Goal: Task Accomplishment & Management: Manage account settings

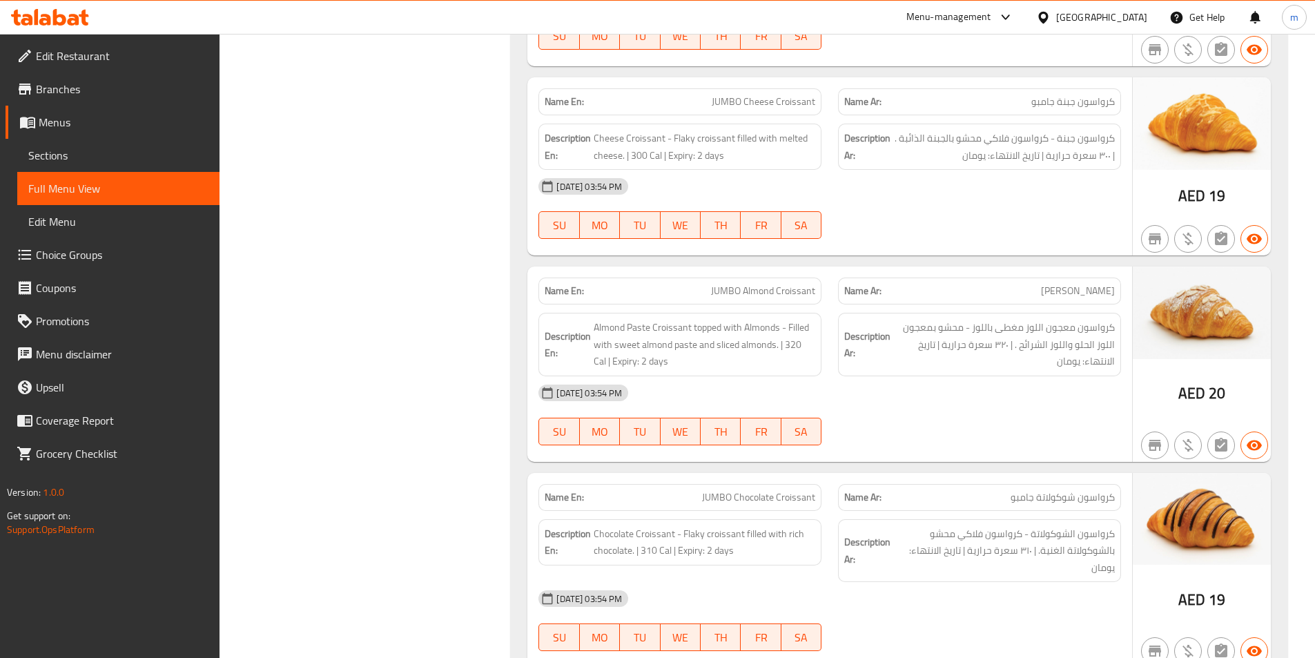
scroll to position [6283, 0]
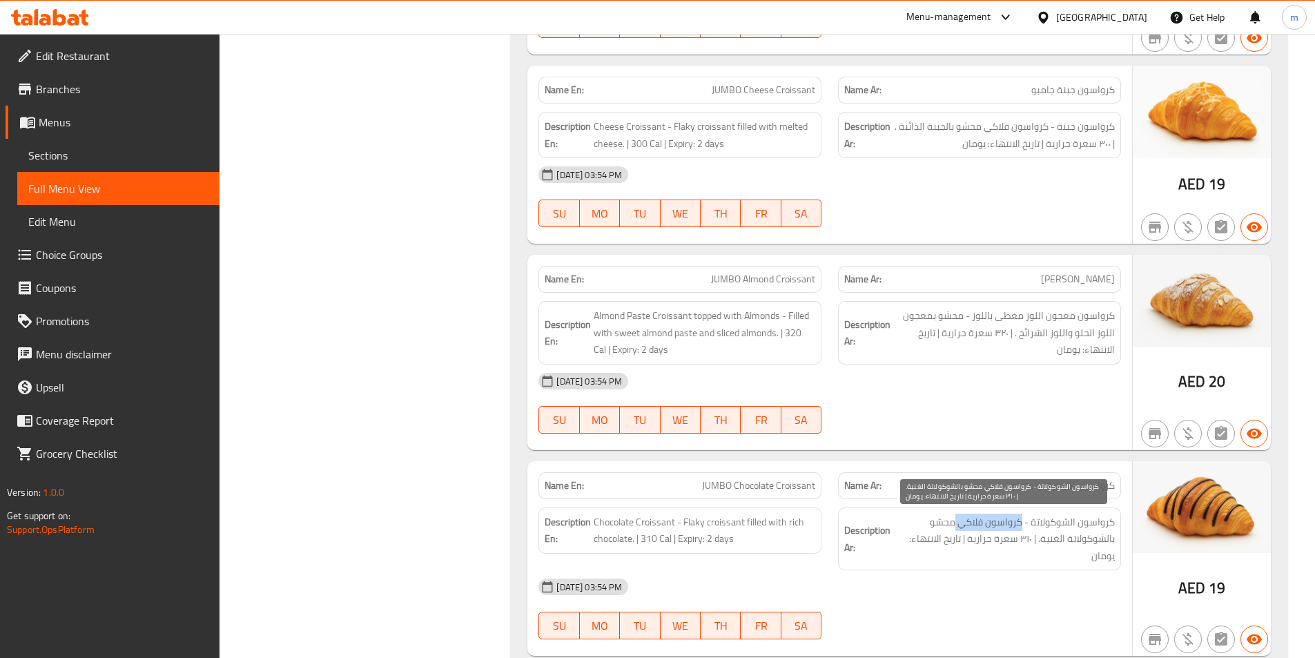
drag, startPoint x: 1021, startPoint y: 523, endPoint x: 958, endPoint y: 528, distance: 63.8
click at [958, 528] on span "كرواسون الشوكولاتة - كرواسون فلاكي محشو بالشوكولاتة الغنية. | ٣١٠ سعرة حرارية |…" at bounding box center [1004, 539] width 222 height 51
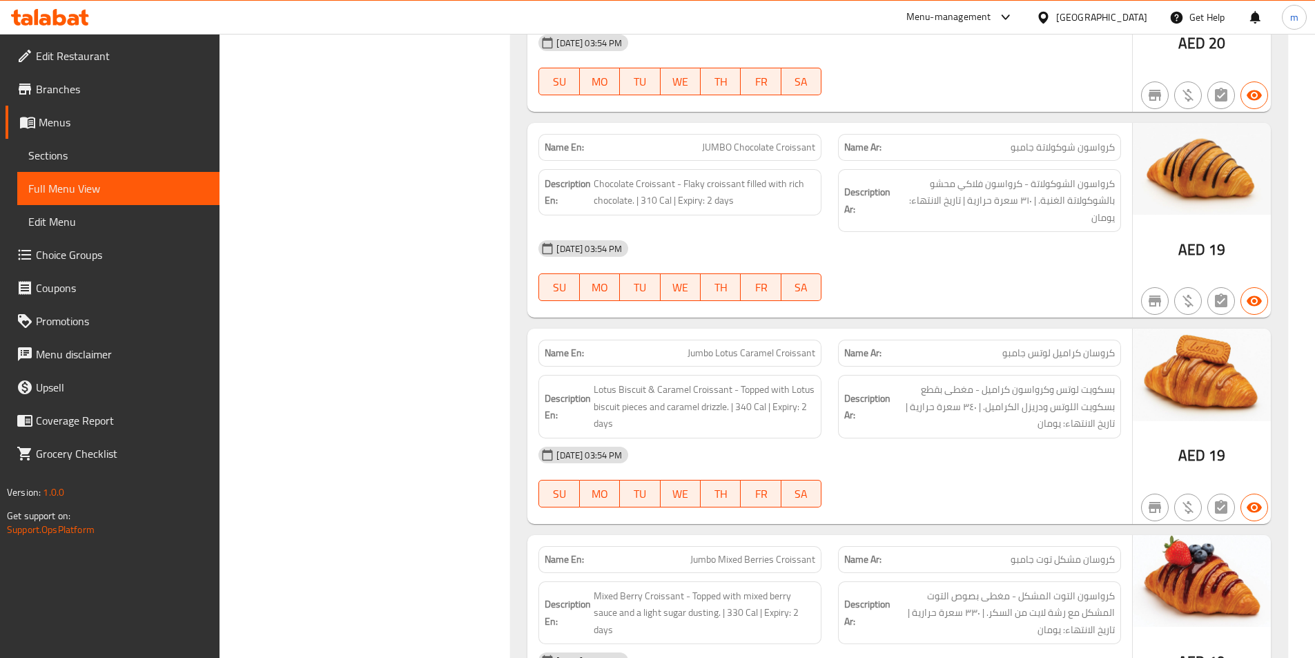
scroll to position [6697, 0]
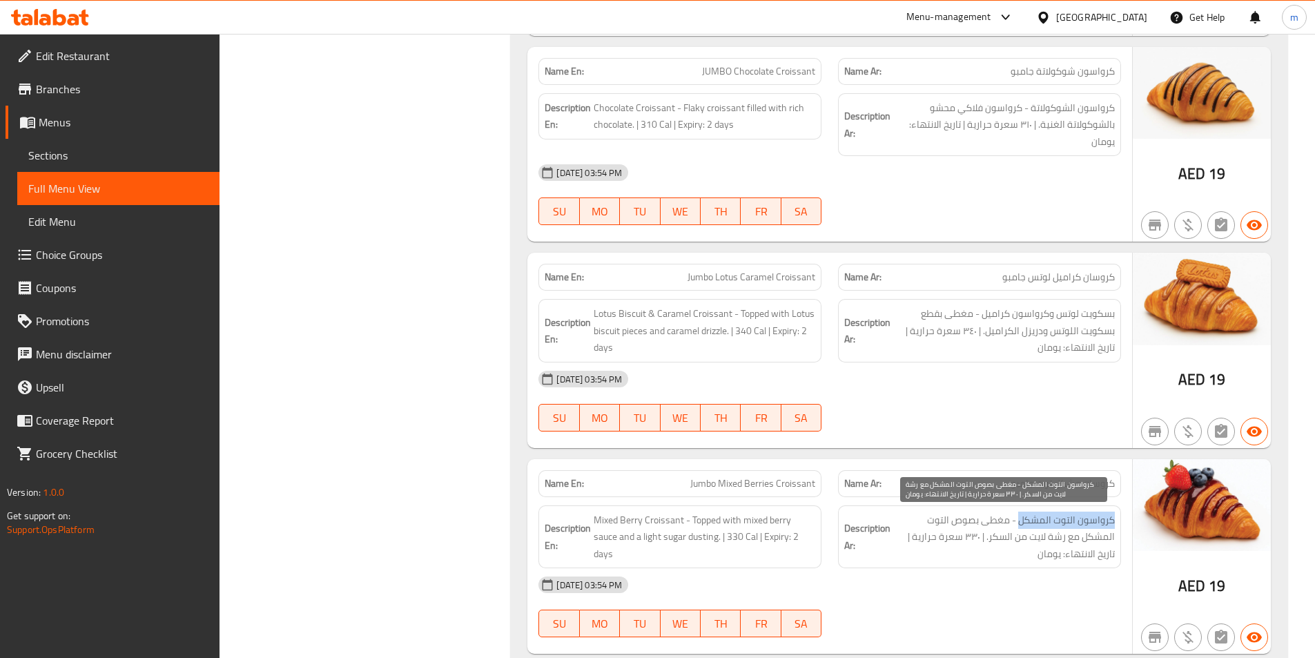
drag, startPoint x: 1114, startPoint y: 521, endPoint x: 1022, endPoint y: 521, distance: 91.8
click at [1022, 521] on span "كرواسون التوت المشكل - مغطى بصوص التوت المشكل مع رشة لايت من السكر. | ٣٣٠ سعرة …" at bounding box center [1004, 537] width 222 height 51
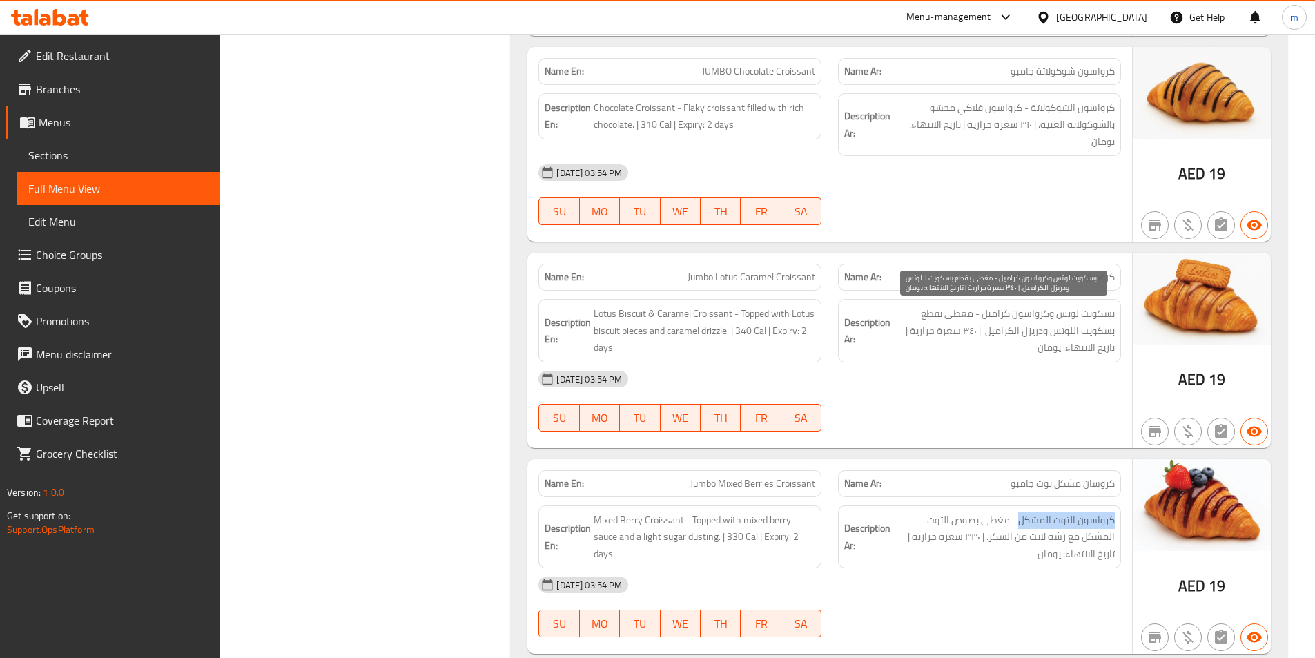
copy span "كرواسون التوت المشكل"
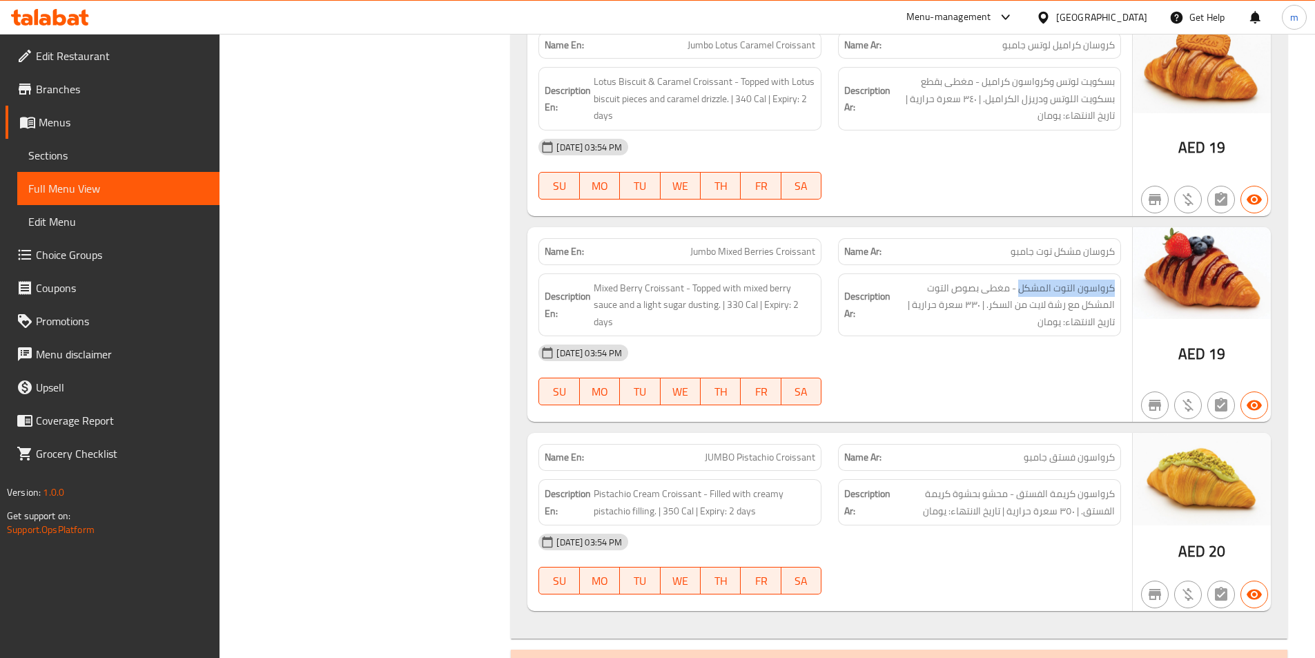
scroll to position [6905, 0]
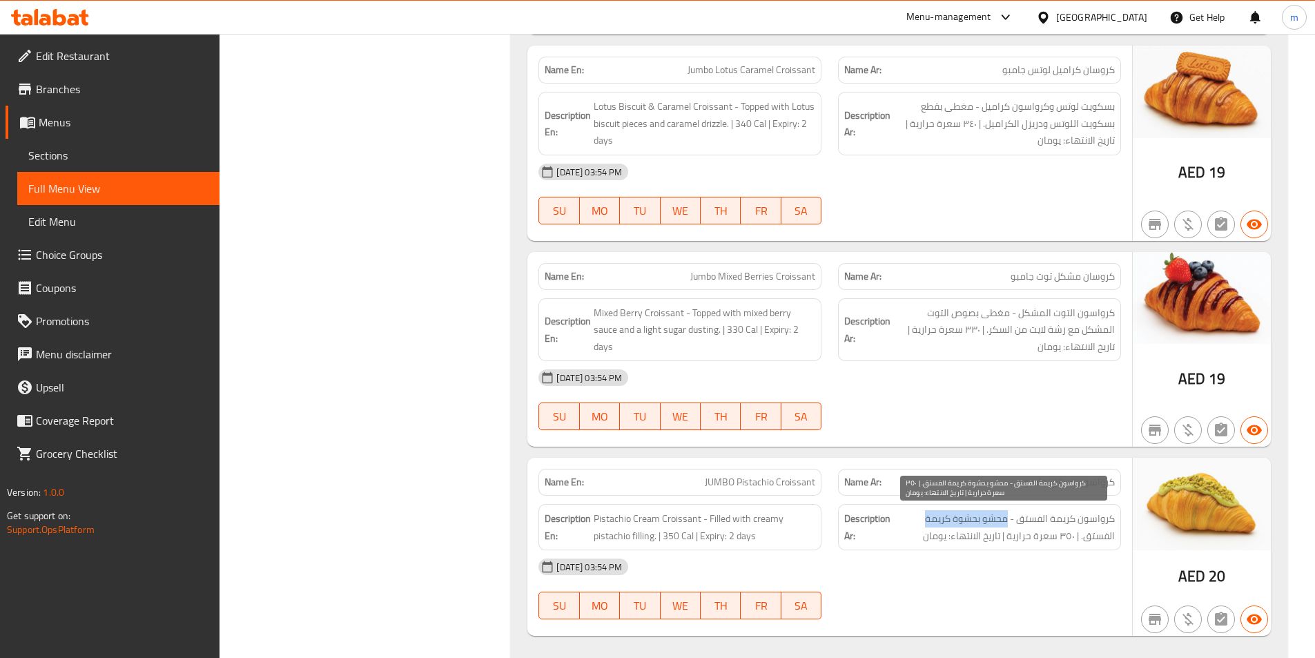
drag, startPoint x: 1007, startPoint y: 519, endPoint x: 925, endPoint y: 520, distance: 81.5
click at [925, 520] on span "كرواسون كريمة الفستق - محشو بحشوة كريمة الفستق. | ٣٥٠ سعرة حرارية | تاريخ الانت…" at bounding box center [1004, 527] width 222 height 34
copy span "محشو بحشوة كريمة"
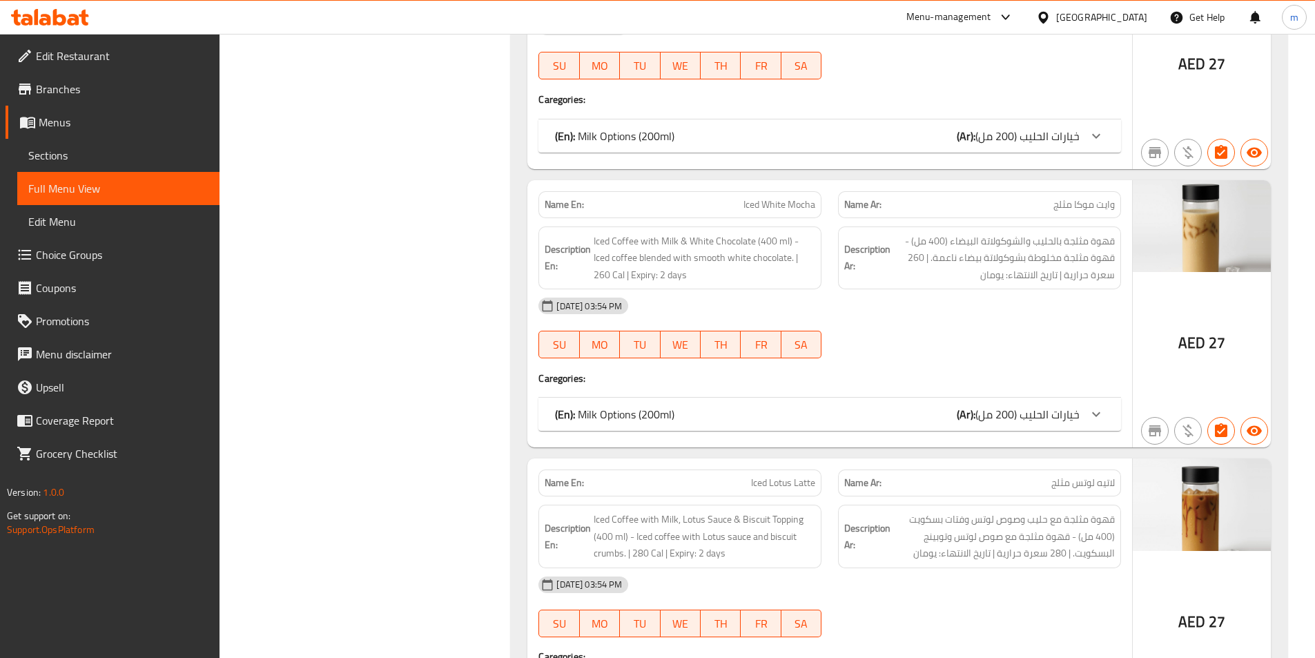
scroll to position [8355, 0]
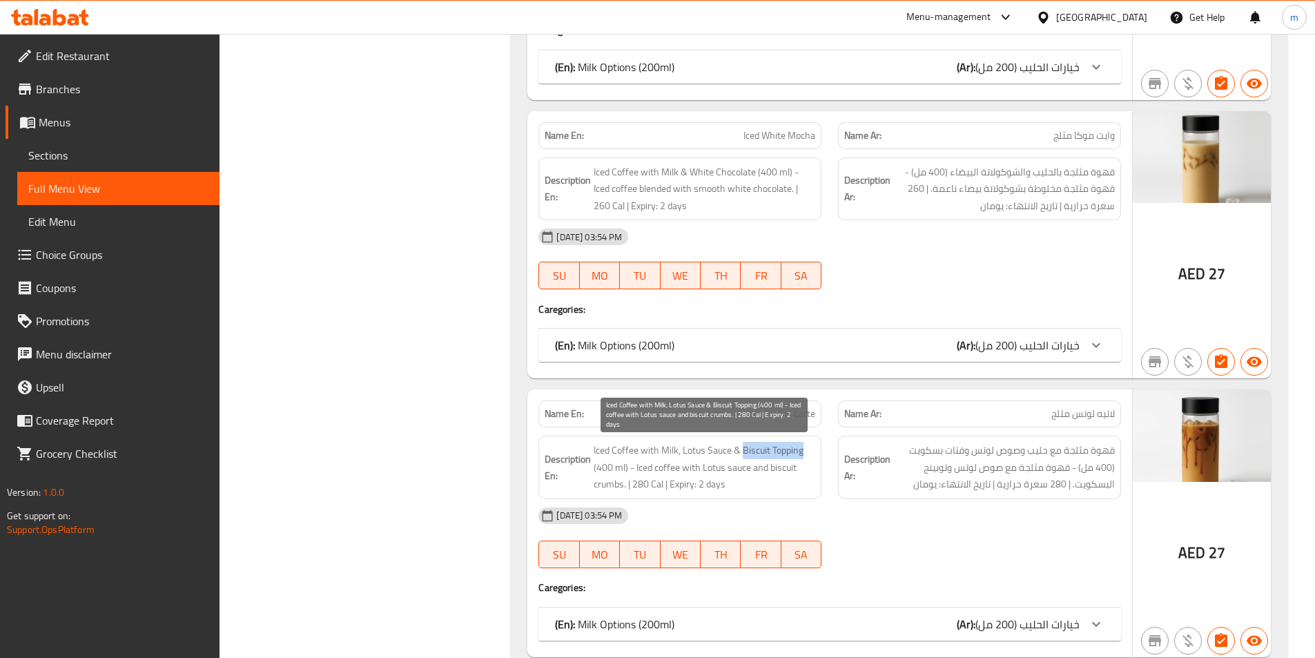
drag, startPoint x: 743, startPoint y: 447, endPoint x: 804, endPoint y: 451, distance: 61.6
click at [804, 451] on span "Iced Coffee with Milk, Lotus Sauce & Biscuit Topping (400 ml) - Iced coffee wit…" at bounding box center [705, 467] width 222 height 51
copy span "Biscuit Topping"
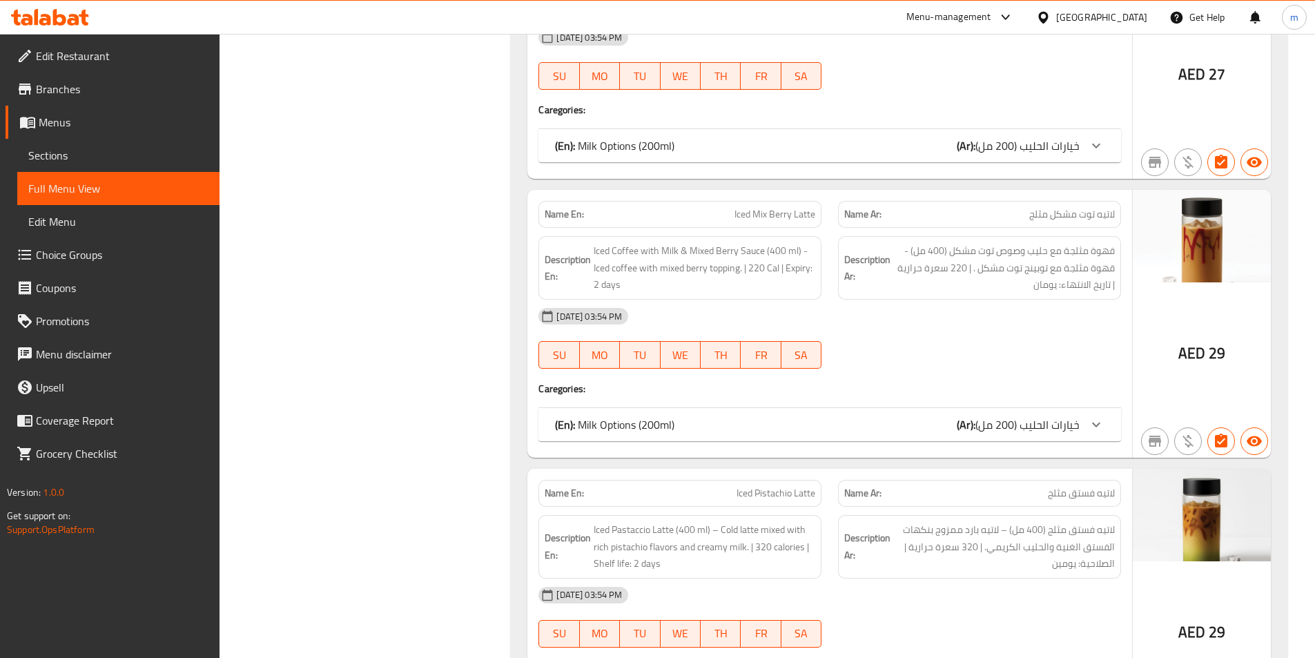
scroll to position [9597, 0]
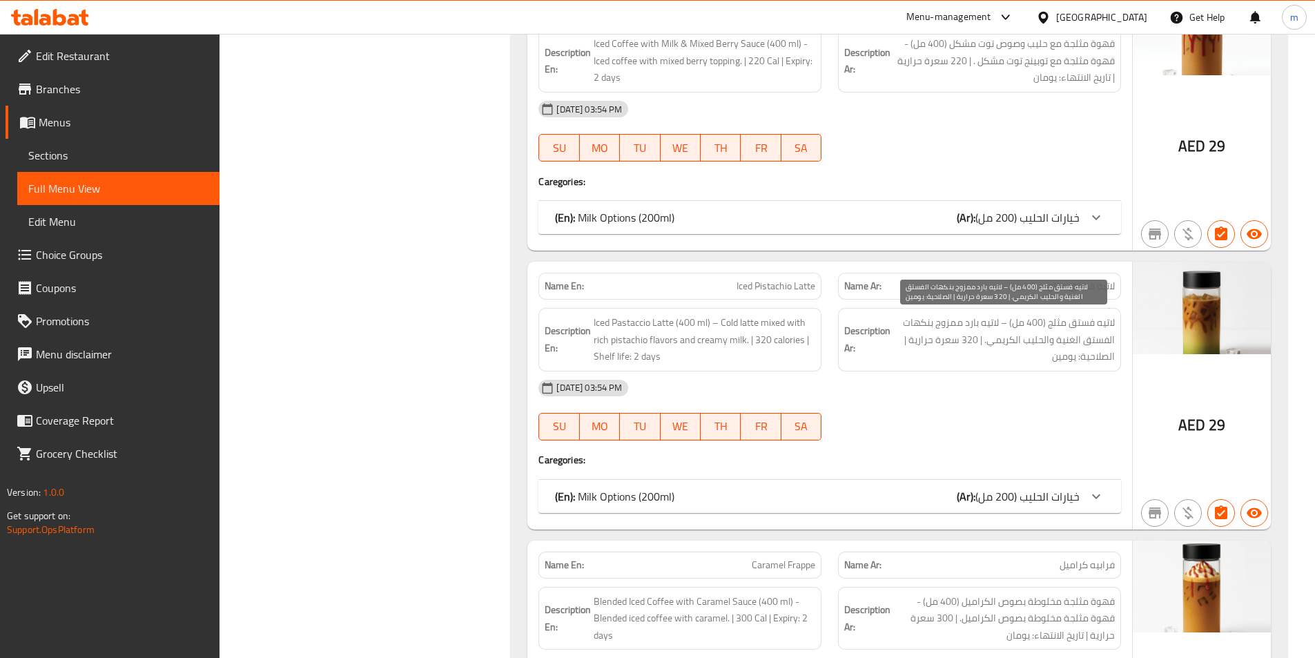
click at [1092, 346] on span "لاتيه فستق مثلج (400 مل) – لاتيه بارد ممزوج بنكهات الفستق الغنية والحليب الكريم…" at bounding box center [1004, 339] width 222 height 51
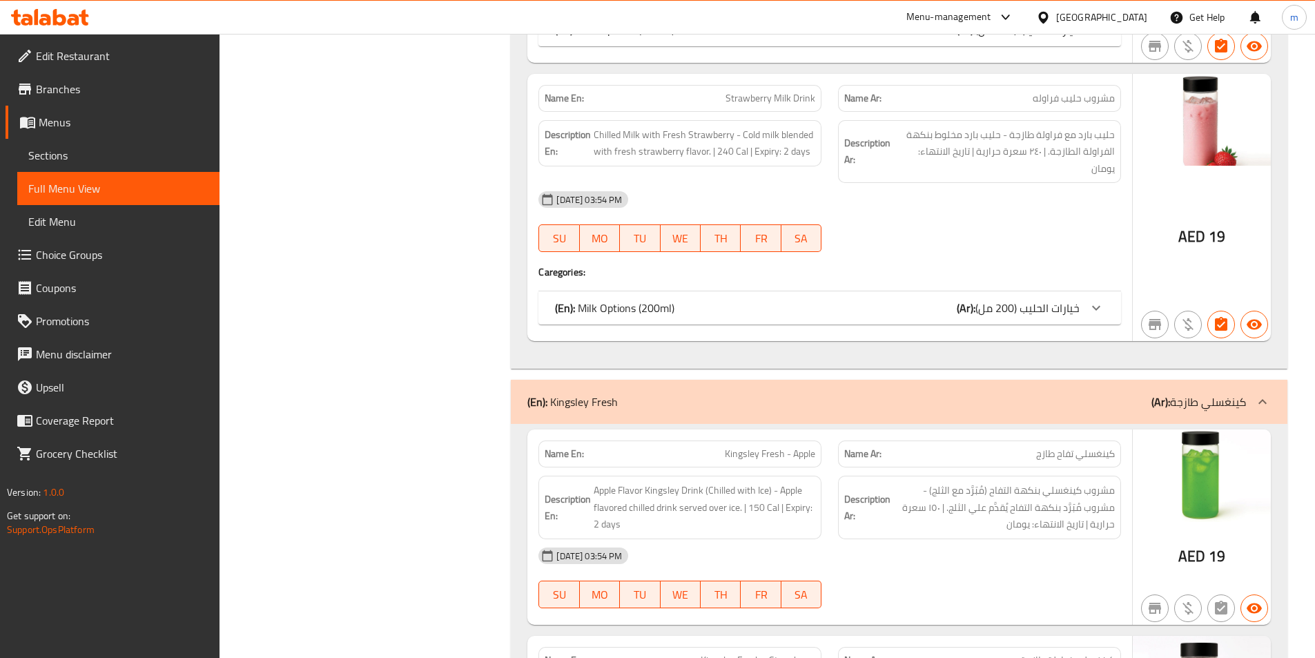
scroll to position [11527, 0]
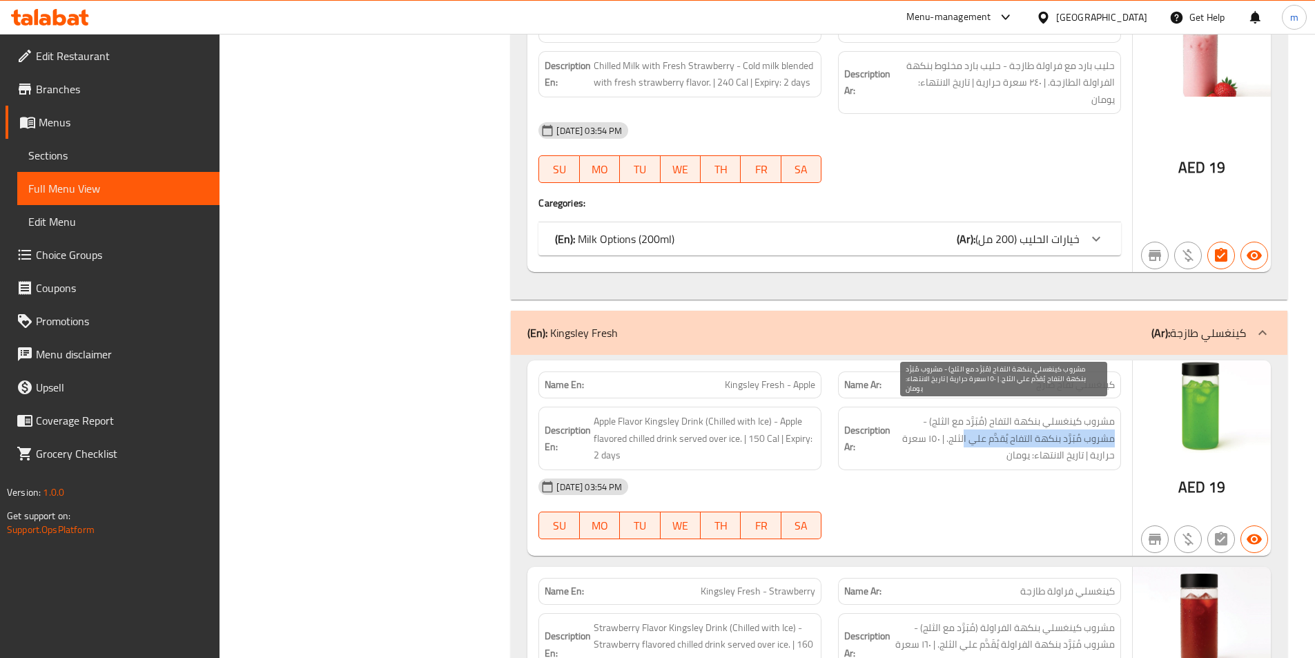
drag, startPoint x: 1114, startPoint y: 423, endPoint x: 959, endPoint y: 425, distance: 155.4
click at [960, 425] on span "مشروب كينغسلي بنكهة التفاح (مُبَرَّد مع الثلج) - مشروب مُبَرَّد بنكهة التفاح يُ…" at bounding box center [1004, 438] width 222 height 51
drag, startPoint x: 949, startPoint y: 425, endPoint x: 1118, endPoint y: 427, distance: 169.2
click at [1118, 427] on div "Description Ar: مشروب كينغسلي بنكهة التفاح (مُبَرَّد مع الثلج) - مشروب مُبَرَّد…" at bounding box center [979, 439] width 283 height 64
copy span "مشروب مُبَرَّد بنكهة التفاح يُقدَّم علي الثلج"
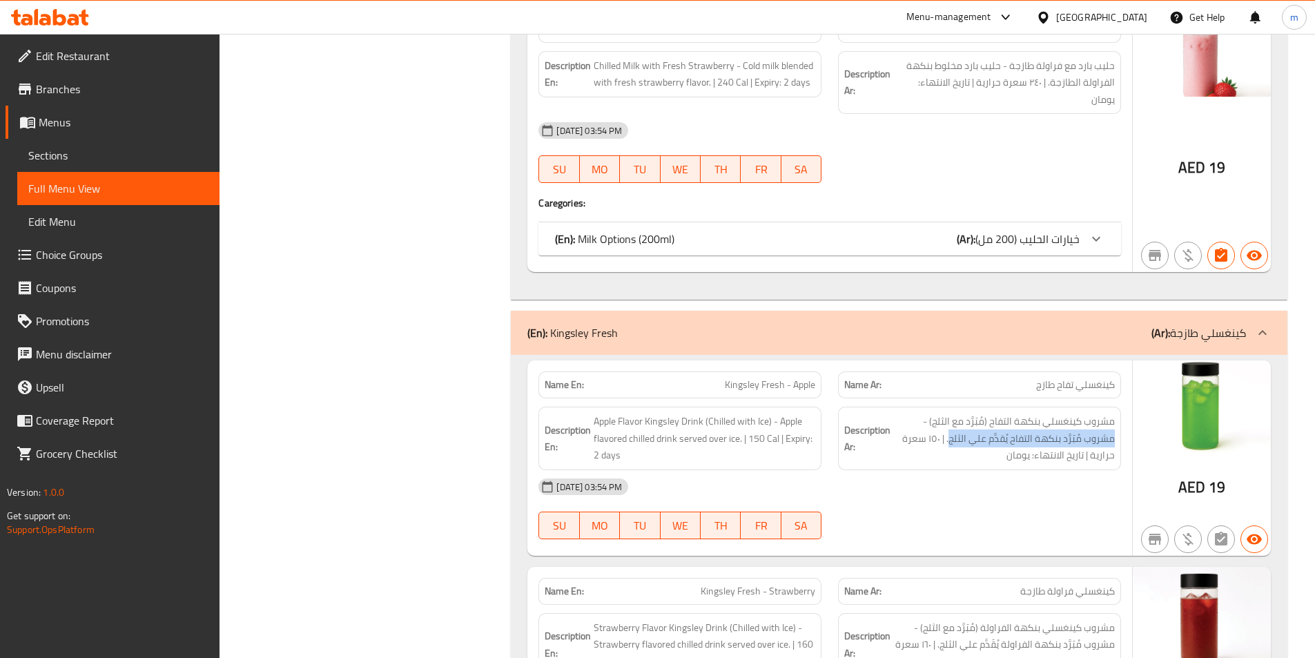
click at [89, 126] on span "Menus" at bounding box center [124, 122] width 170 height 17
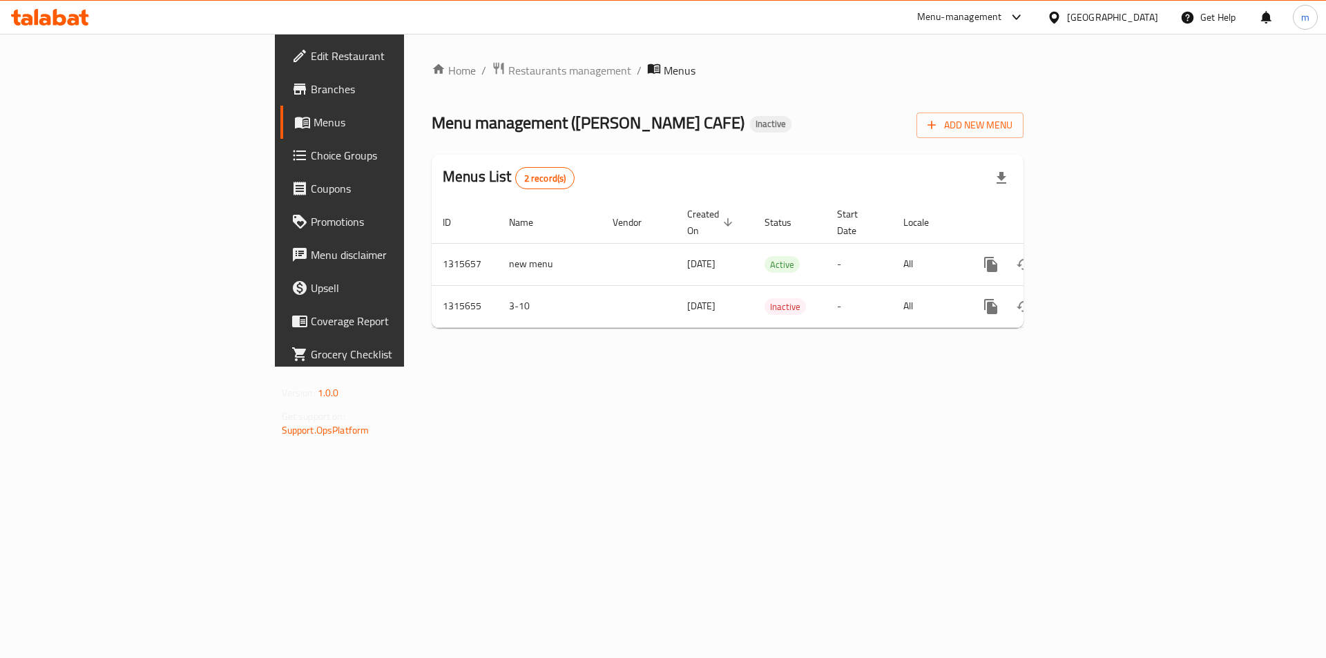
click at [1023, 112] on div "Add New Menu" at bounding box center [969, 122] width 107 height 31
click at [1012, 122] on span "Add New Menu" at bounding box center [969, 125] width 85 height 17
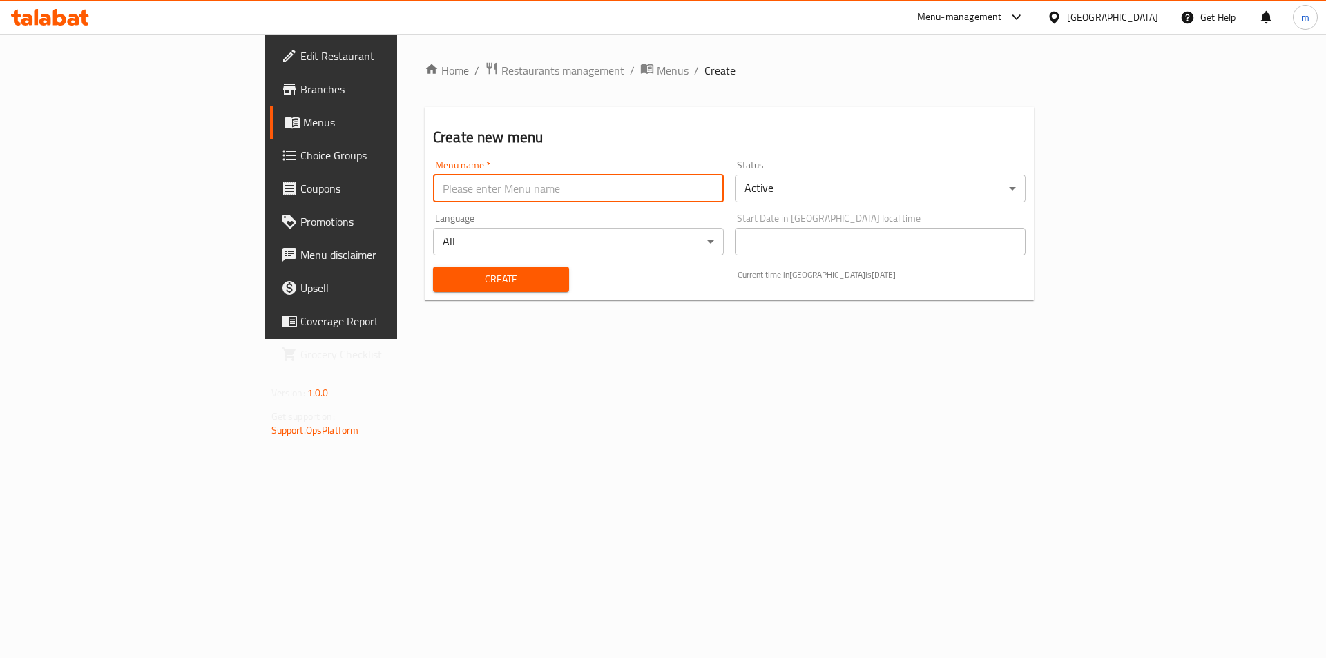
click at [433, 176] on input "text" at bounding box center [578, 189] width 291 height 28
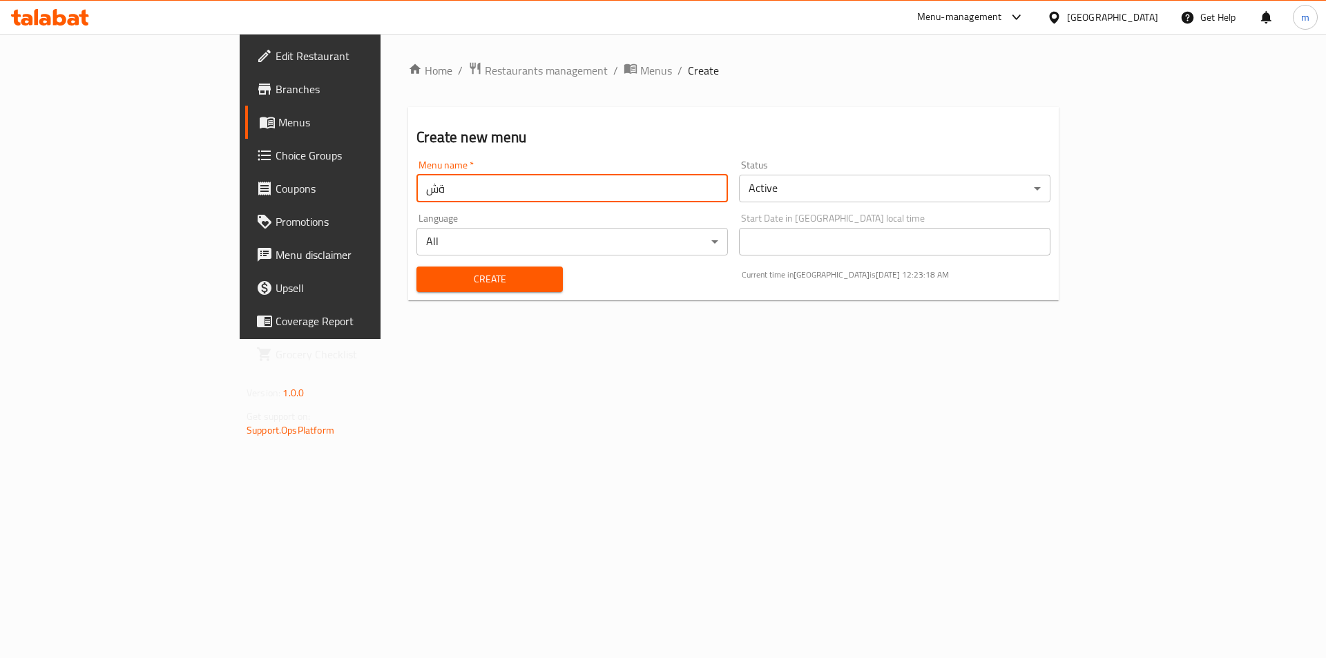
type input "ة"
type input "maher"
click at [427, 278] on span "Create" at bounding box center [489, 279] width 124 height 17
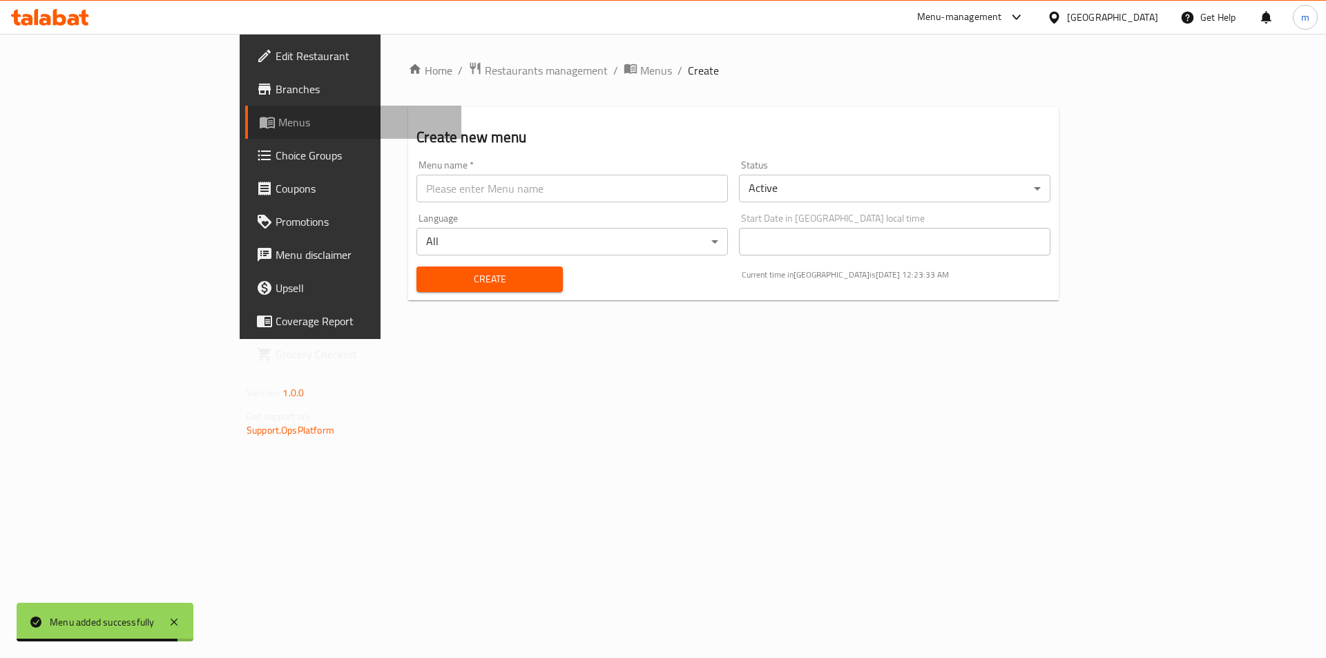
click at [245, 132] on link "Menus" at bounding box center [353, 122] width 216 height 33
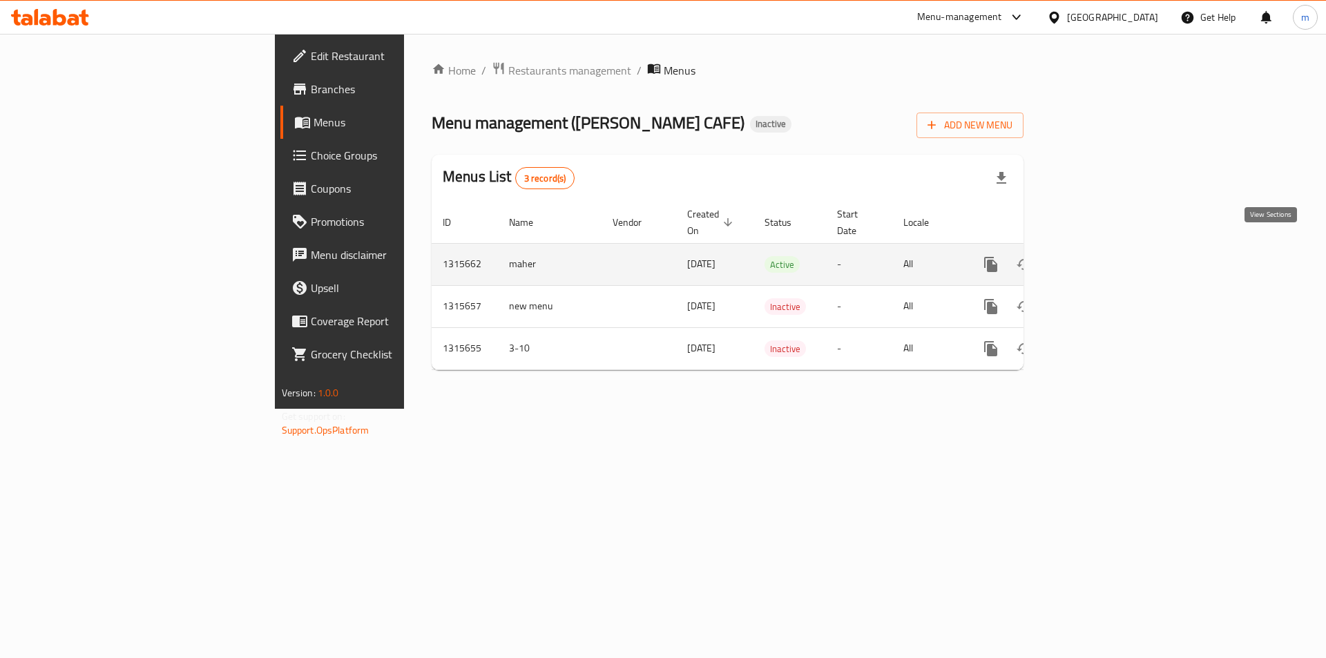
click at [1099, 256] on icon "enhanced table" at bounding box center [1090, 264] width 17 height 17
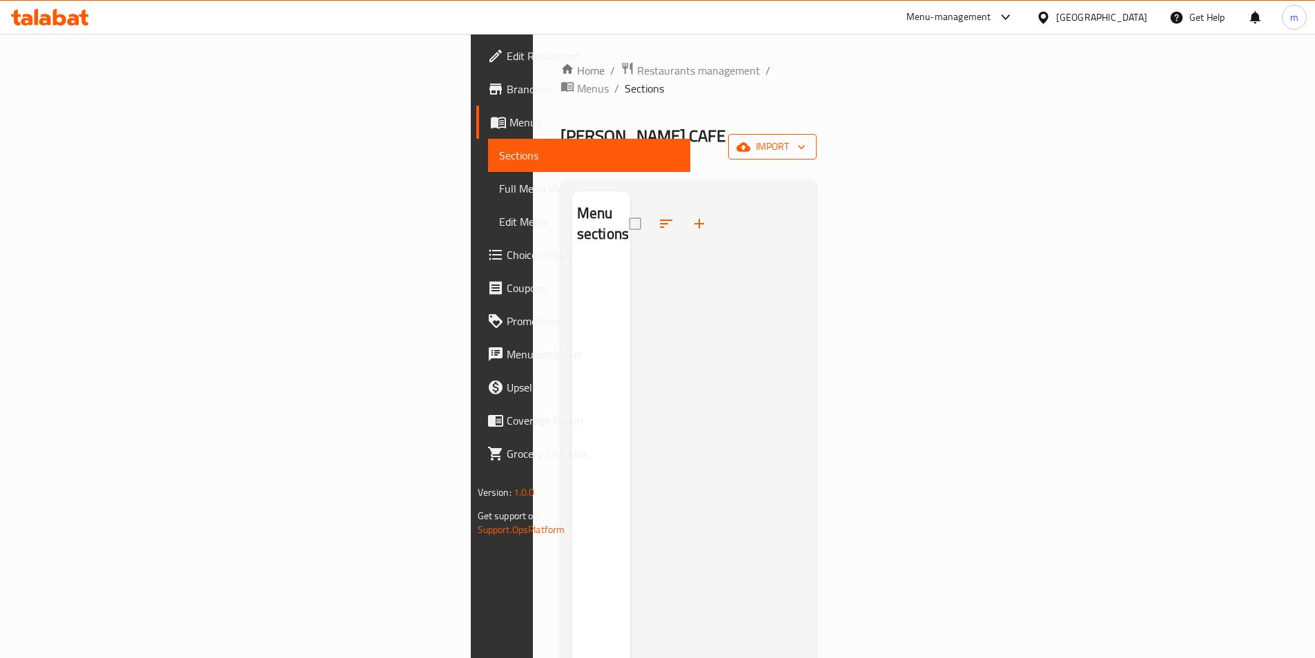
click at [806, 138] on span "import" at bounding box center [772, 146] width 66 height 17
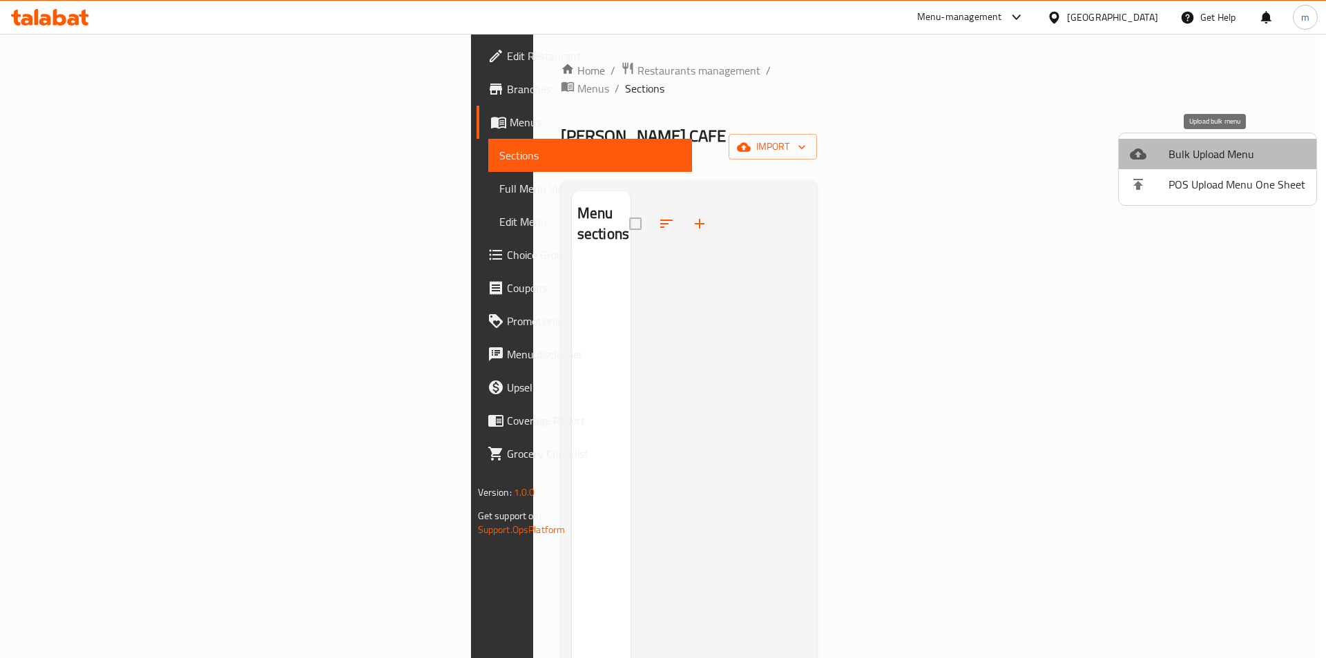
click at [1220, 153] on span "Bulk Upload Menu" at bounding box center [1236, 154] width 137 height 17
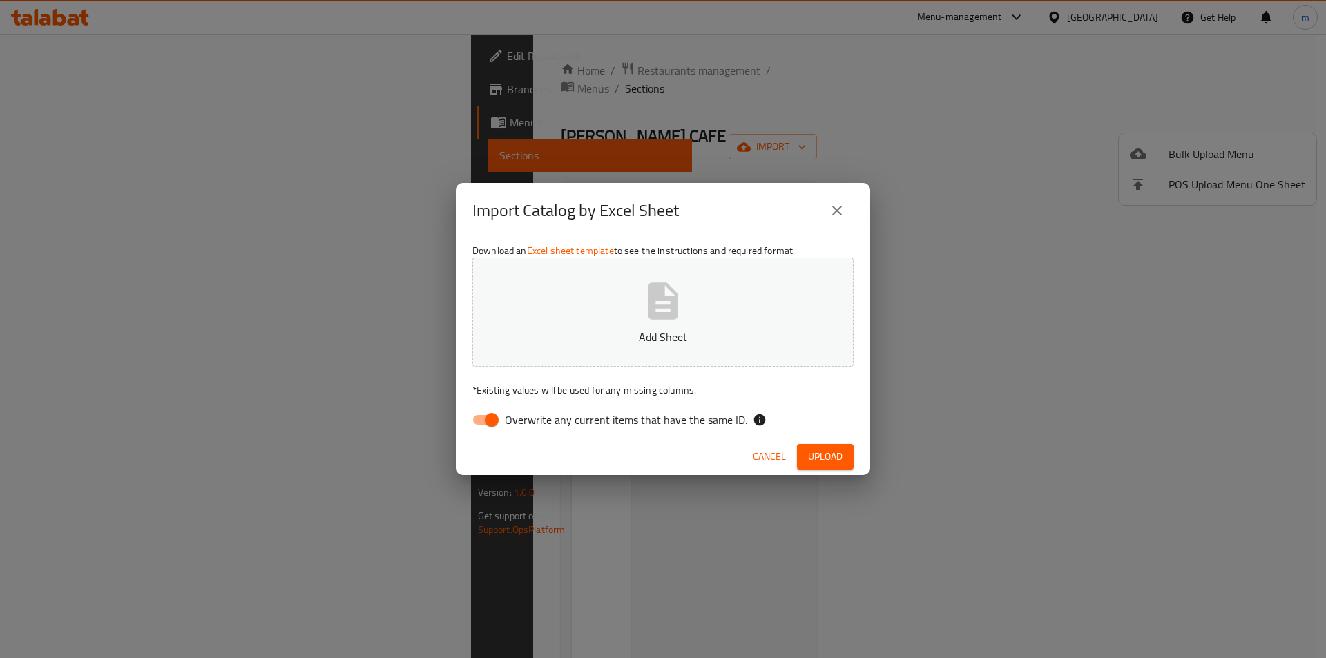
click at [496, 420] on input "Overwrite any current items that have the same ID." at bounding box center [491, 420] width 79 height 26
checkbox input "false"
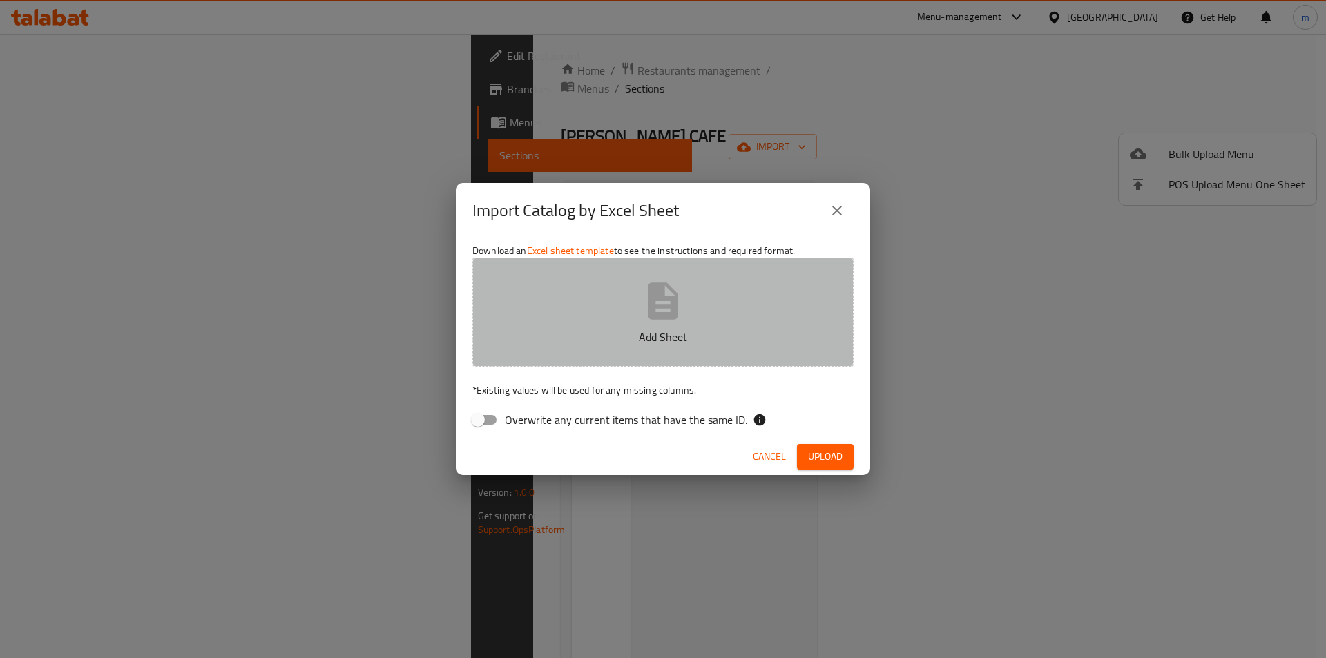
click at [608, 337] on p "Add Sheet" at bounding box center [663, 337] width 338 height 17
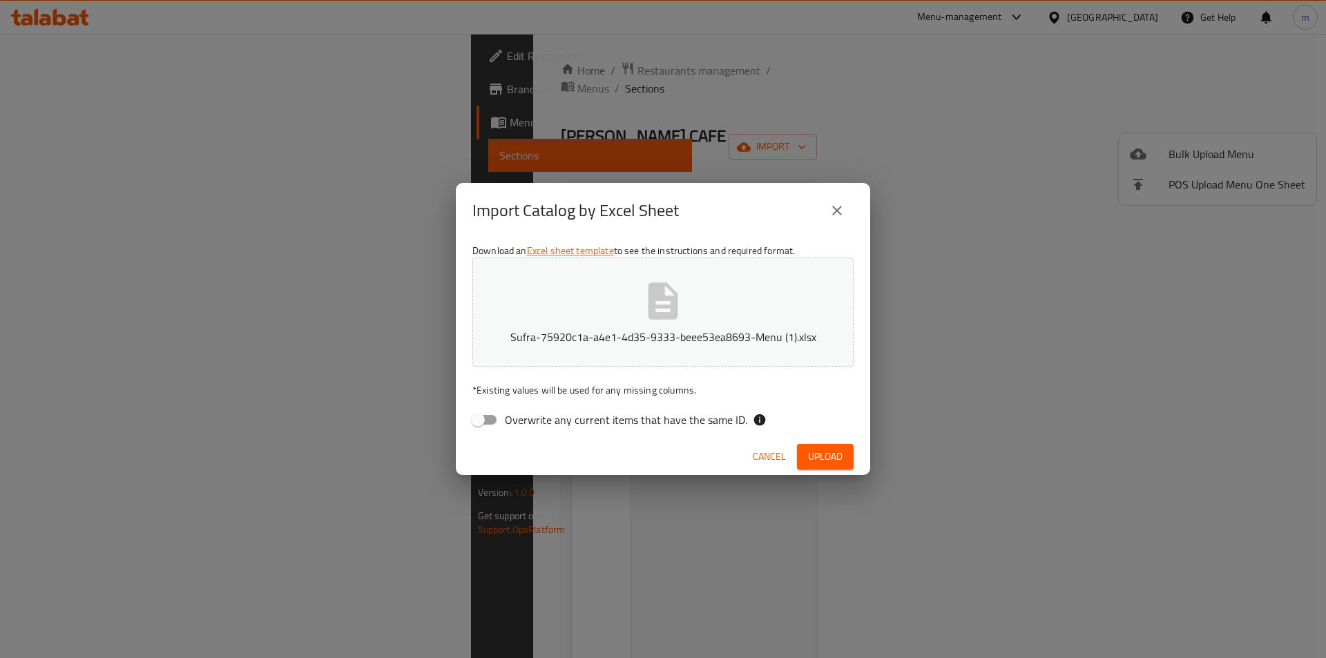
click at [846, 456] on button "Upload" at bounding box center [825, 457] width 57 height 26
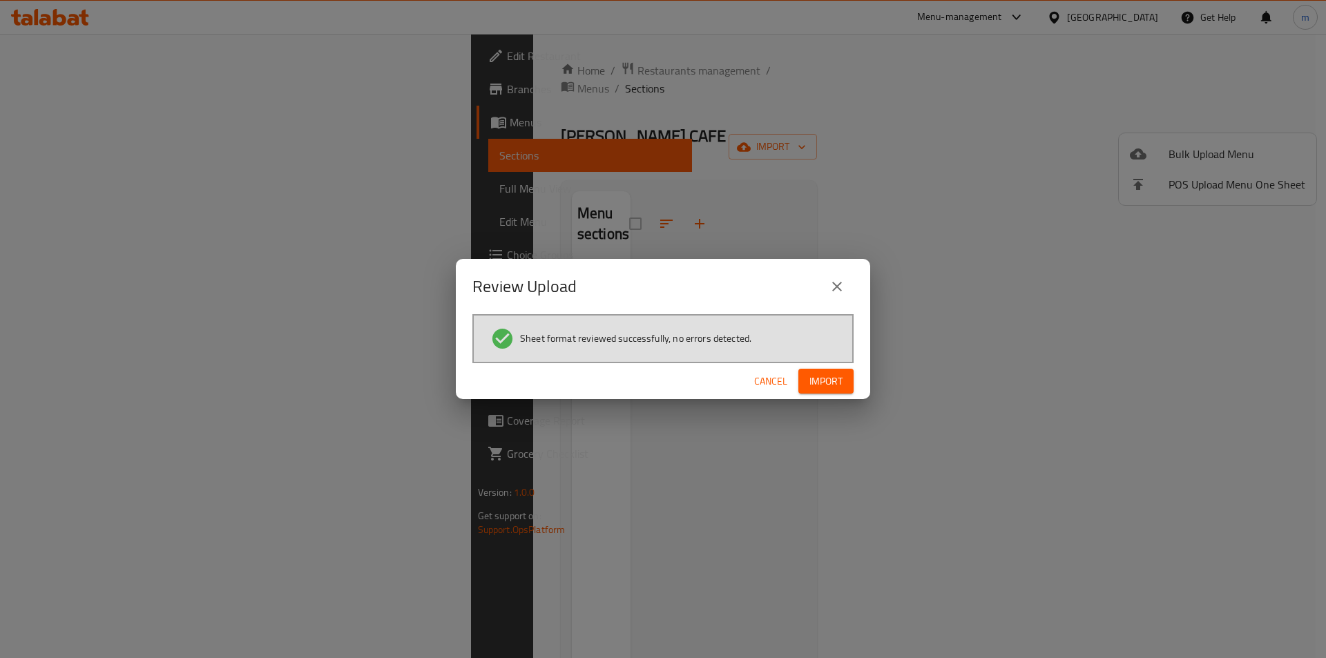
click at [840, 390] on button "Import" at bounding box center [825, 382] width 55 height 26
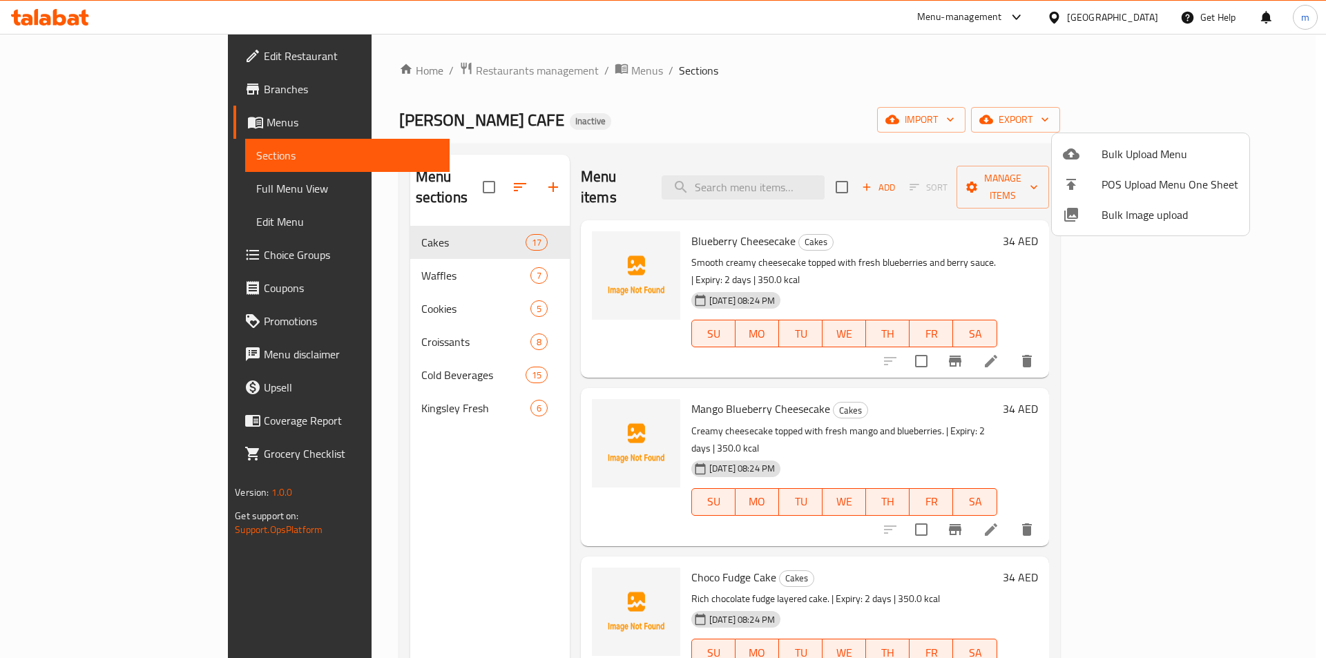
click at [1295, 369] on div at bounding box center [663, 329] width 1326 height 658
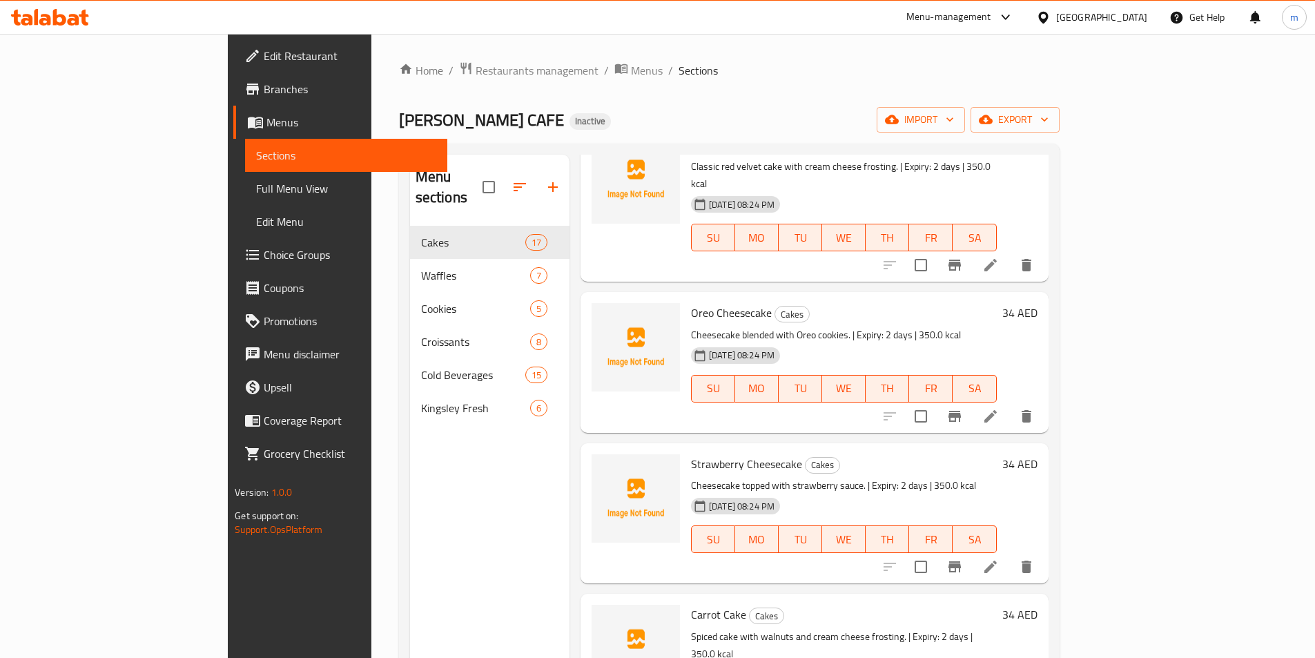
scroll to position [1174, 0]
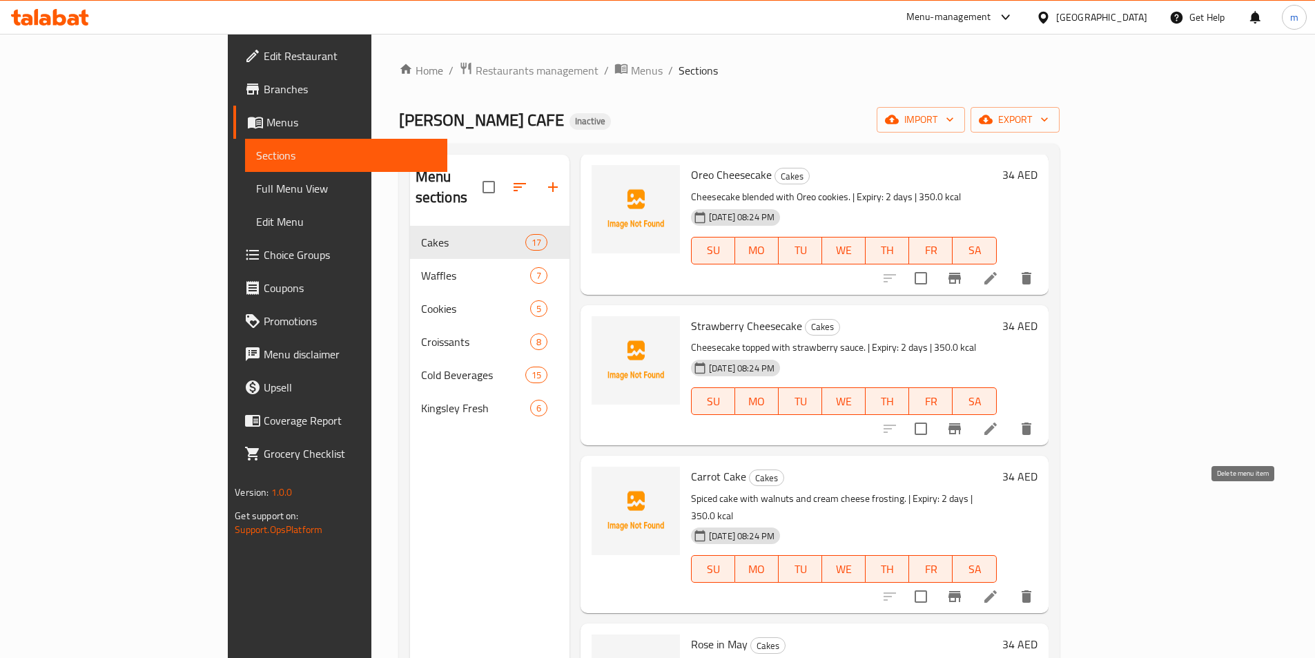
click at [1043, 580] on button "delete" at bounding box center [1026, 596] width 33 height 33
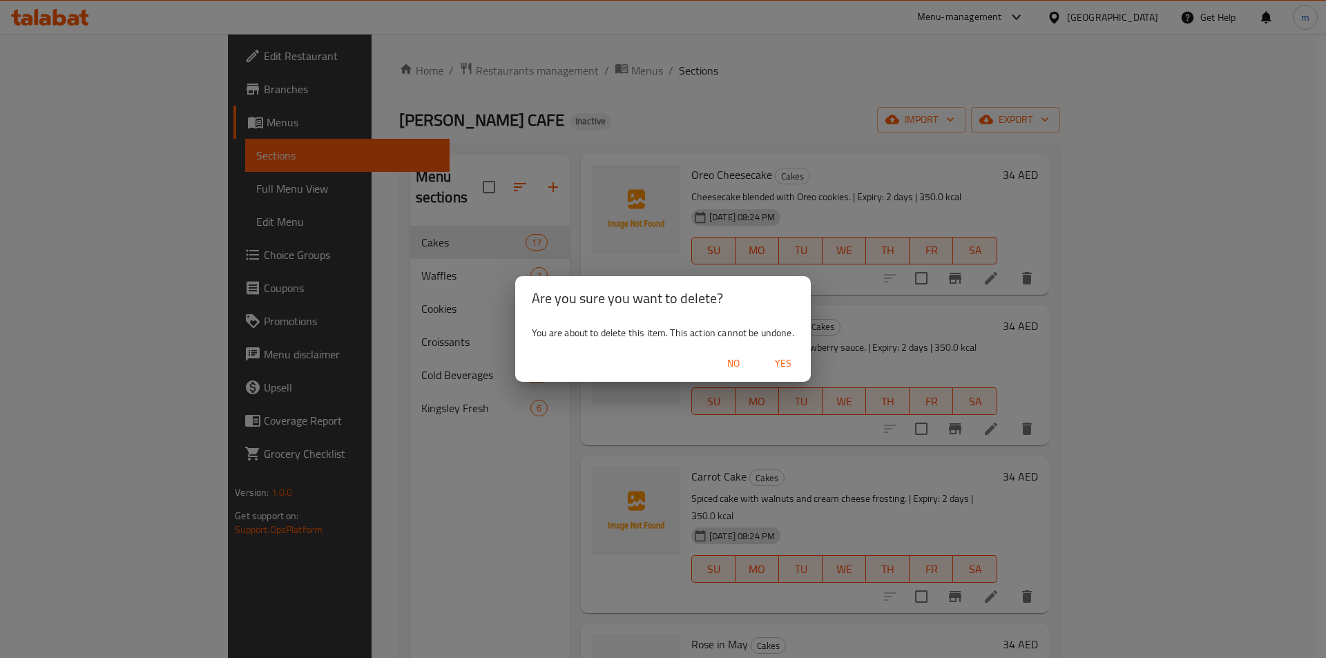
click at [782, 365] on span "Yes" at bounding box center [782, 363] width 33 height 17
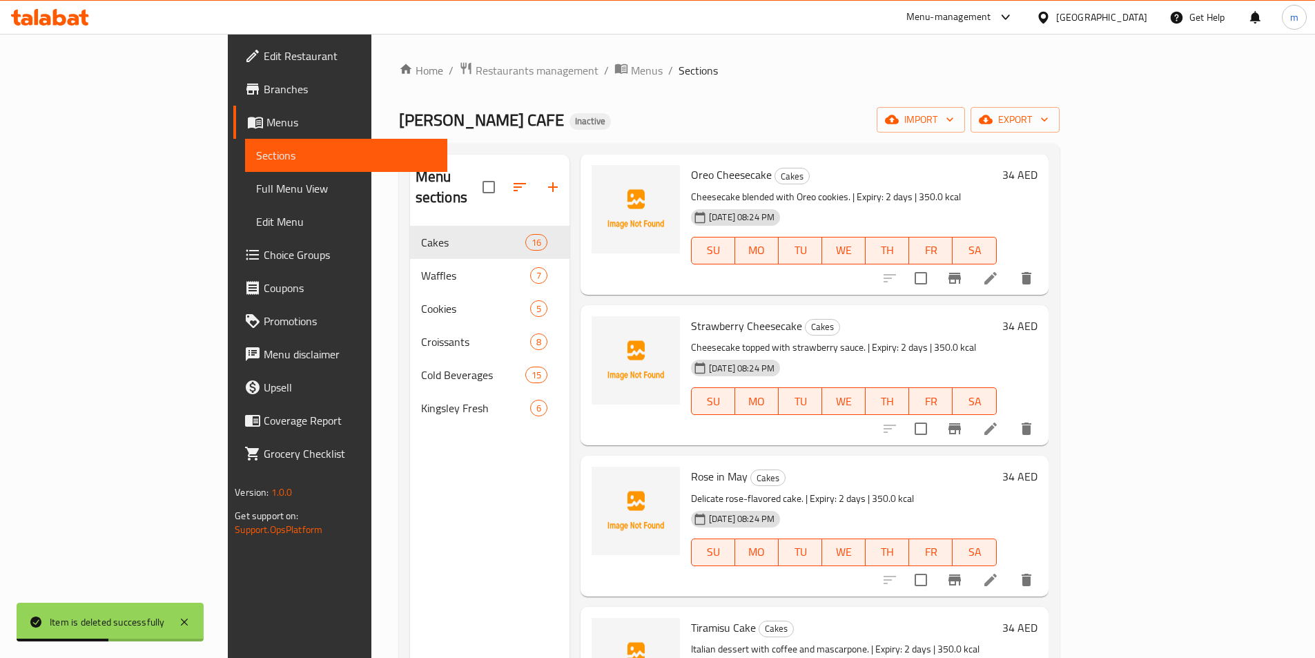
click at [256, 191] on span "Full Menu View" at bounding box center [346, 188] width 180 height 17
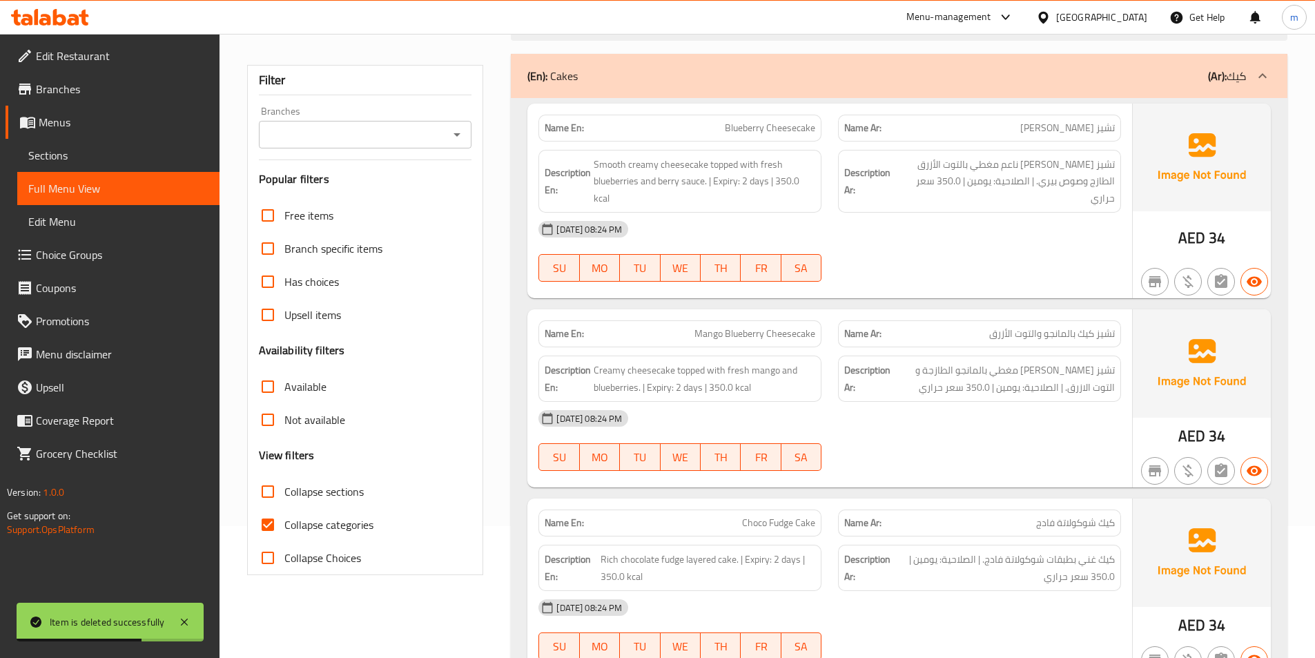
scroll to position [138, 0]
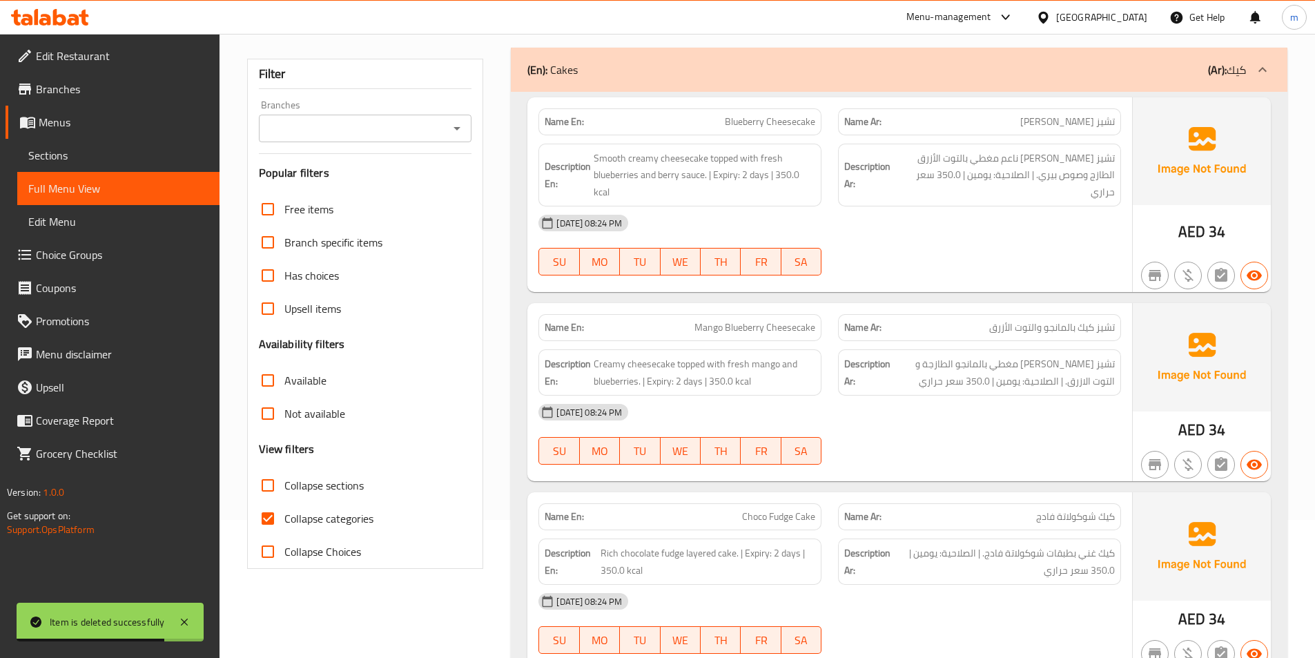
click at [326, 520] on span "Collapse categories" at bounding box center [328, 518] width 89 height 17
click at [284, 520] on input "Collapse categories" at bounding box center [267, 518] width 33 height 33
checkbox input "false"
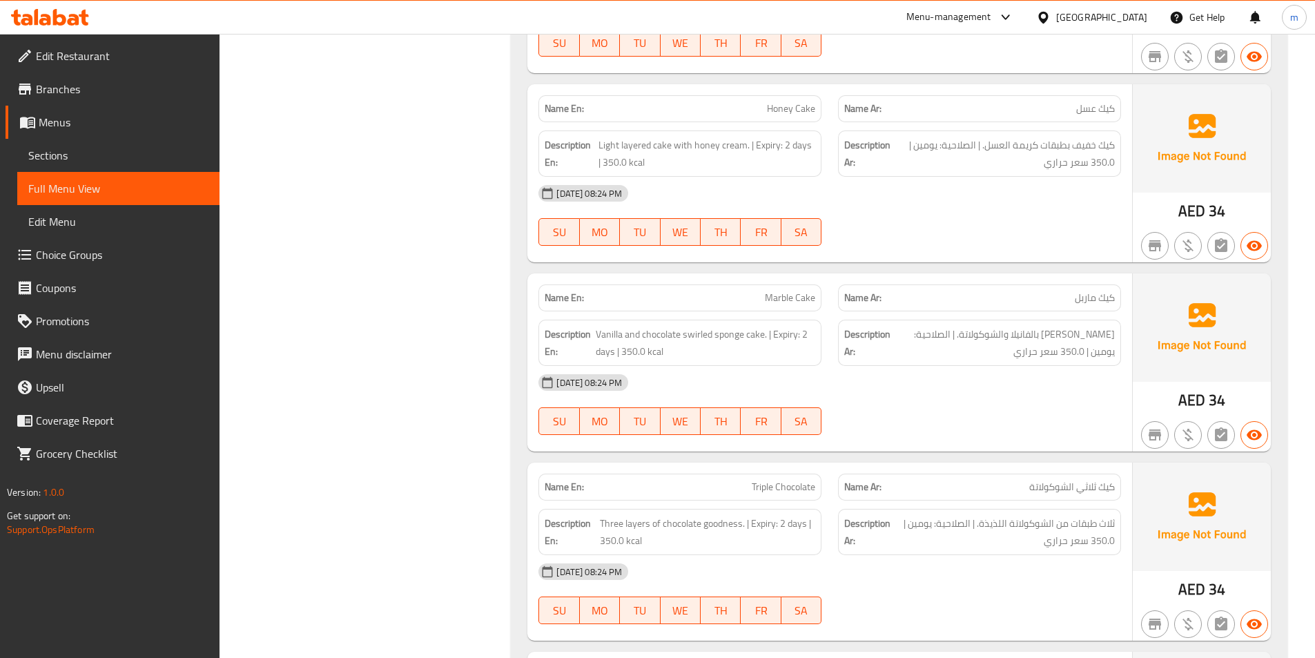
scroll to position [760, 0]
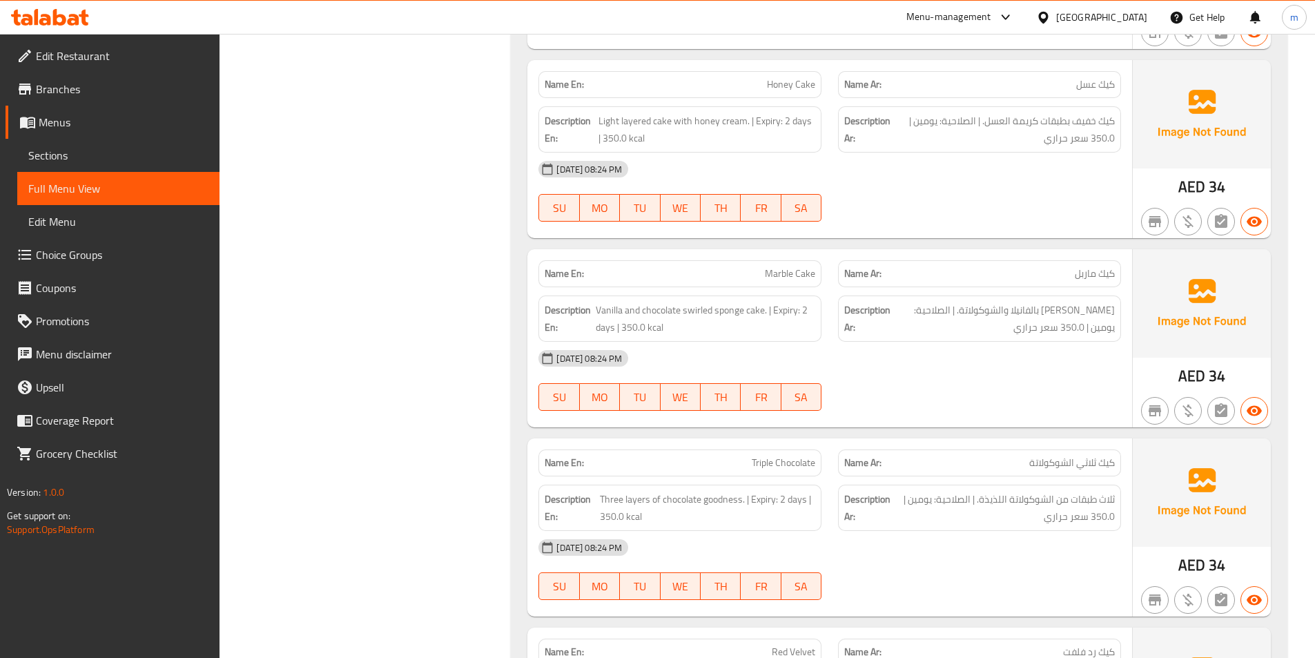
click at [791, 466] on span "Triple Chocolate" at bounding box center [784, 463] width 64 height 14
copy span "Triple Chocolate"
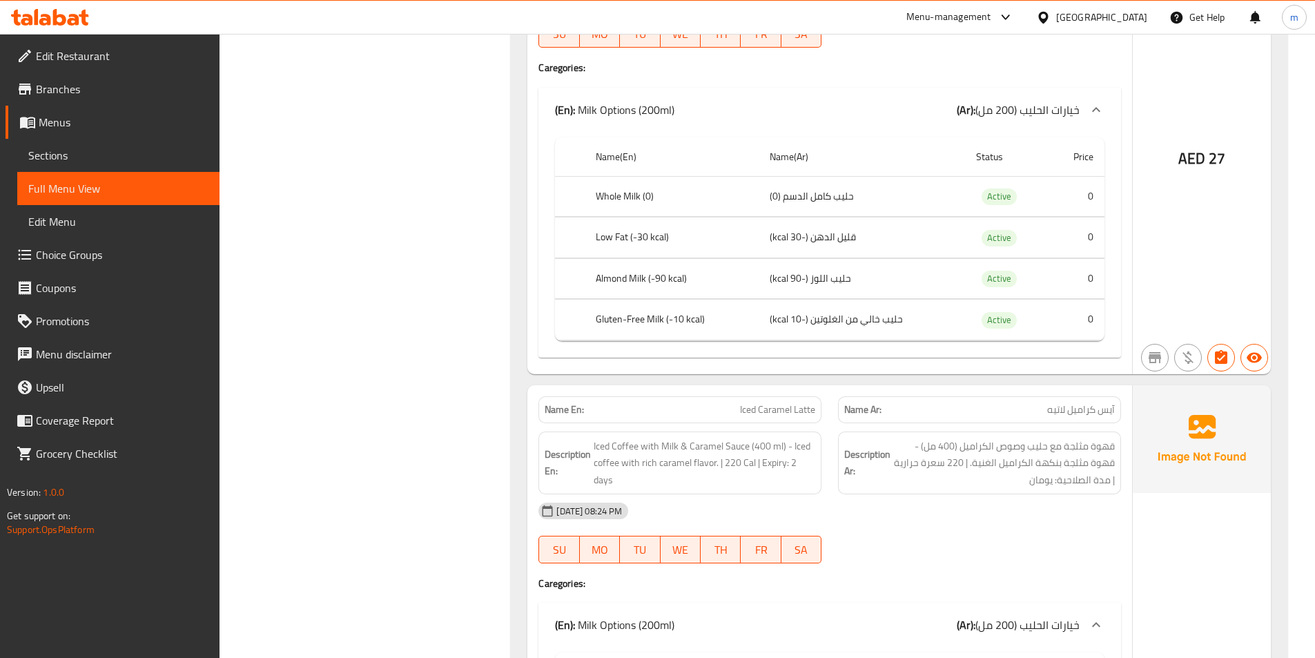
scroll to position [7457, 0]
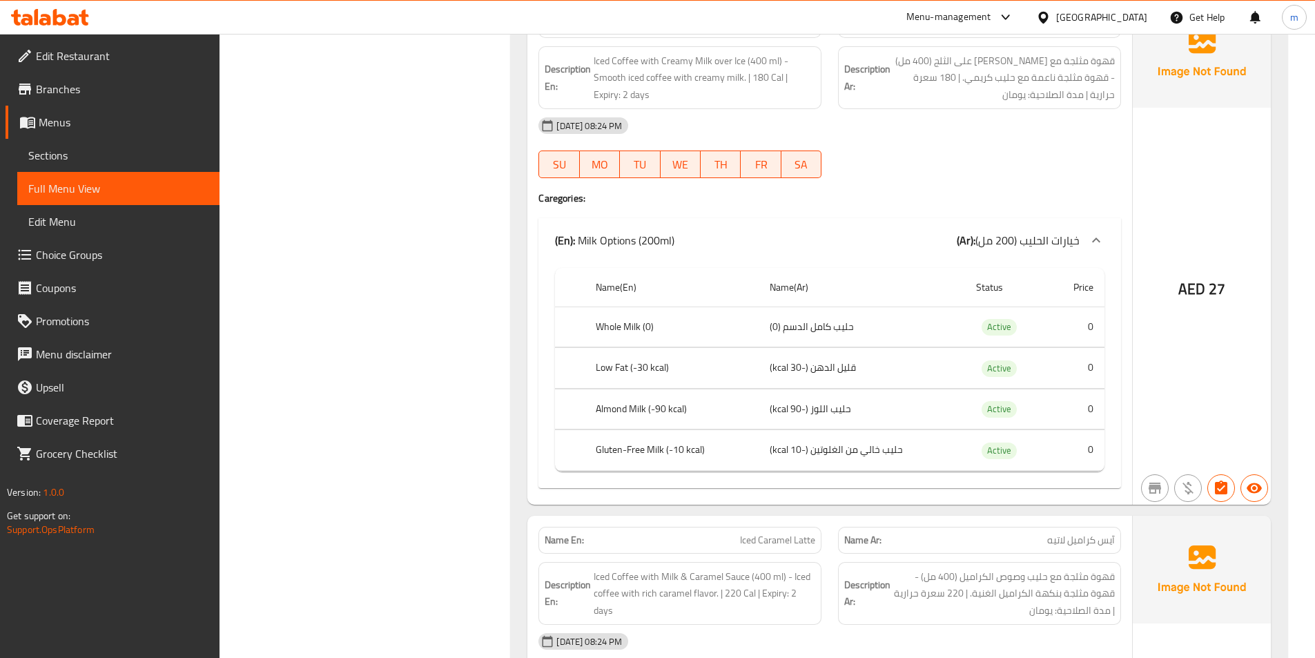
click at [781, 369] on td "قليل الدهن (-30 kcal)" at bounding box center [862, 368] width 206 height 41
copy td "kcal"
click at [106, 129] on span "Menus" at bounding box center [124, 122] width 170 height 17
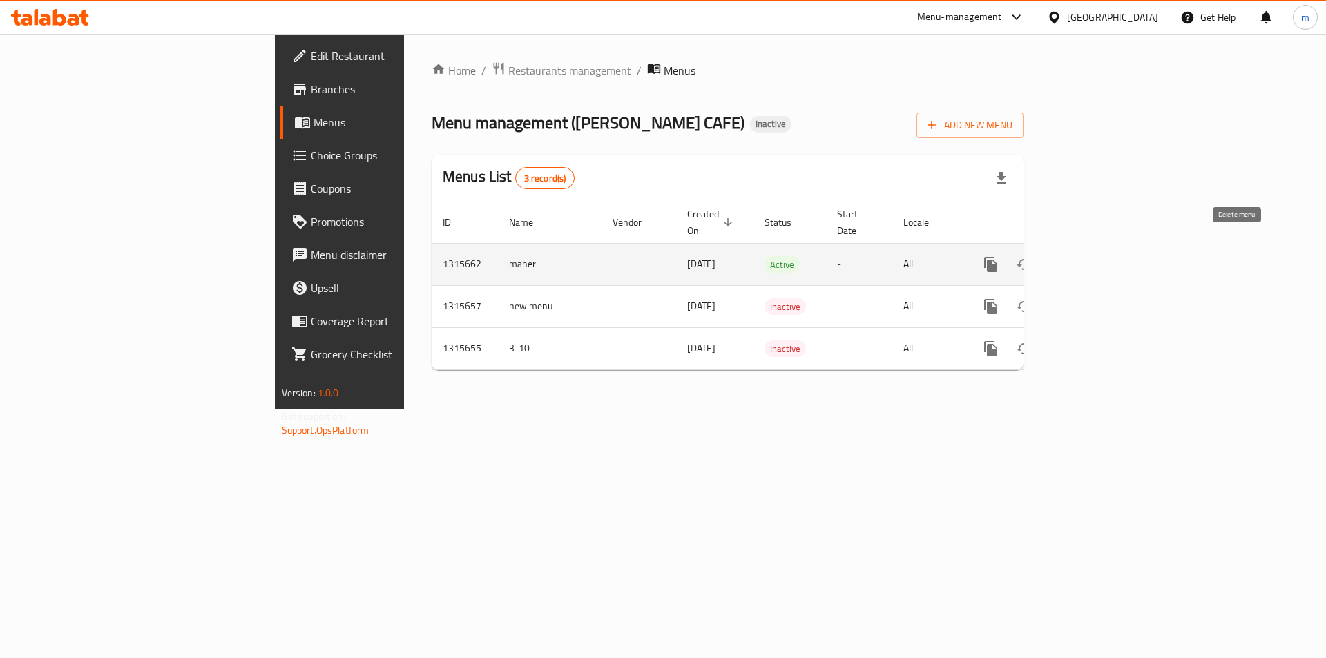
click at [1062, 258] on icon "enhanced table" at bounding box center [1057, 264] width 10 height 12
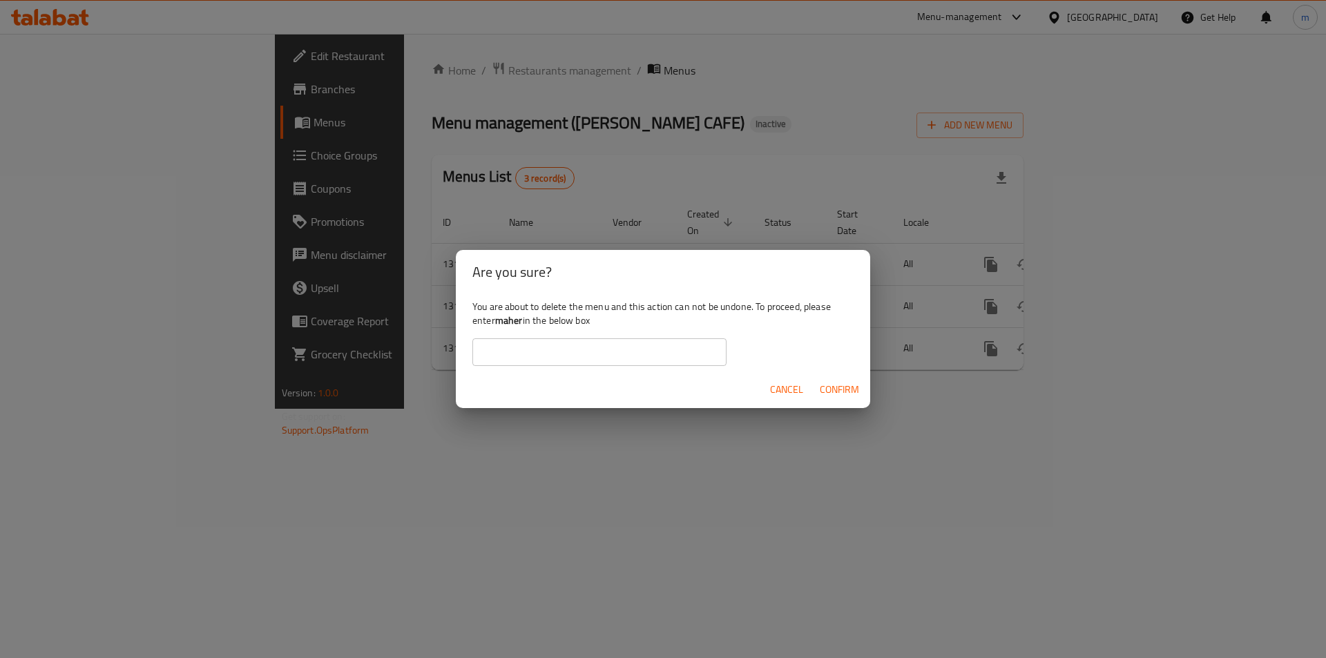
click at [607, 349] on input "text" at bounding box center [599, 352] width 254 height 28
type input "ة"
type input "maher"
click at [854, 393] on span "Confirm" at bounding box center [839, 389] width 39 height 17
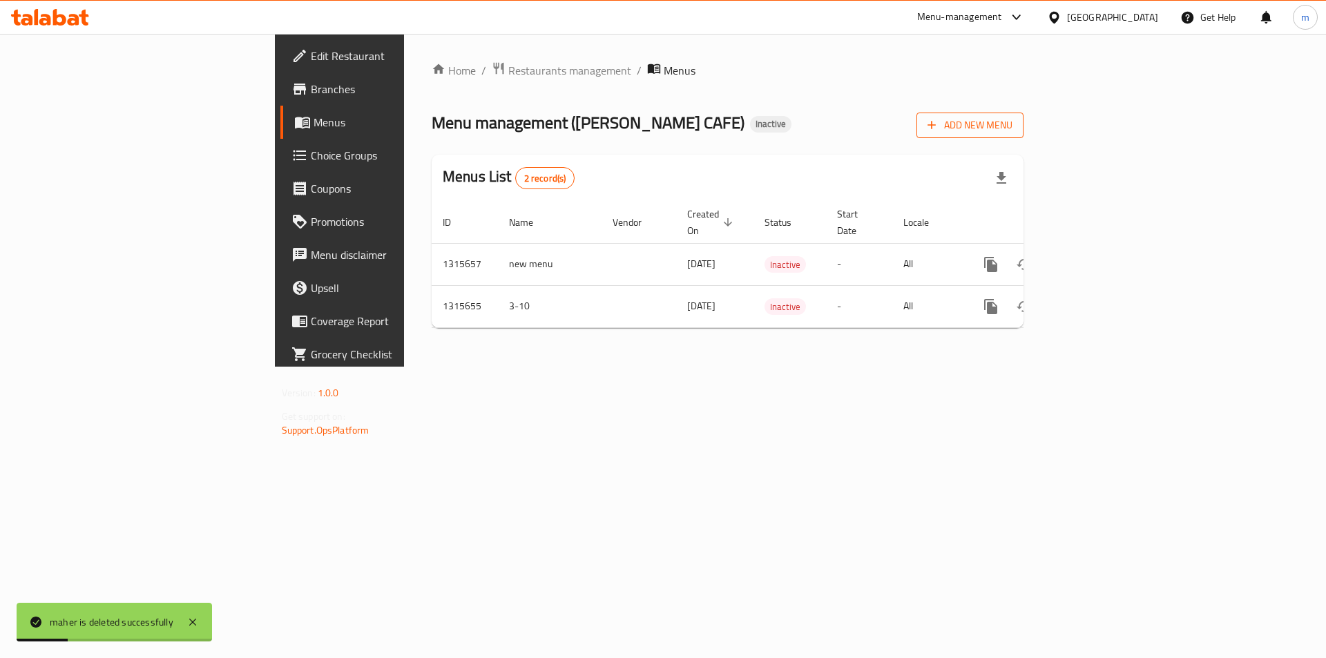
click at [1012, 130] on span "Add New Menu" at bounding box center [969, 125] width 85 height 17
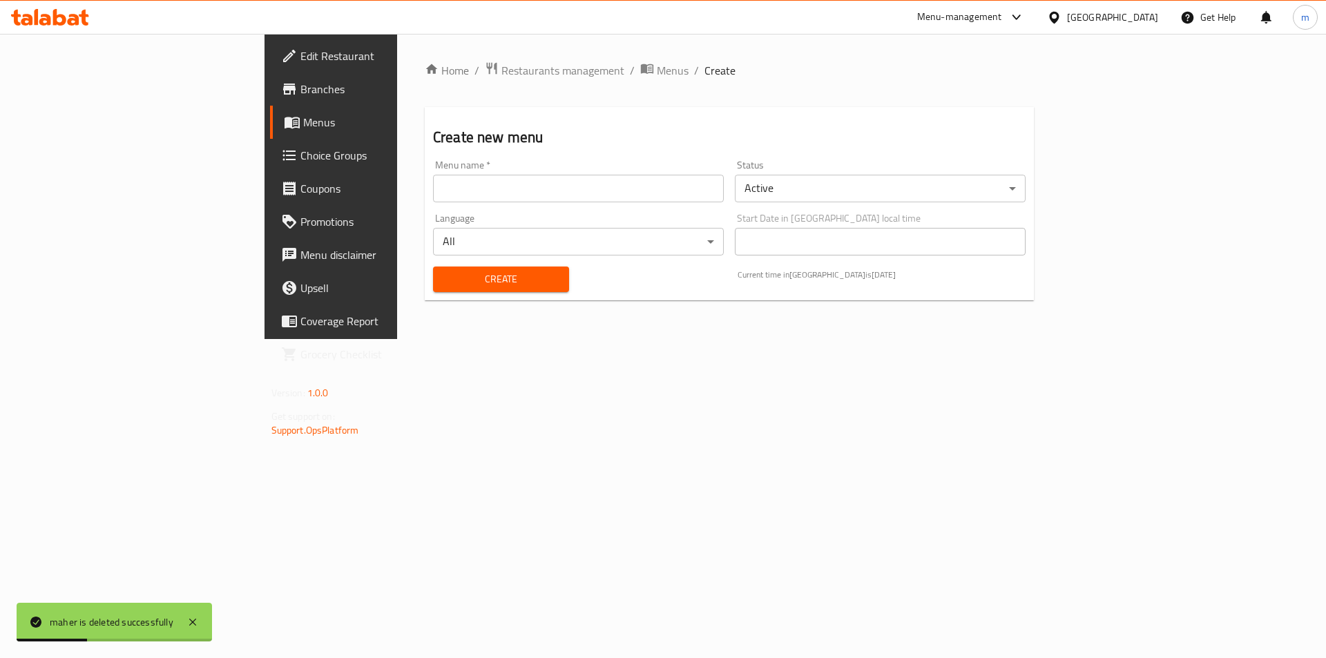
click at [433, 200] on input "text" at bounding box center [578, 189] width 291 height 28
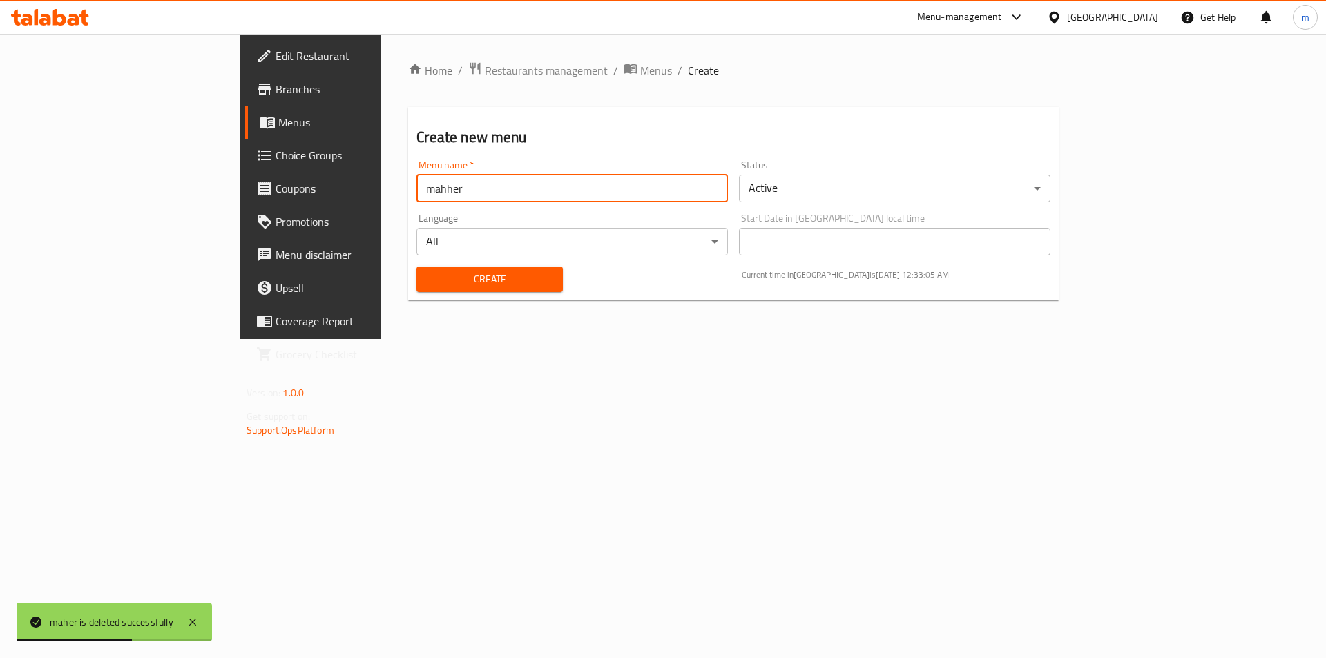
type input "mahher"
click at [427, 272] on span "Create" at bounding box center [489, 279] width 124 height 17
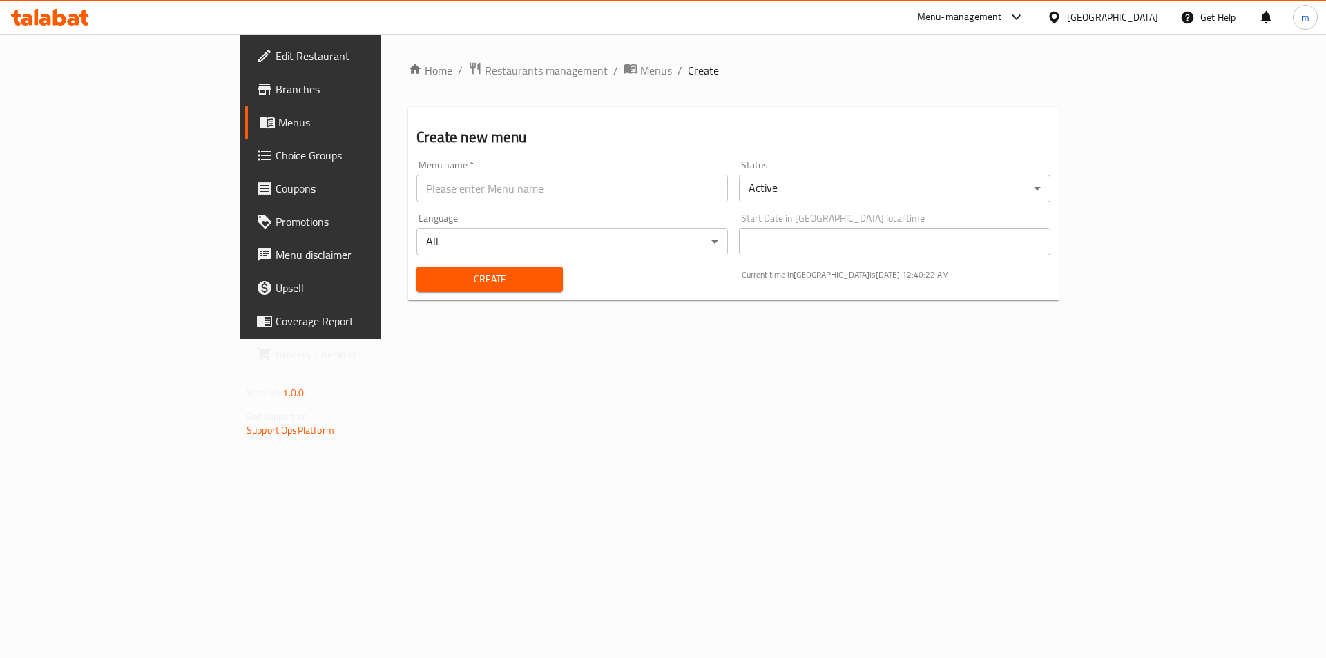
click at [245, 137] on link "Menus" at bounding box center [353, 122] width 216 height 33
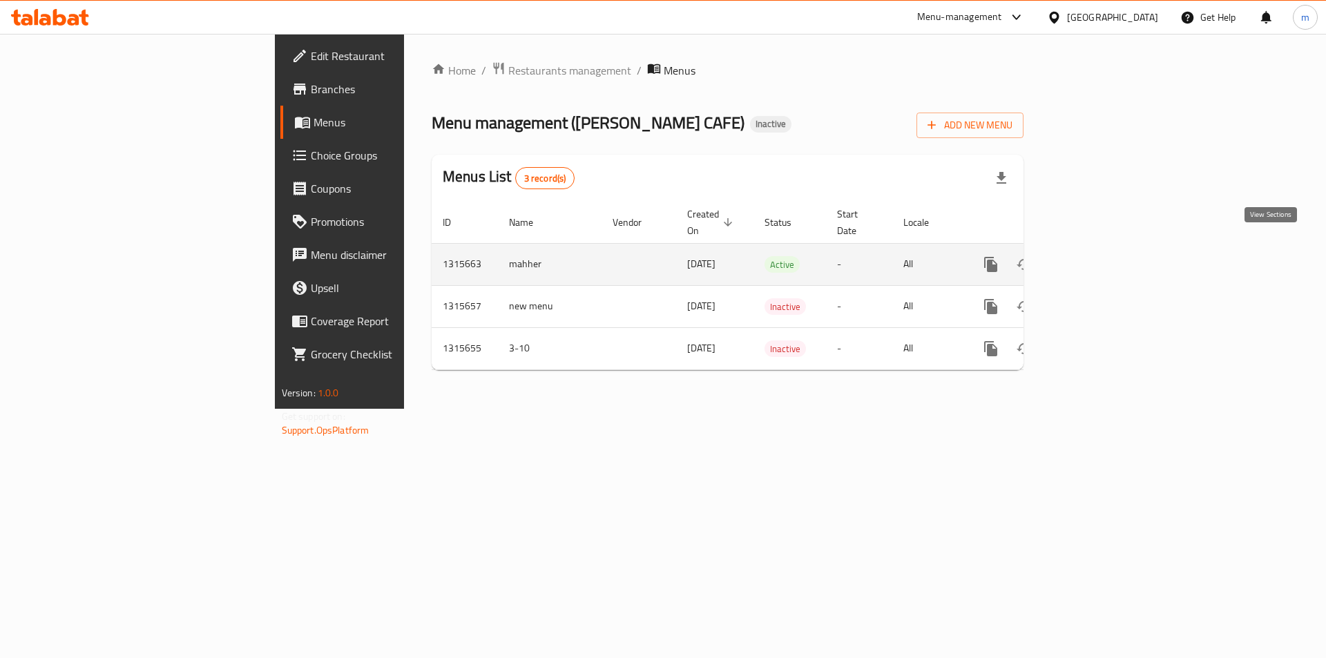
click at [1099, 256] on icon "enhanced table" at bounding box center [1090, 264] width 17 height 17
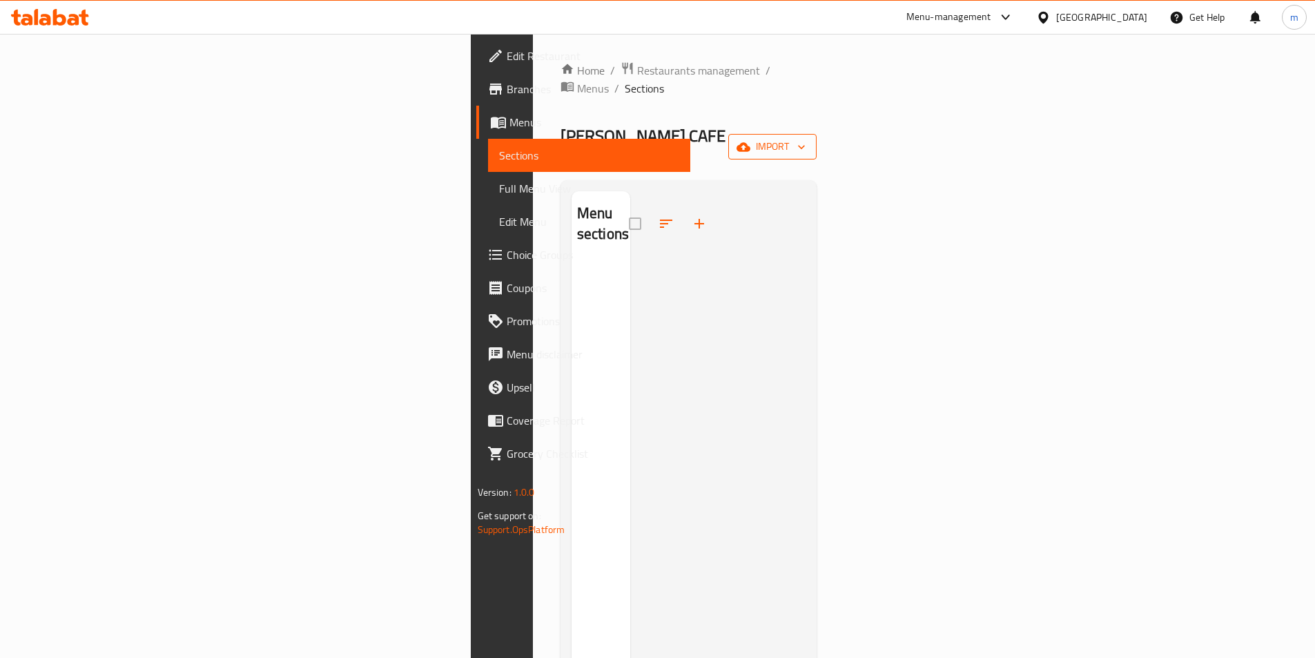
click at [817, 134] on button "import" at bounding box center [772, 147] width 88 height 26
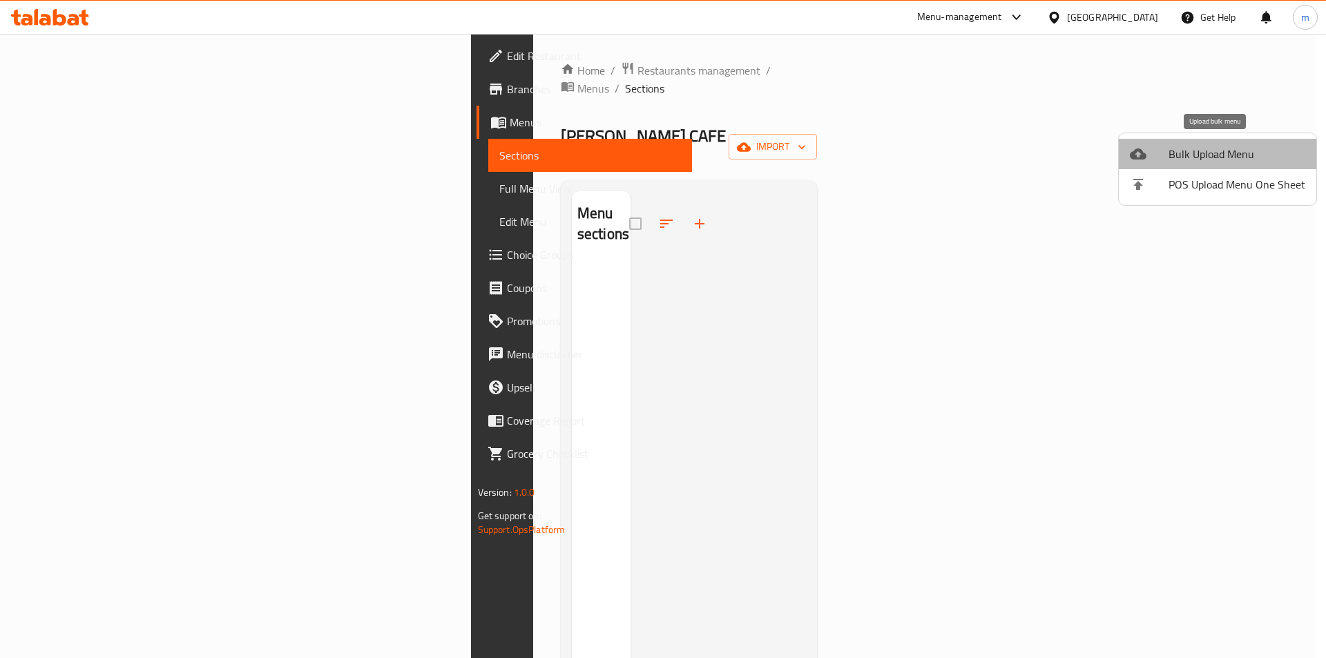
click at [1223, 153] on span "Bulk Upload Menu" at bounding box center [1236, 154] width 137 height 17
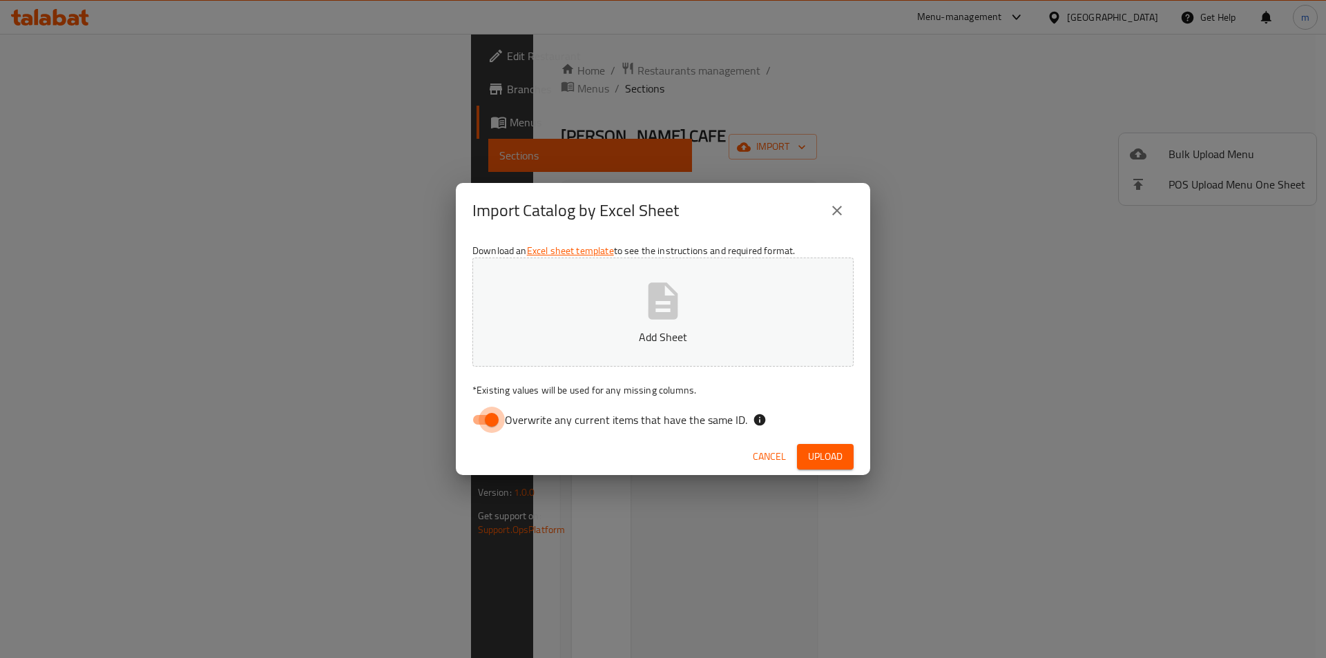
click at [493, 418] on input "Overwrite any current items that have the same ID." at bounding box center [491, 420] width 79 height 26
checkbox input "false"
click at [621, 346] on button "Add Sheet" at bounding box center [662, 312] width 381 height 109
click at [824, 457] on span "Upload" at bounding box center [825, 456] width 35 height 17
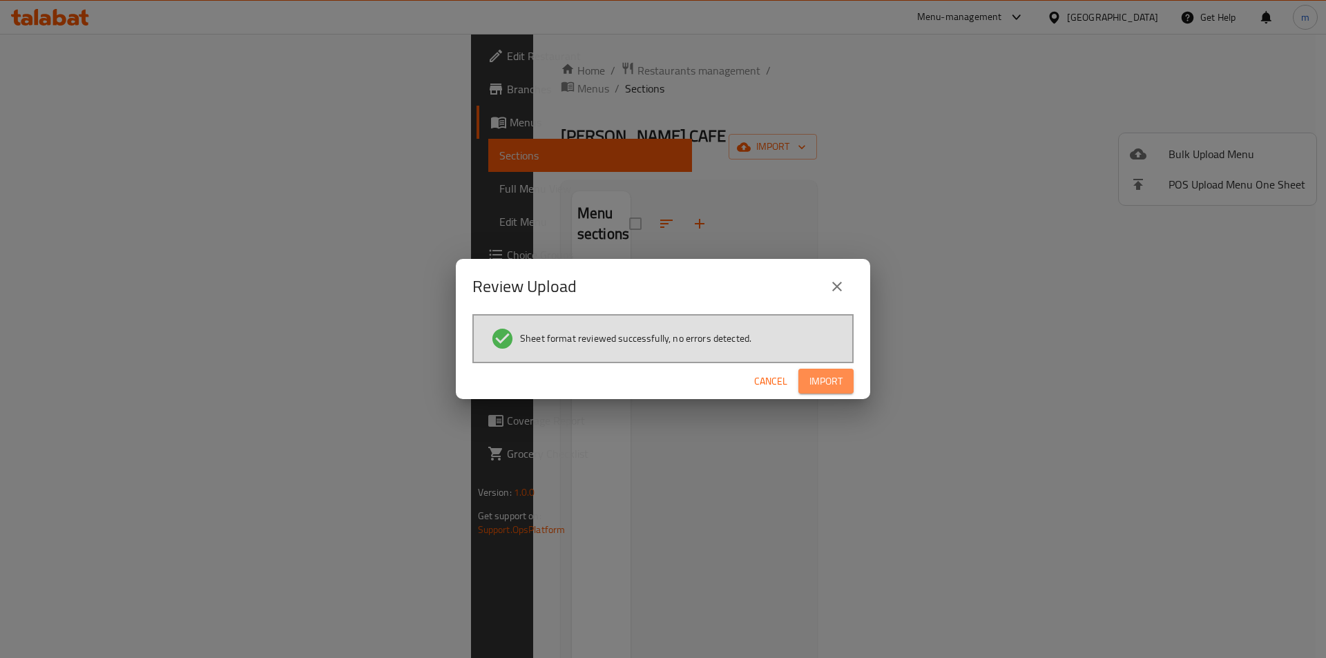
click at [839, 379] on span "Import" at bounding box center [825, 381] width 33 height 17
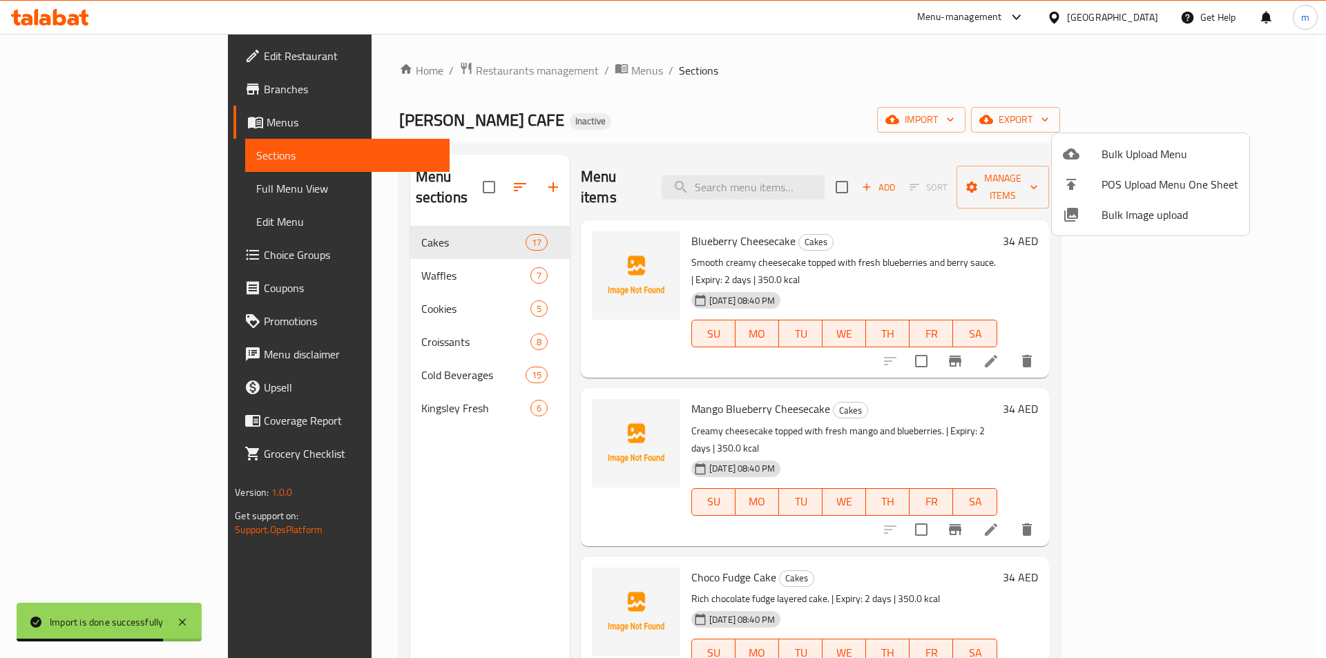
click at [467, 532] on div at bounding box center [663, 329] width 1326 height 658
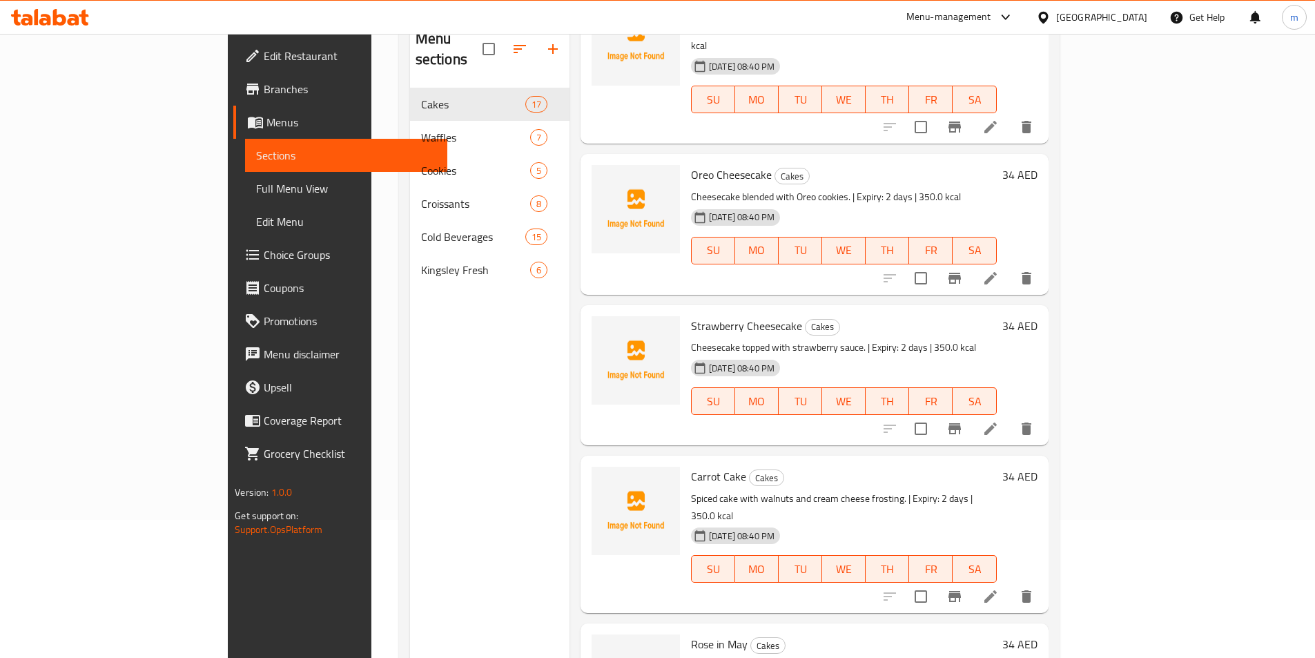
scroll to position [1174, 0]
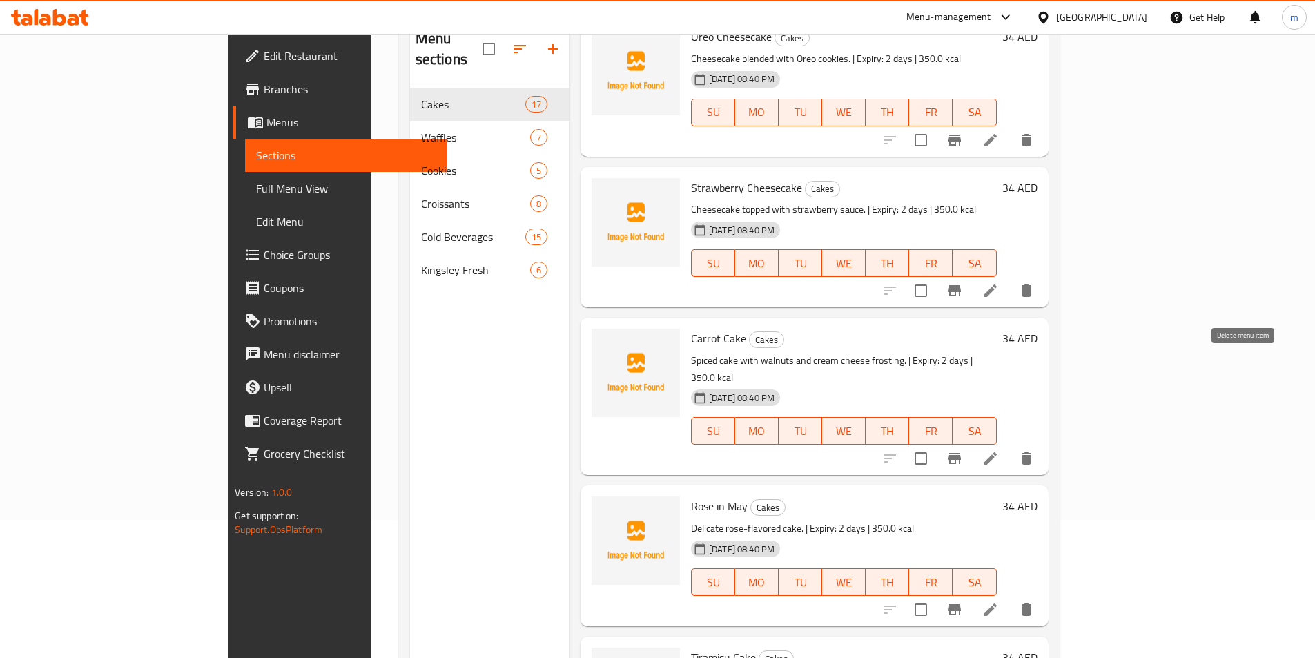
click at [1032, 452] on icon "delete" at bounding box center [1027, 458] width 10 height 12
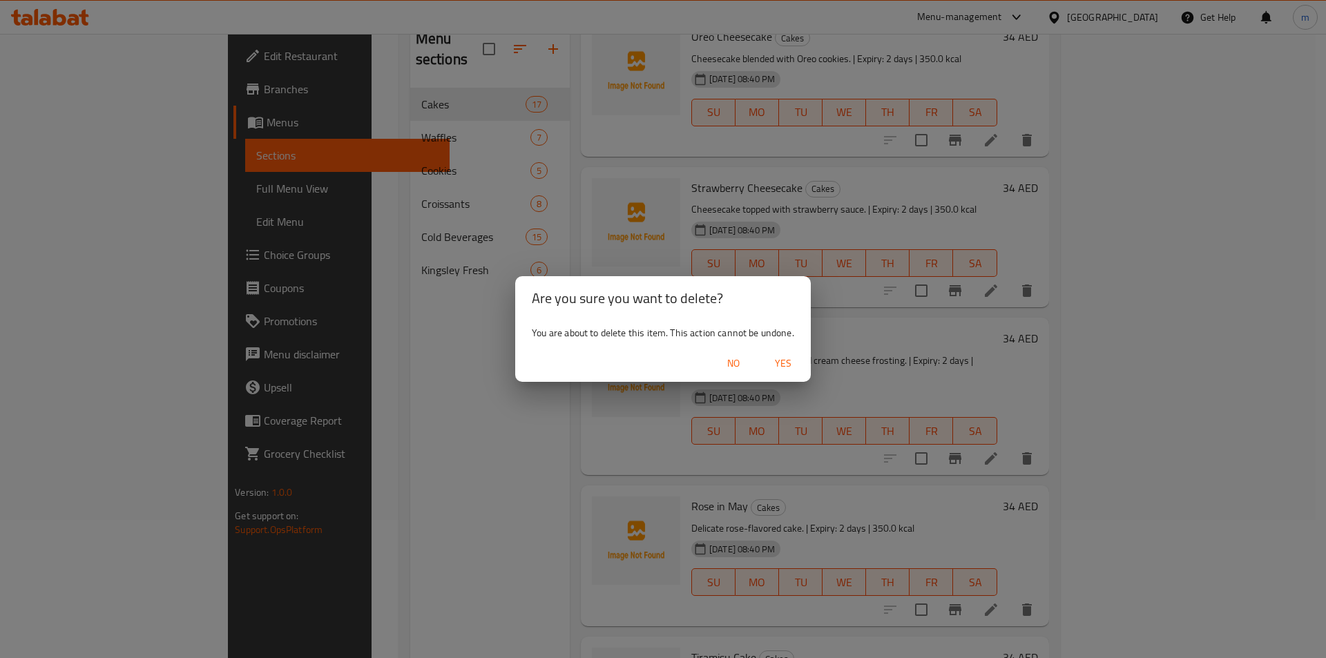
click at [782, 366] on span "Yes" at bounding box center [782, 363] width 33 height 17
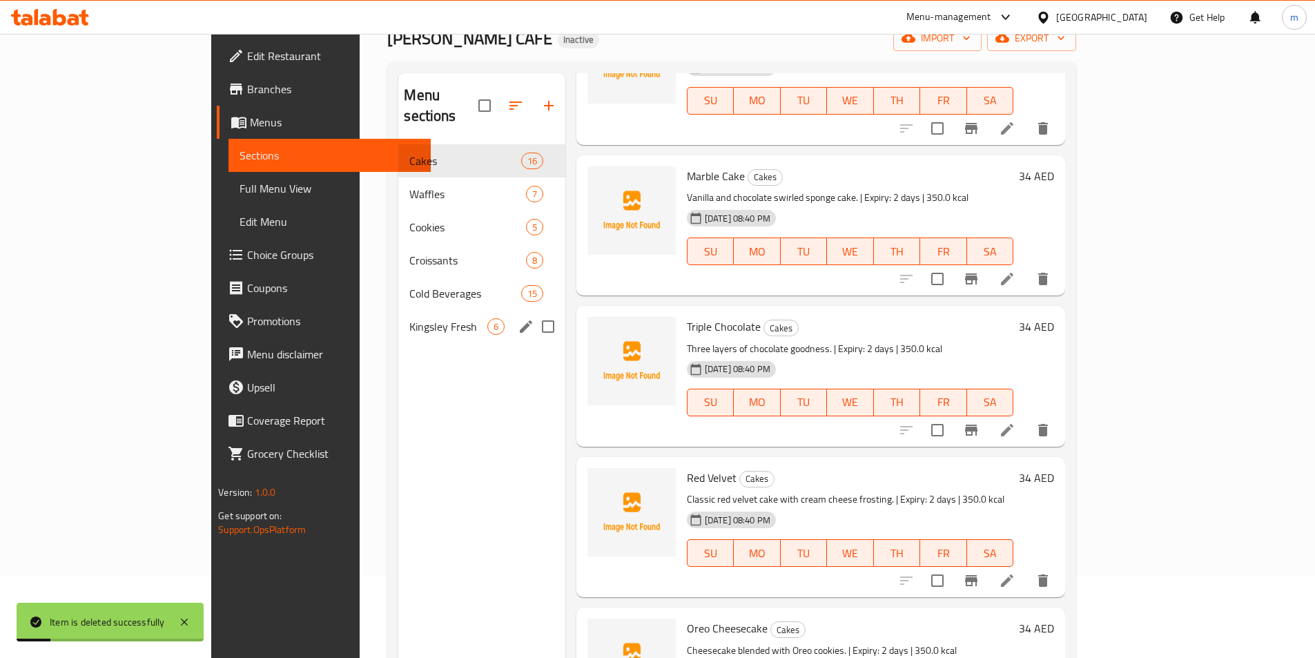
scroll to position [0, 0]
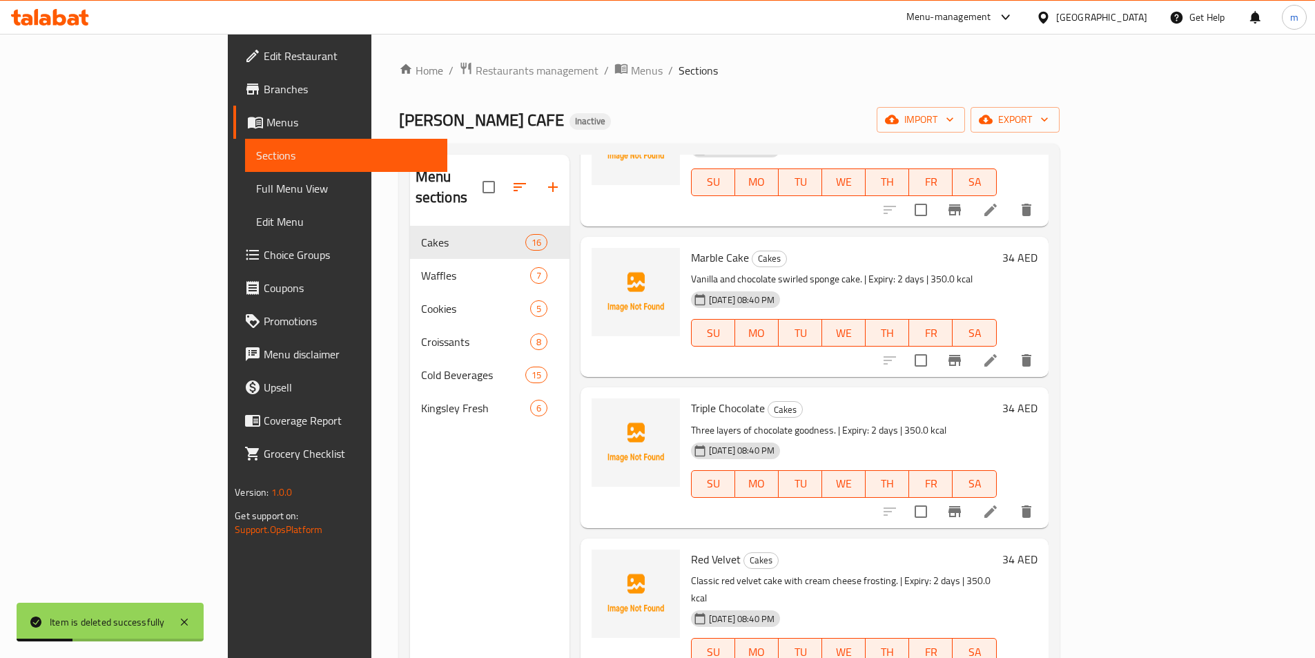
click at [256, 191] on span "Full Menu View" at bounding box center [346, 188] width 180 height 17
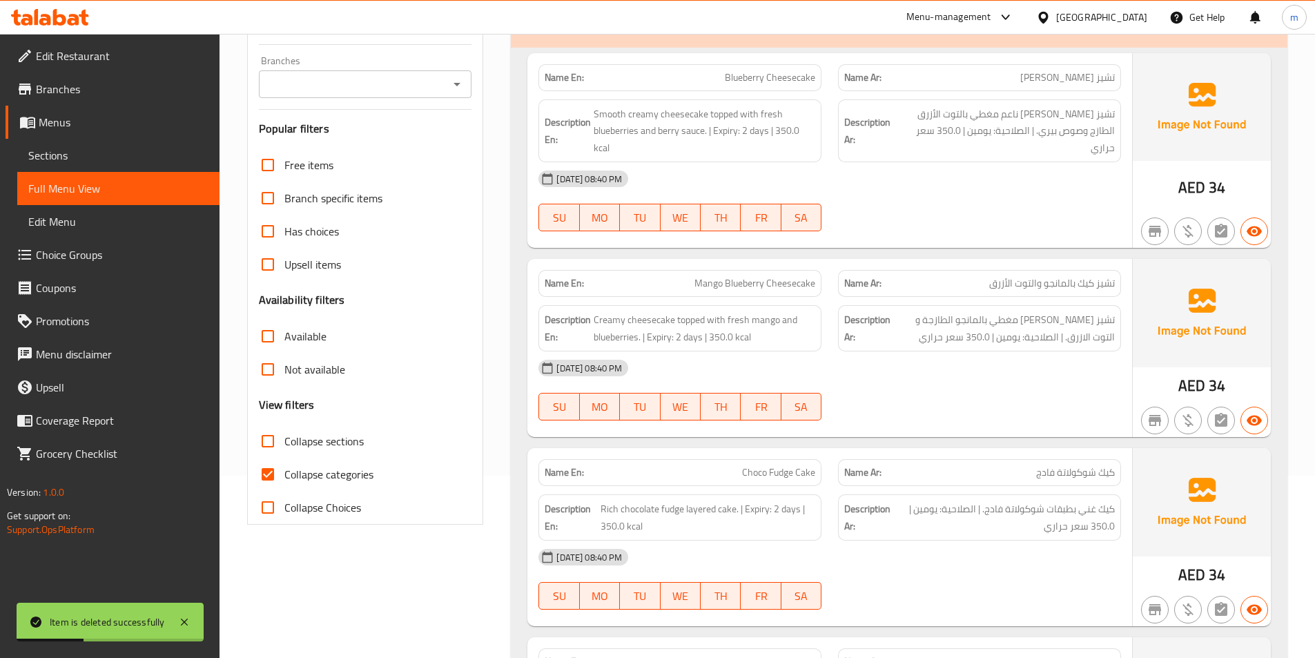
scroll to position [276, 0]
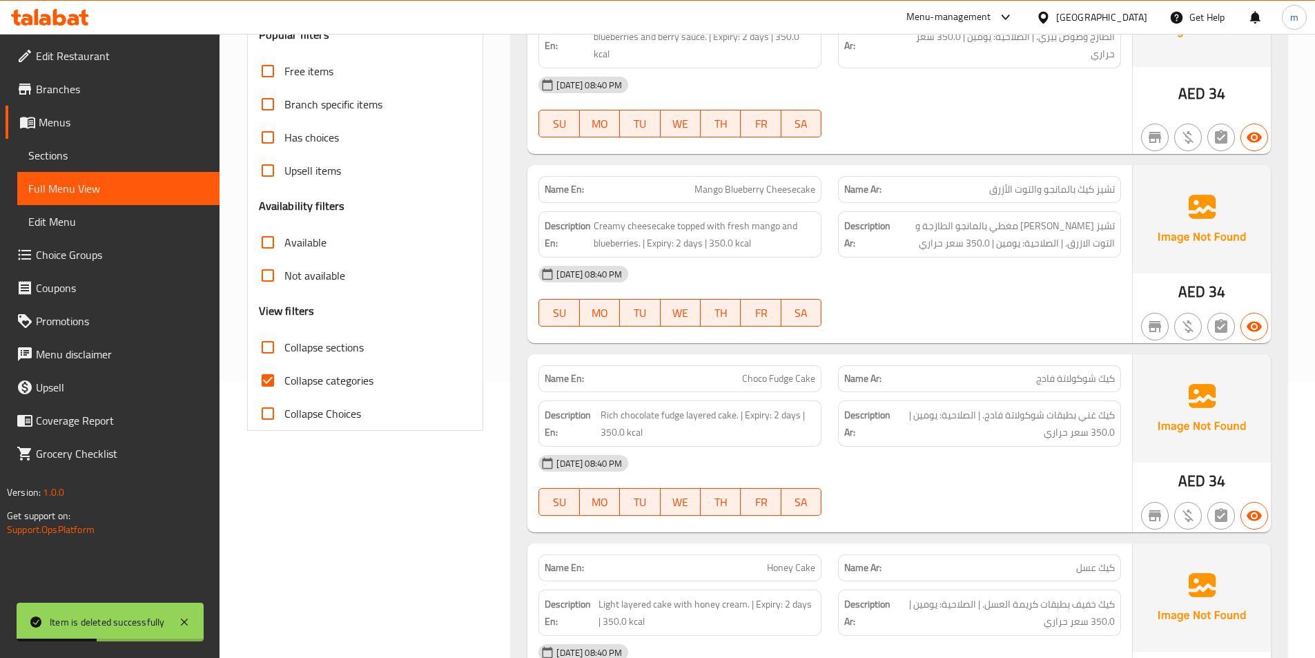
click at [325, 384] on span "Collapse categories" at bounding box center [328, 380] width 89 height 17
click at [284, 384] on input "Collapse categories" at bounding box center [267, 380] width 33 height 33
checkbox input "false"
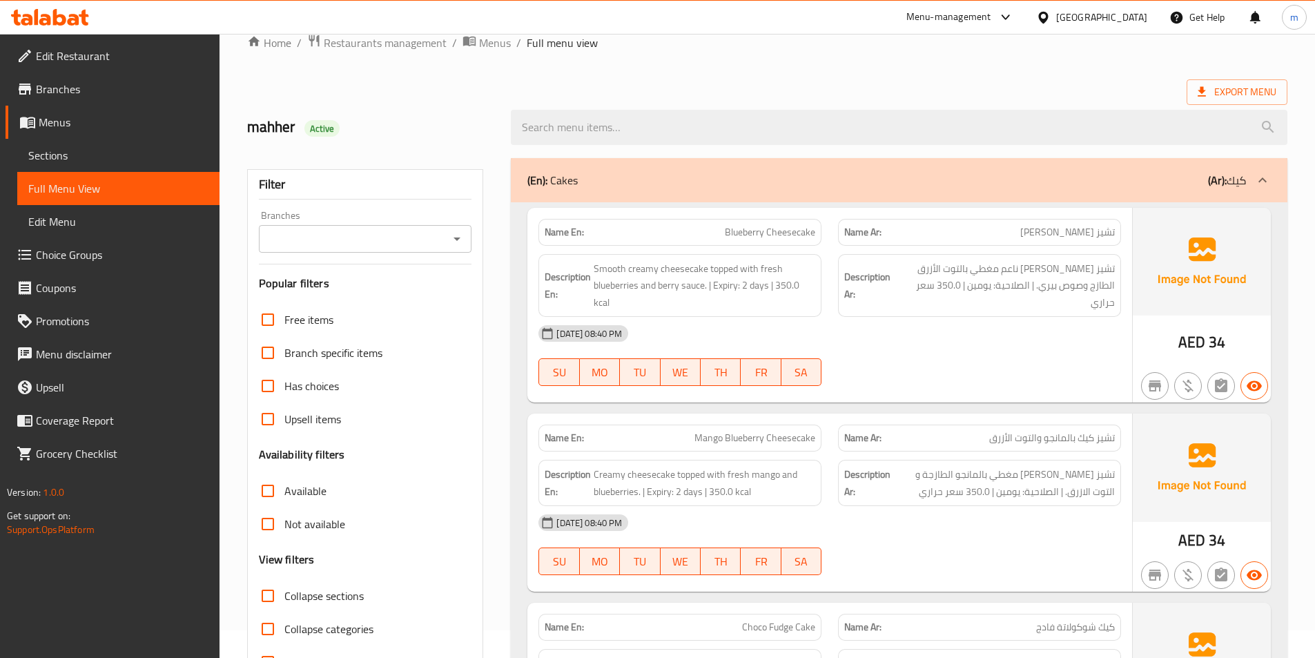
scroll to position [0, 0]
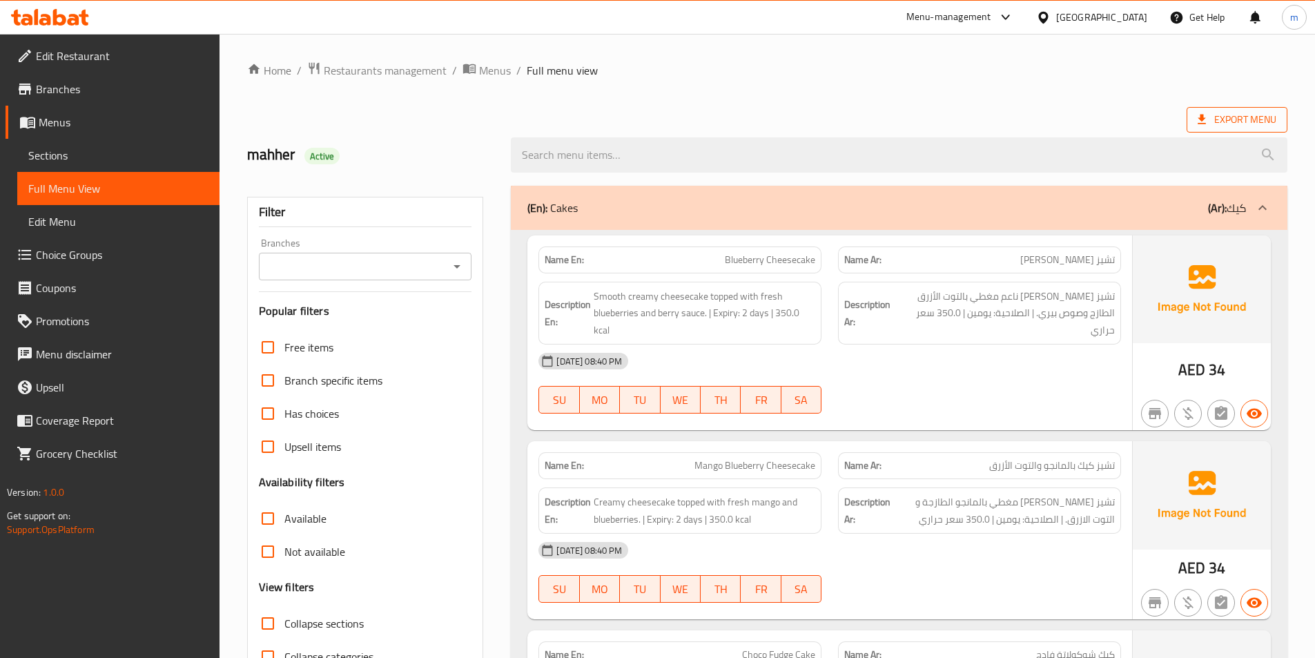
click at [1240, 114] on span "Export Menu" at bounding box center [1237, 119] width 79 height 17
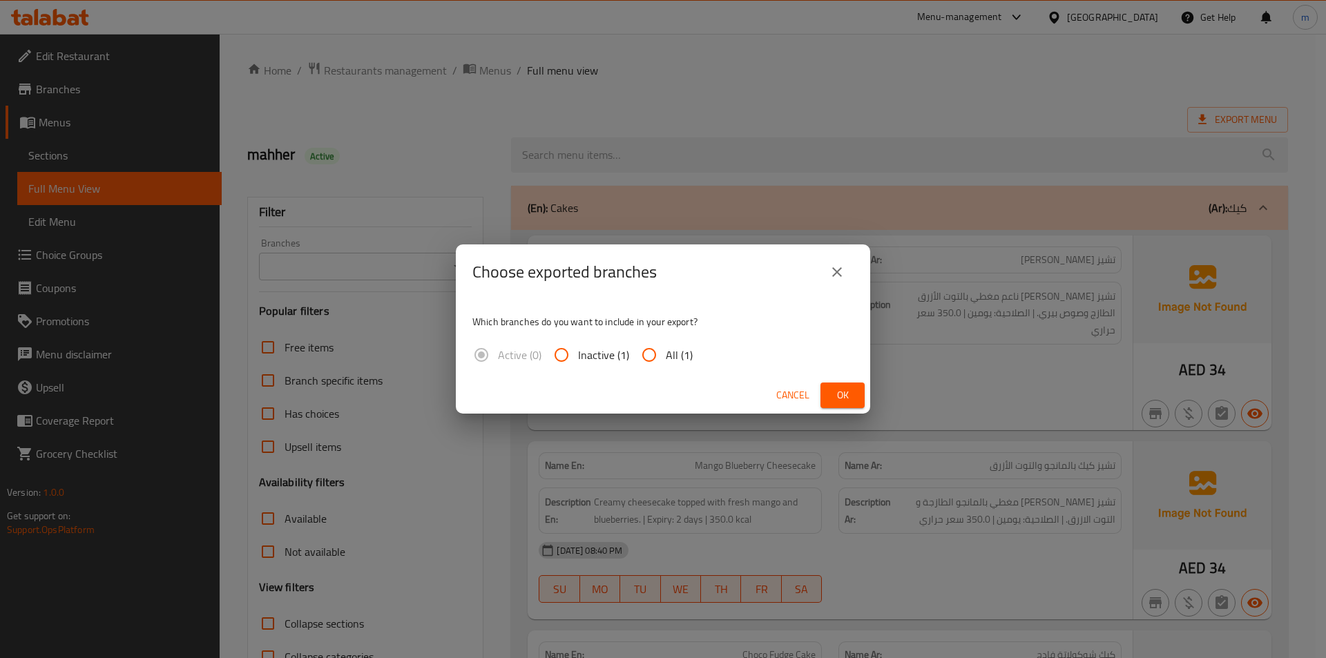
click at [653, 354] on input "All (1)" at bounding box center [648, 354] width 33 height 33
radio input "true"
click at [837, 396] on span "Ok" at bounding box center [842, 395] width 22 height 17
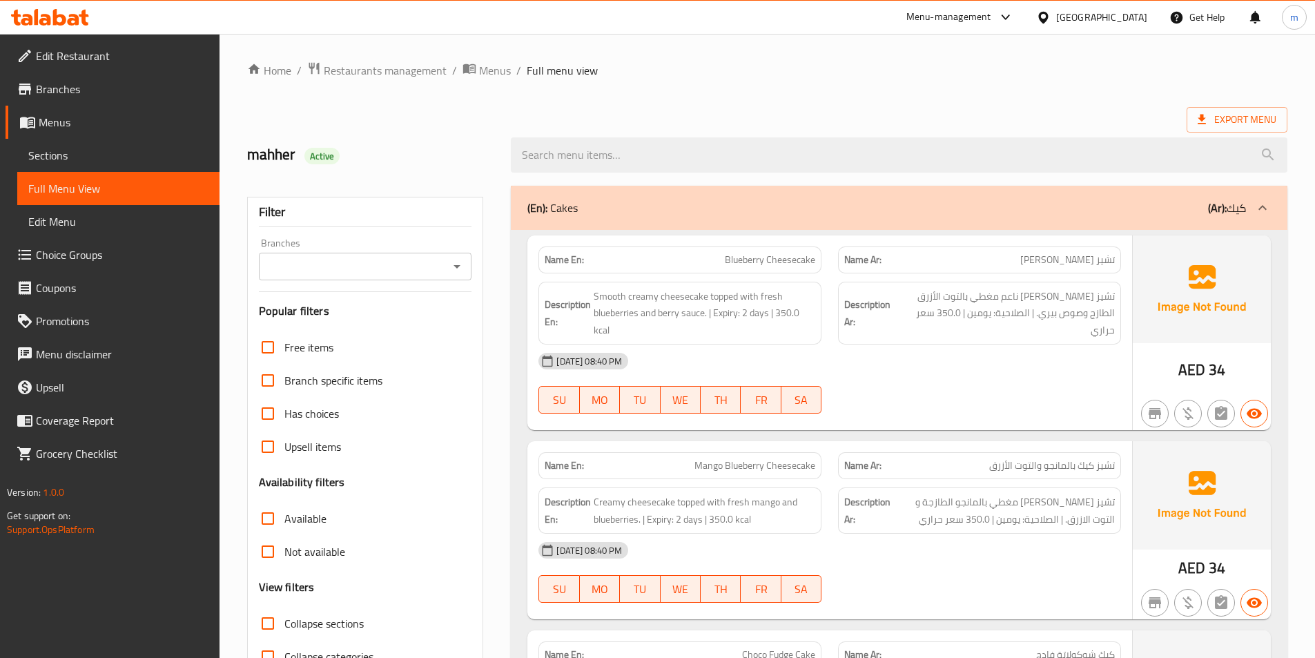
click at [170, 162] on span "Sections" at bounding box center [118, 155] width 180 height 17
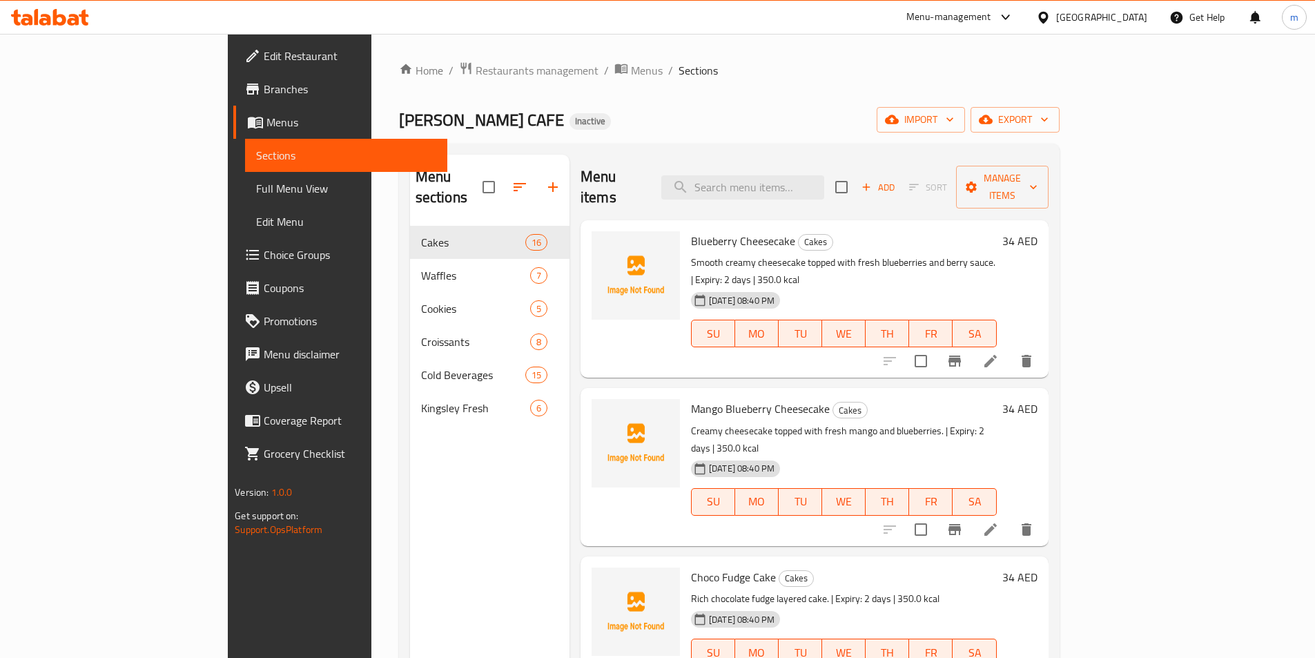
click at [233, 110] on link "Menus" at bounding box center [340, 122] width 214 height 33
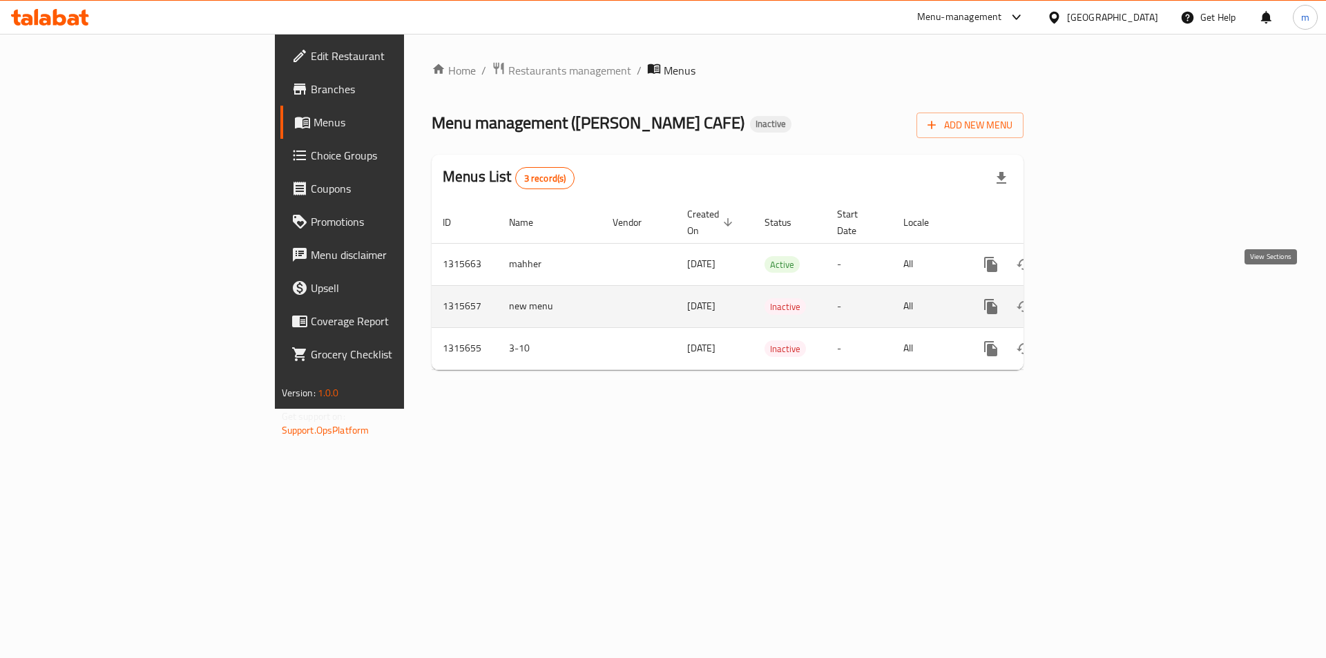
click at [1099, 298] on icon "enhanced table" at bounding box center [1090, 306] width 17 height 17
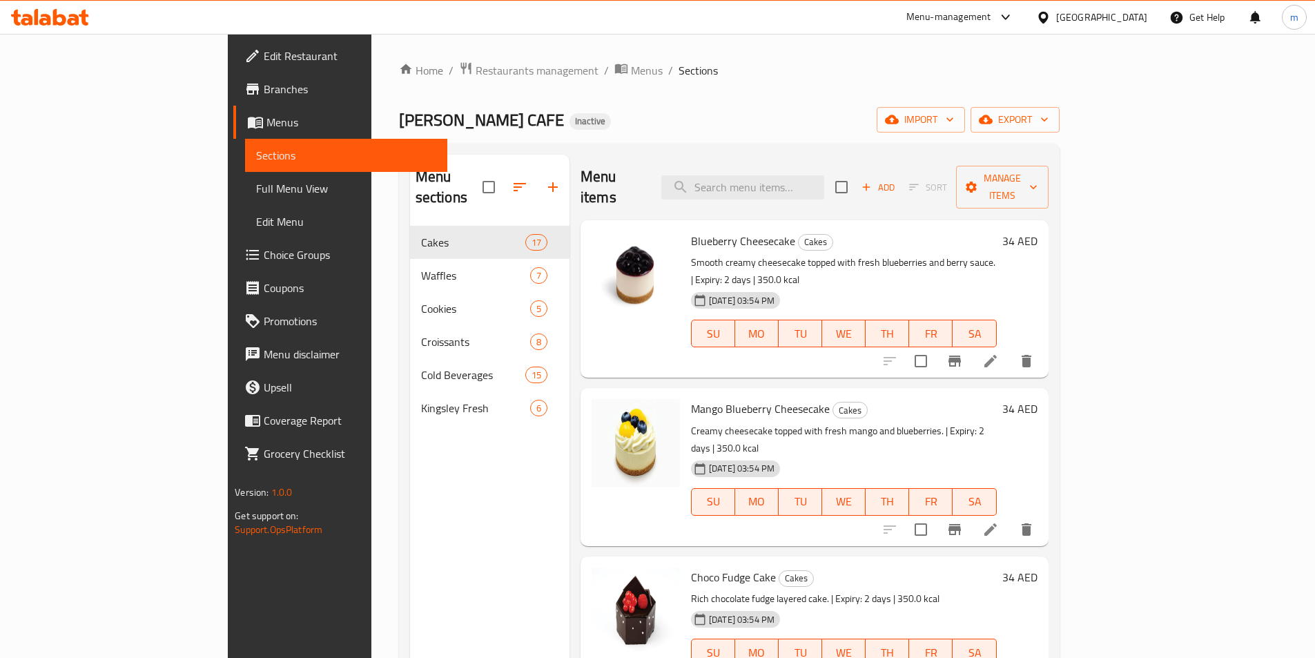
click at [264, 258] on span "Choice Groups" at bounding box center [350, 254] width 173 height 17
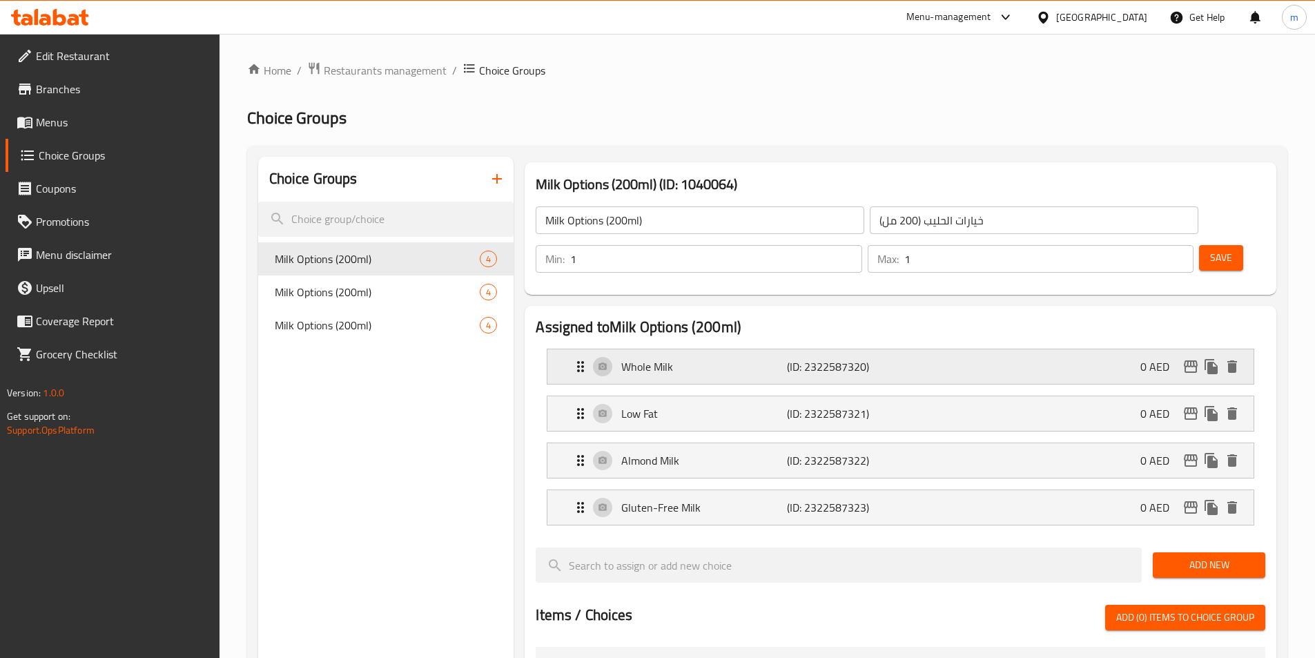
click at [583, 358] on icon "Expand" at bounding box center [580, 366] width 17 height 17
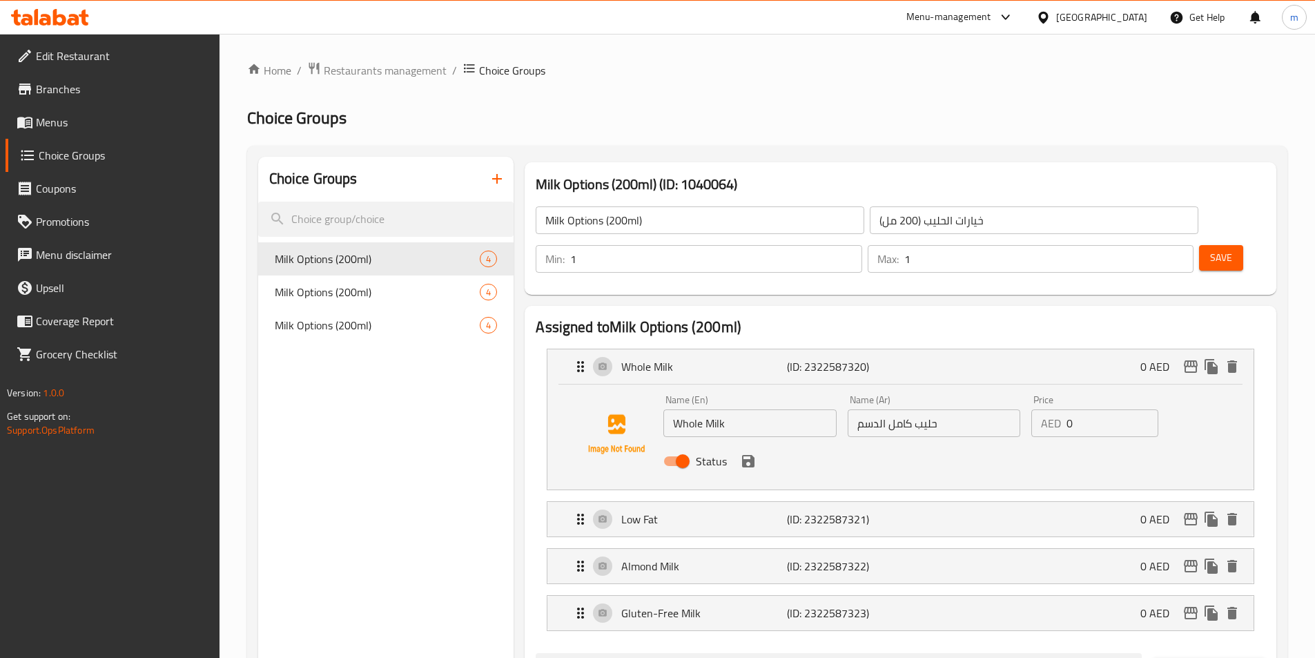
click at [736, 409] on input "Whole Milk" at bounding box center [750, 423] width 173 height 28
click at [962, 409] on input "حليب كامل الدسم" at bounding box center [934, 423] width 173 height 28
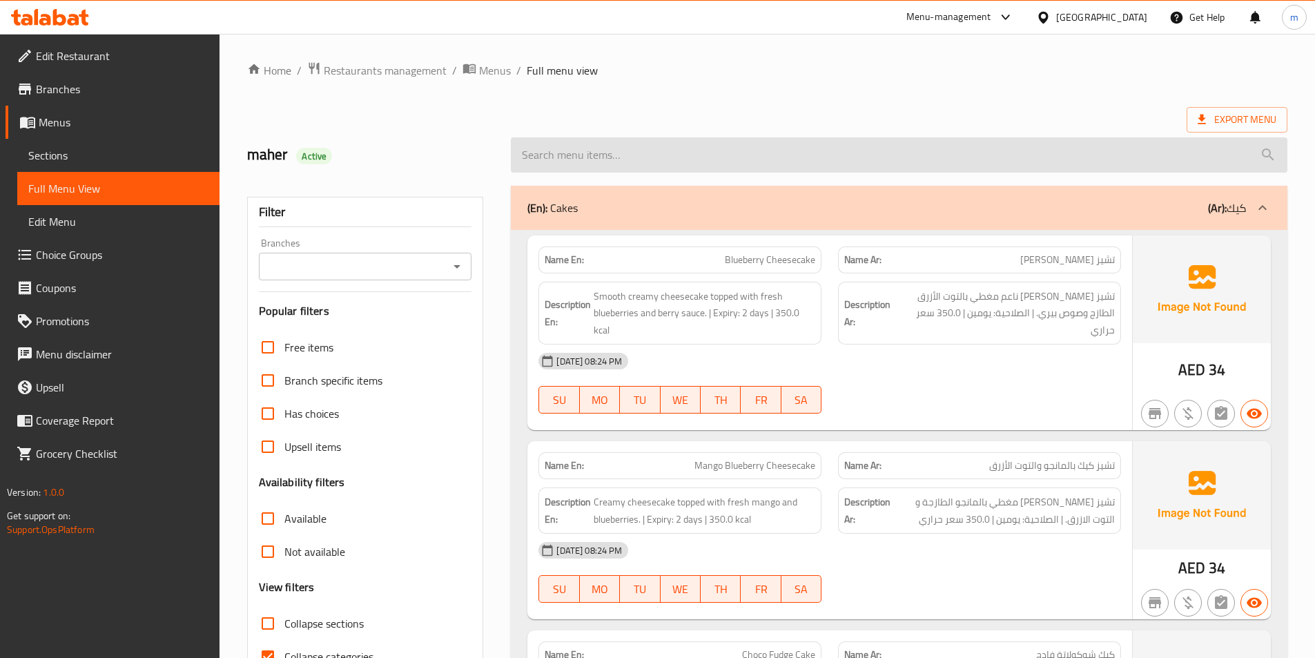
click at [658, 146] on input "search" at bounding box center [899, 154] width 777 height 35
paste input "Triple Chocolate"
type input "Triple Chocolate"
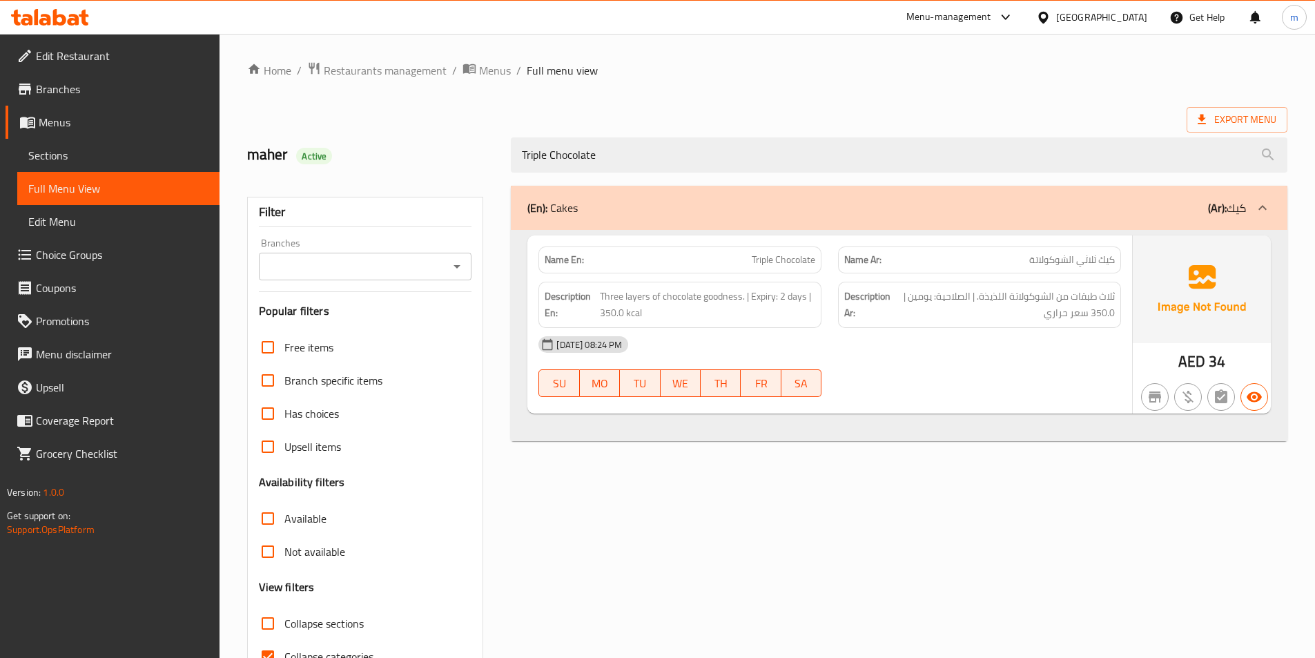
click at [83, 159] on span "Sections" at bounding box center [118, 155] width 180 height 17
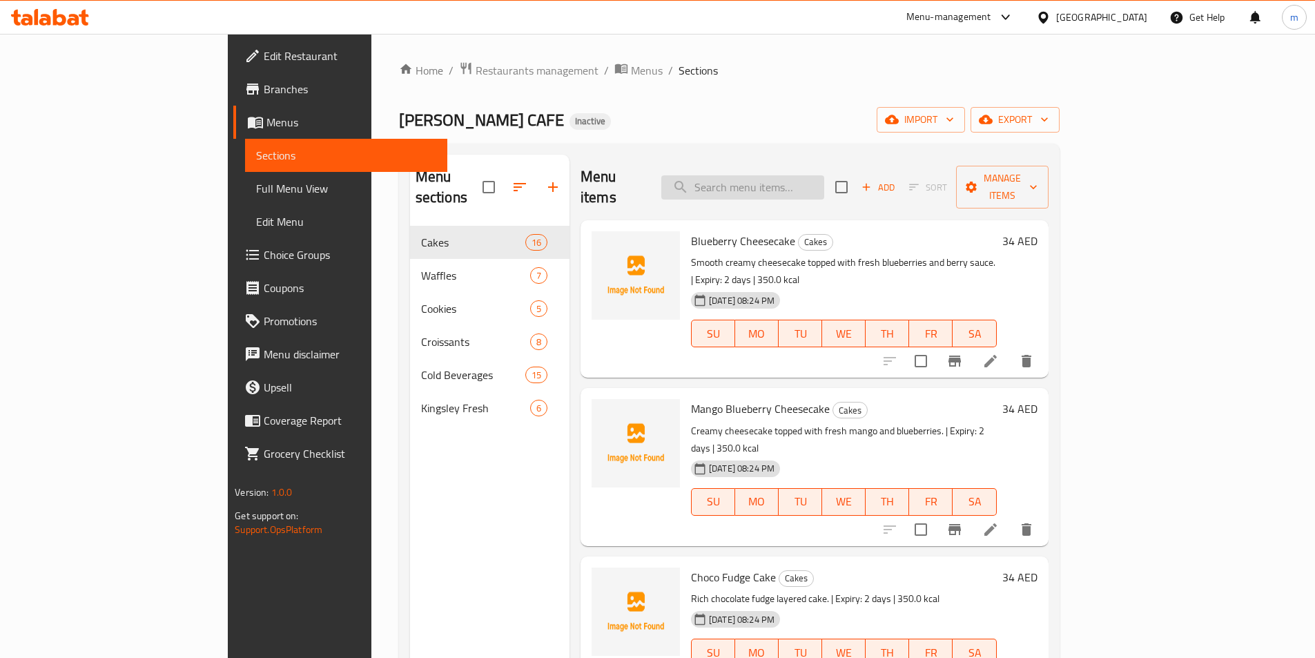
click at [824, 183] on input "search" at bounding box center [742, 187] width 163 height 24
paste input "Triple Chocolate"
type input "Triple Chocolate"
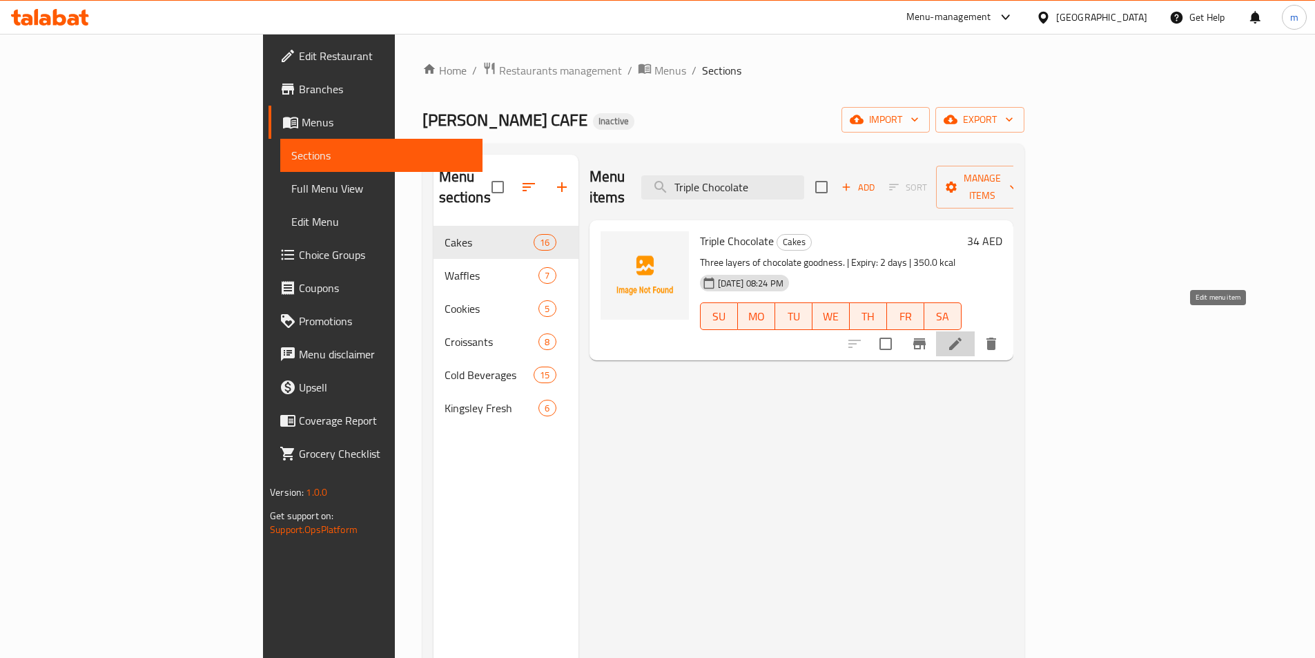
click at [962, 338] on icon at bounding box center [955, 344] width 12 height 12
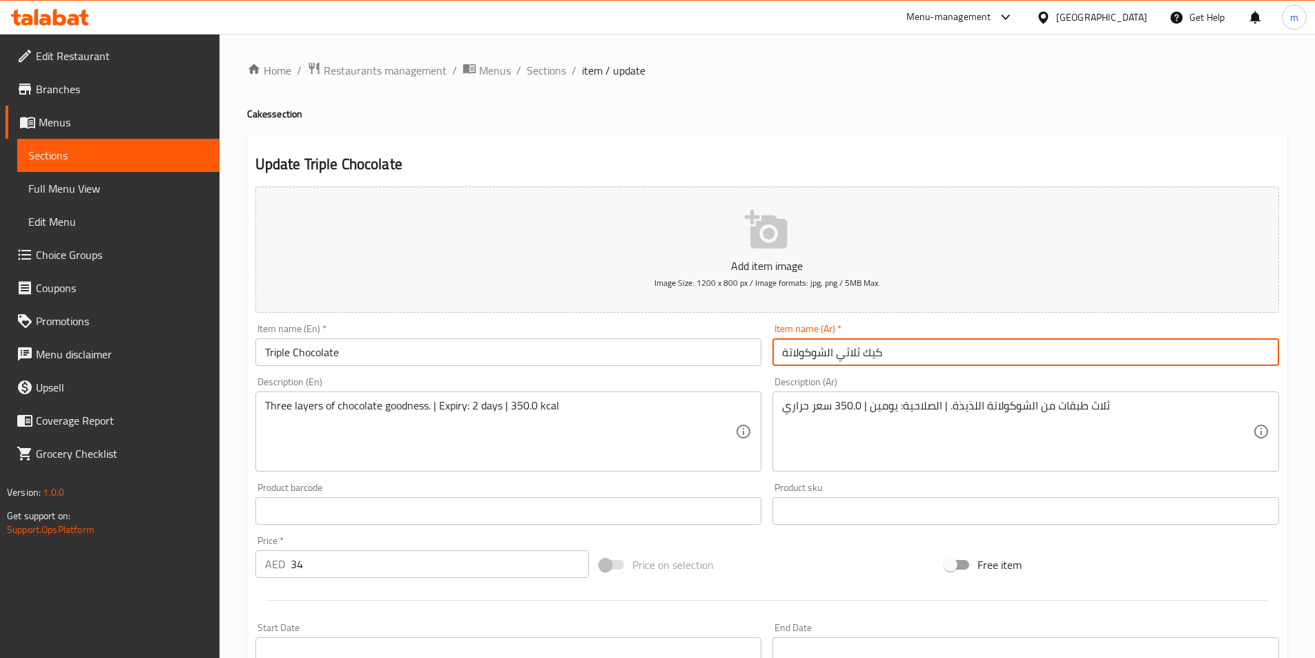
drag, startPoint x: 895, startPoint y: 356, endPoint x: 645, endPoint y: 362, distance: 250.0
click at [645, 362] on div "Add item image Image Size: 1200 x 800 px / Image formats: jpg, png / 5MB Max. I…" at bounding box center [767, 478] width 1035 height 595
type input "j"
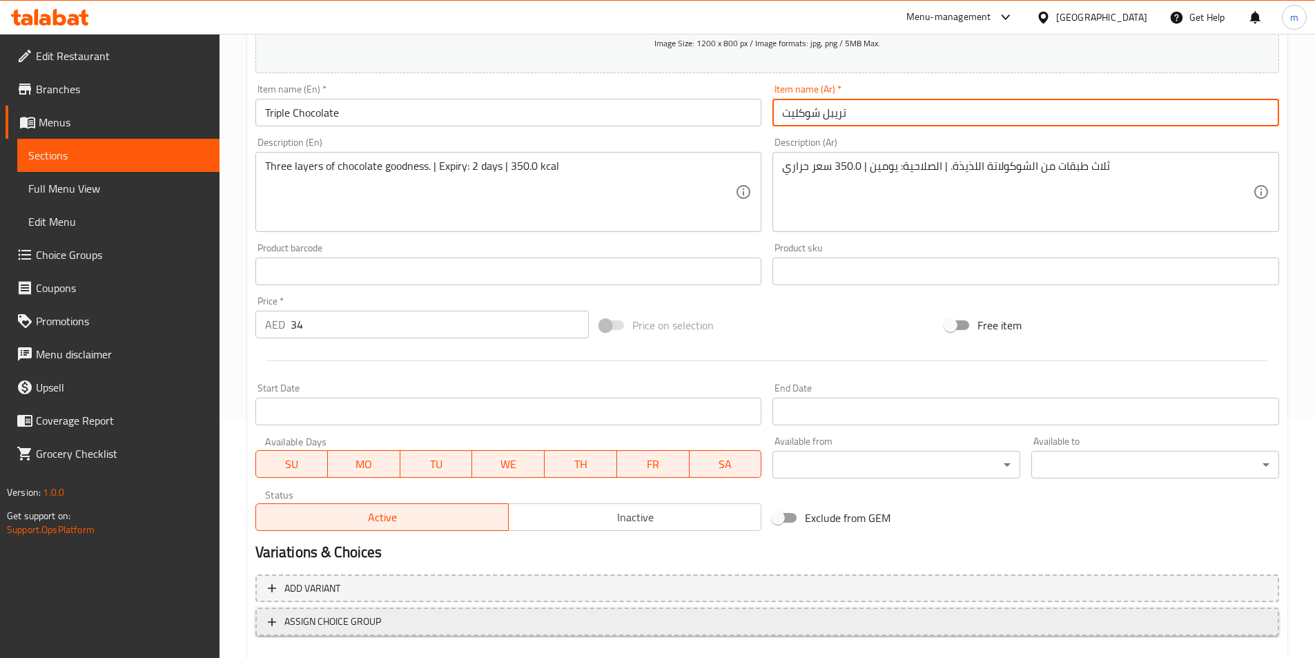
scroll to position [318, 0]
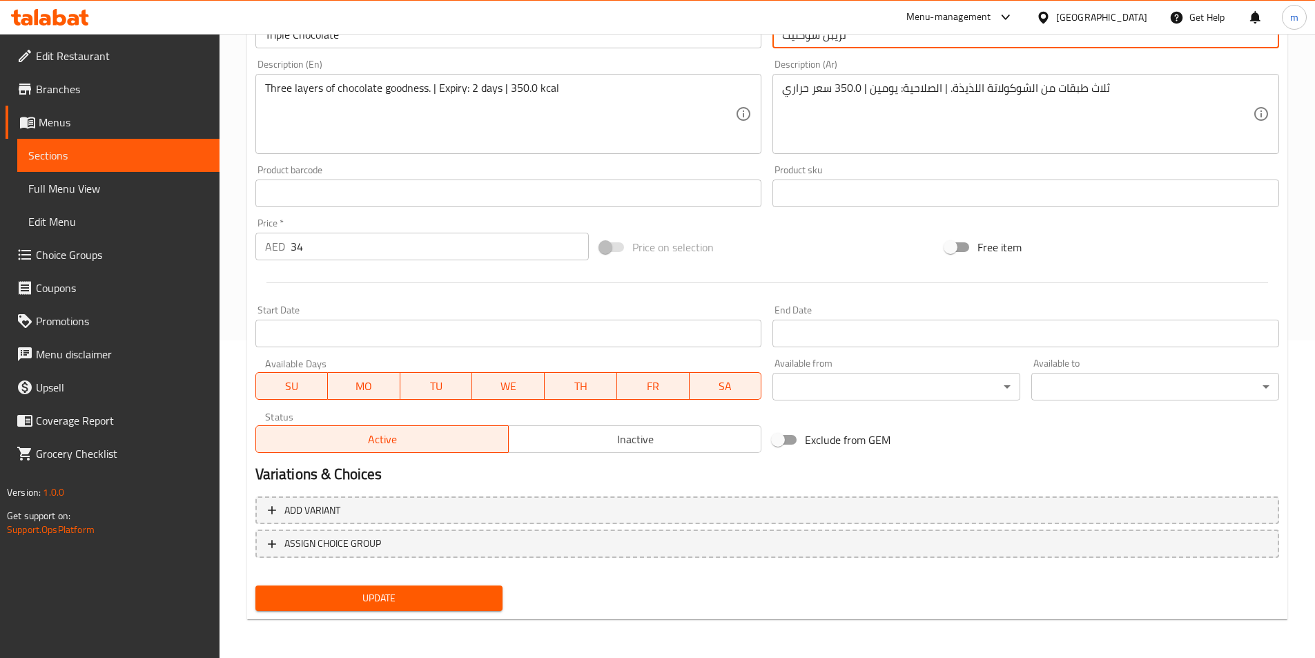
type input "تريبل شوكليت"
click at [434, 596] on span "Update" at bounding box center [380, 598] width 226 height 17
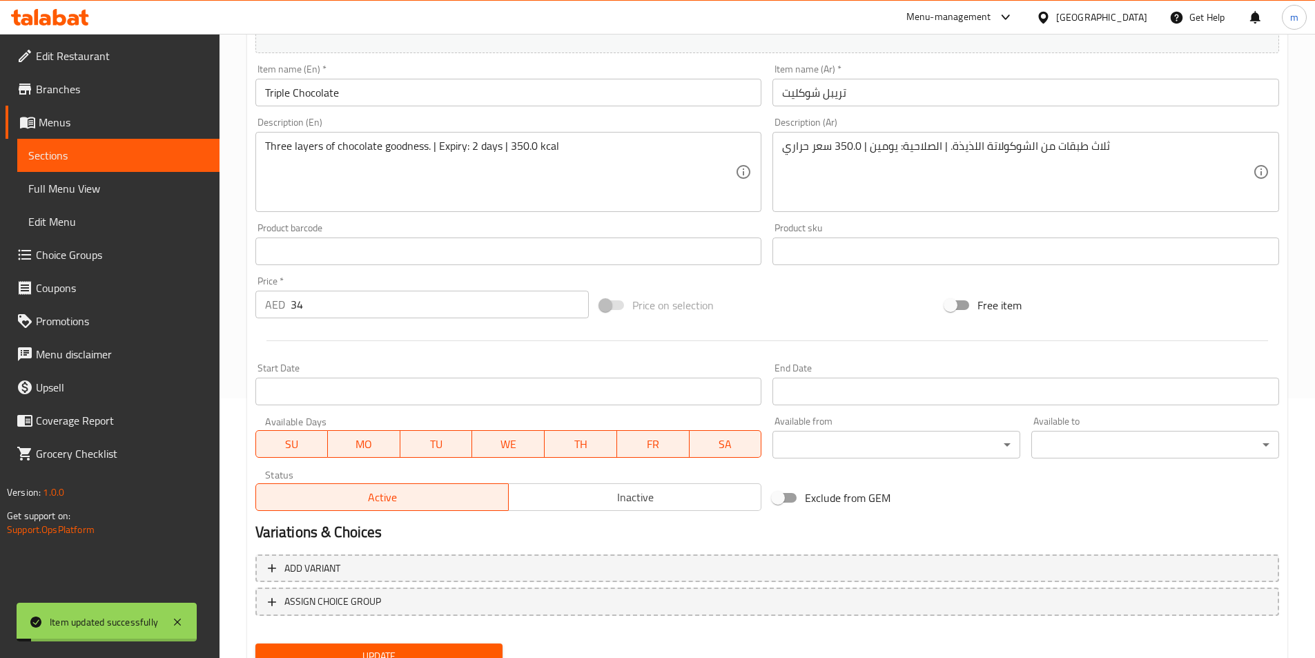
scroll to position [180, 0]
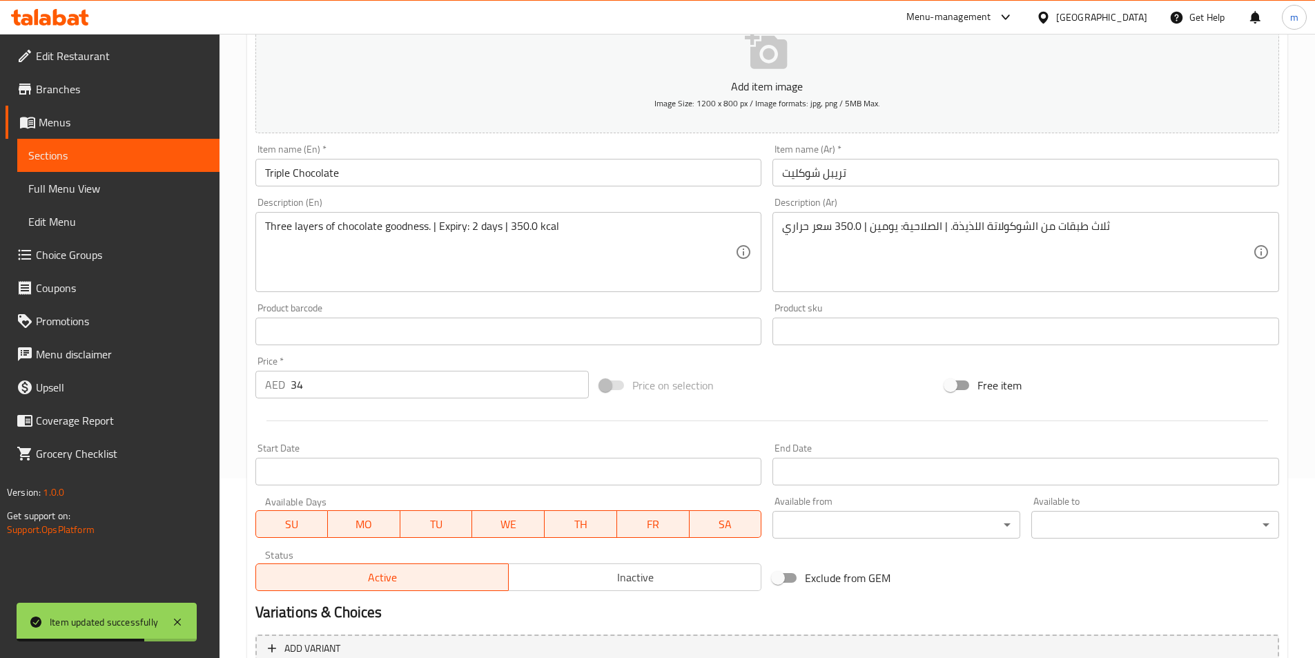
click at [101, 160] on span "Sections" at bounding box center [118, 155] width 180 height 17
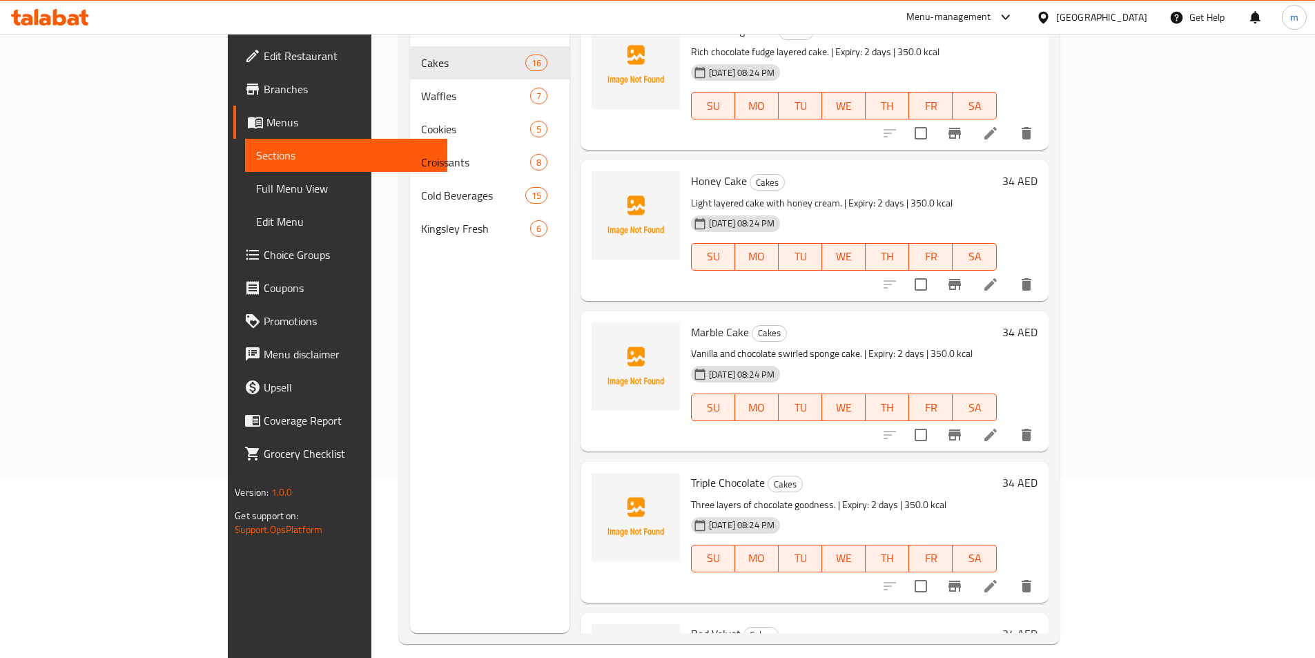
scroll to position [483, 0]
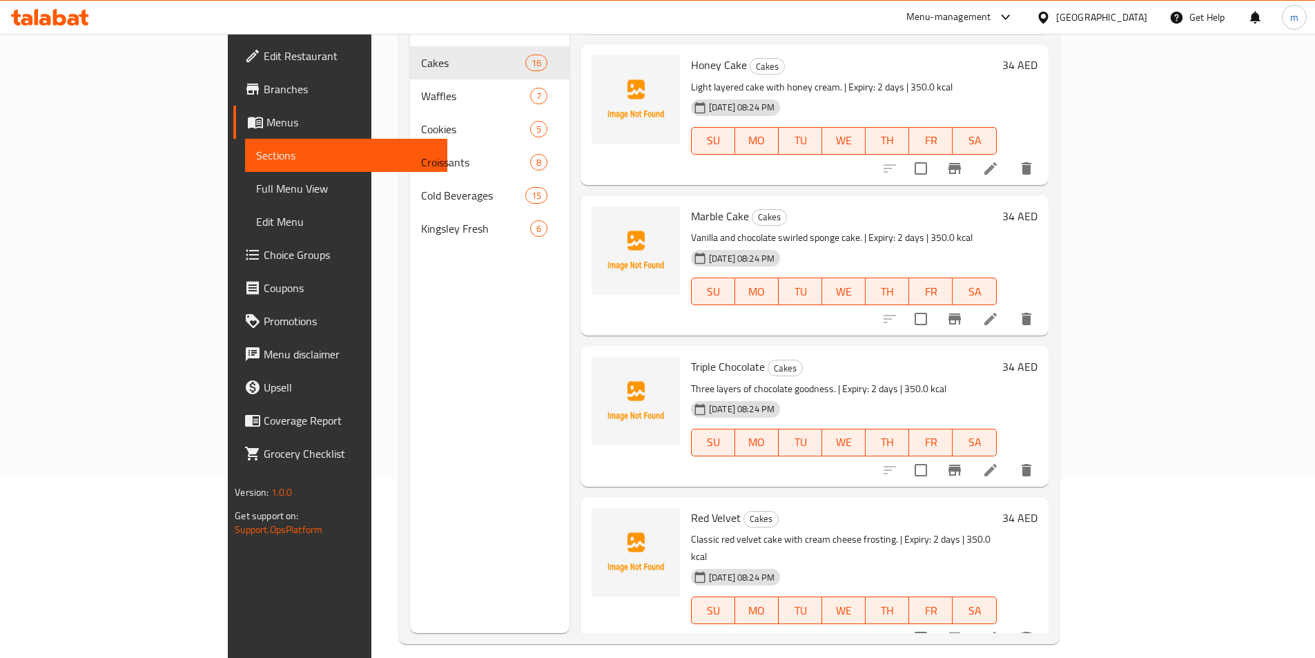
click at [999, 630] on icon at bounding box center [991, 638] width 17 height 17
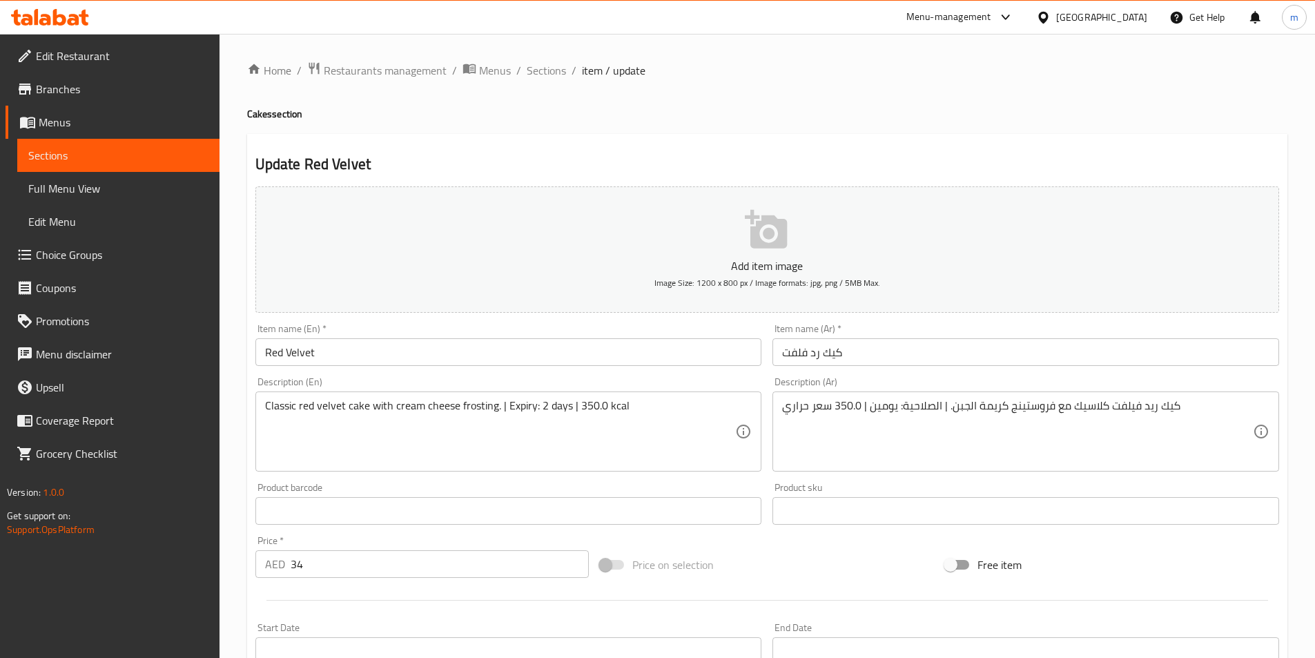
click at [801, 354] on input "كيك رد فلفت" at bounding box center [1026, 352] width 507 height 28
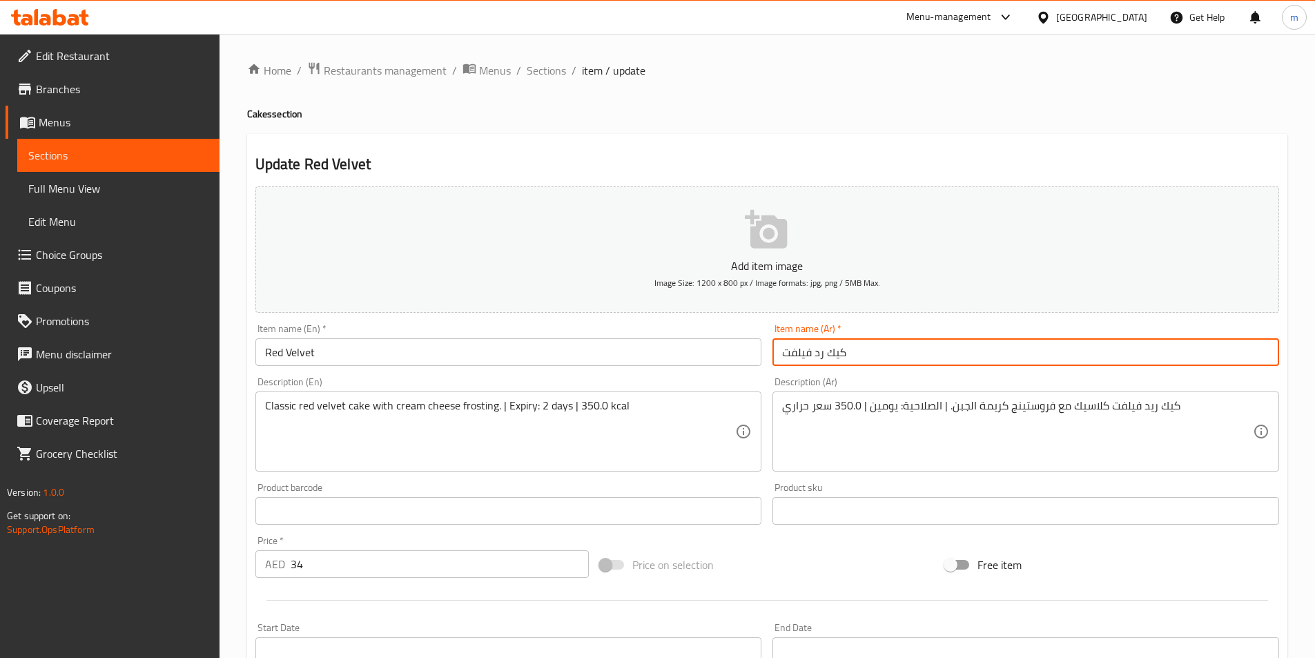
click at [838, 357] on input "كيك رد فيلفت" at bounding box center [1026, 352] width 507 height 28
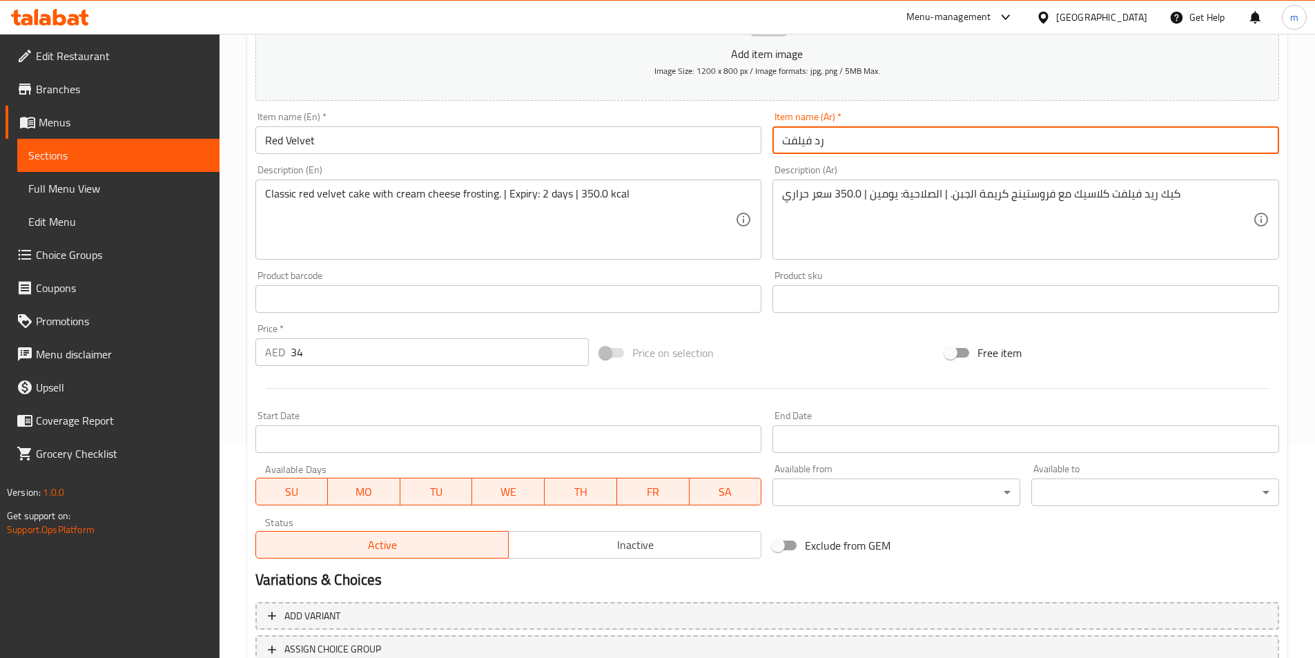
scroll to position [318, 0]
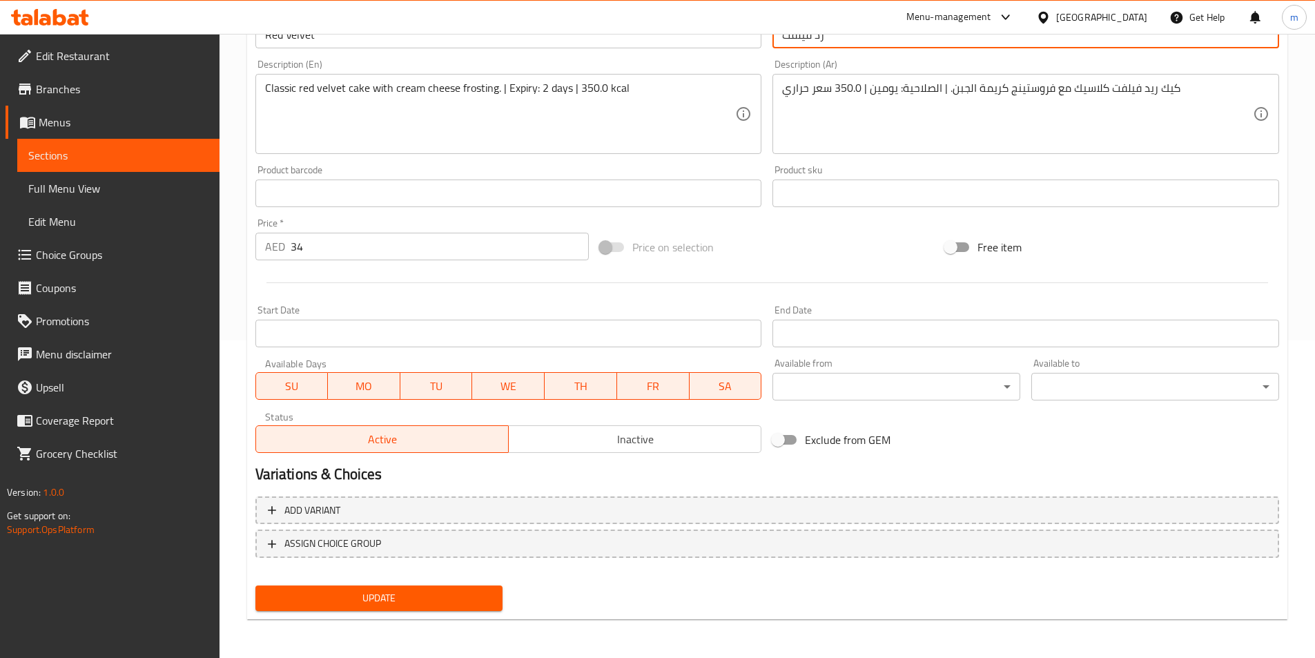
type input "رد فيلفت"
click at [378, 590] on span "Update" at bounding box center [380, 598] width 226 height 17
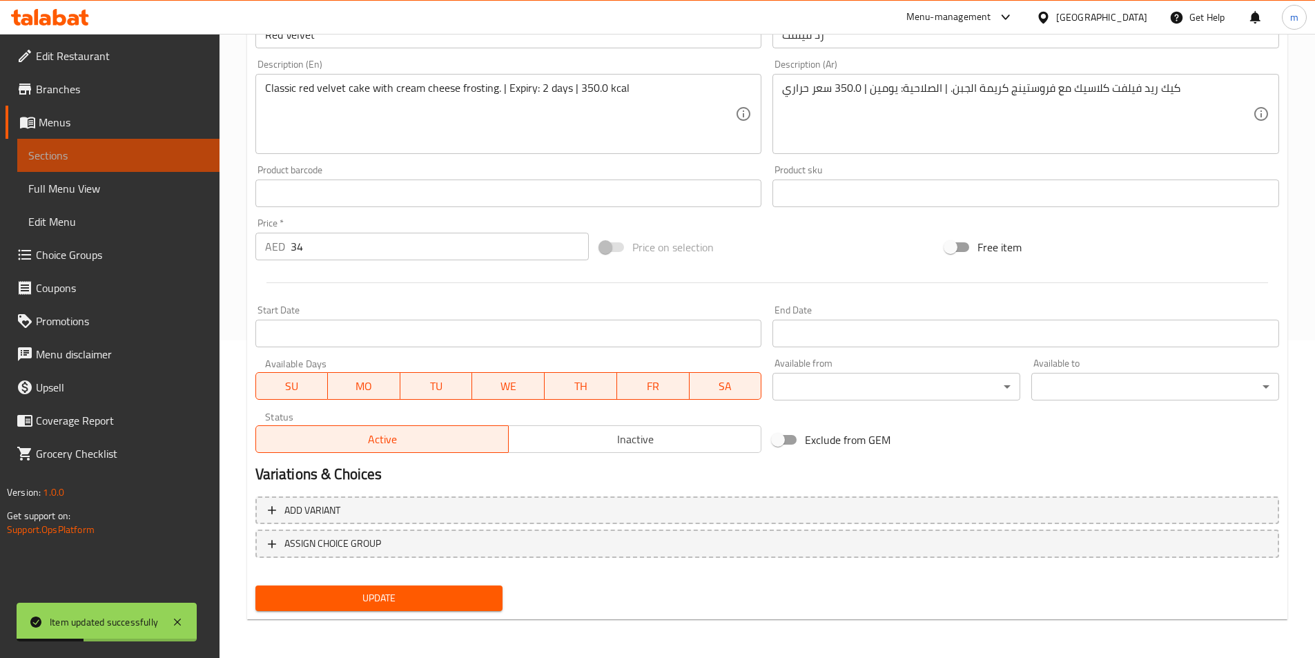
click at [109, 147] on span "Sections" at bounding box center [118, 155] width 180 height 17
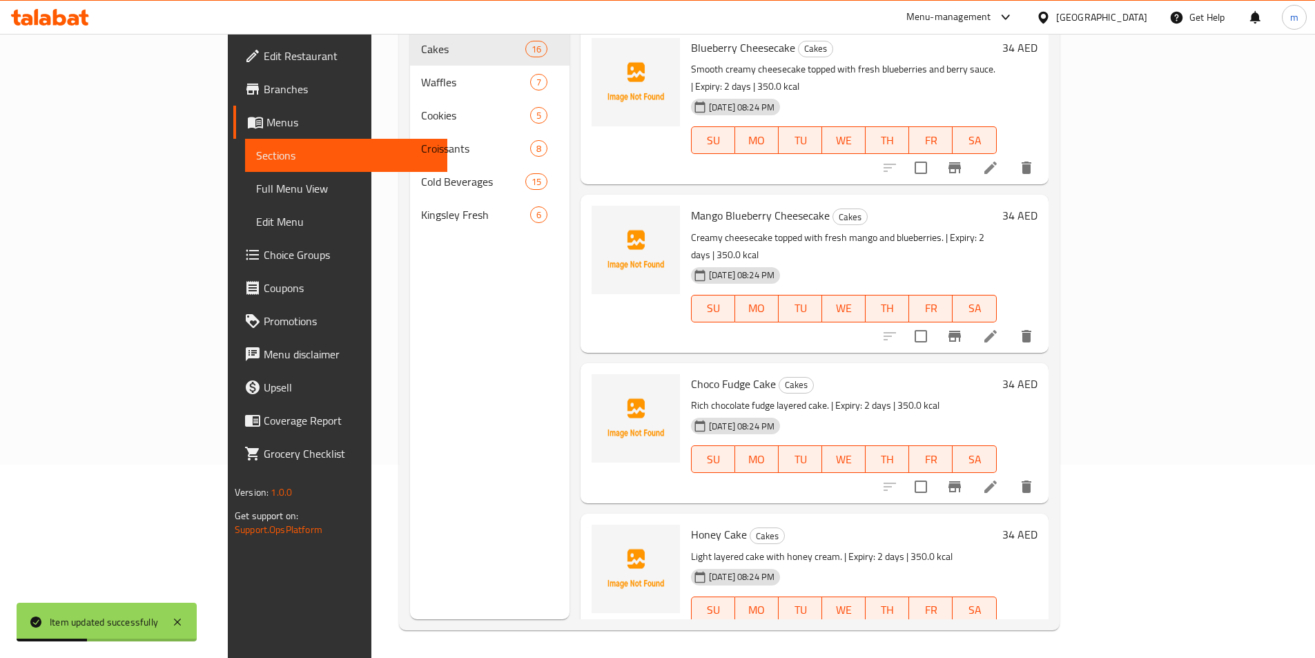
scroll to position [193, 0]
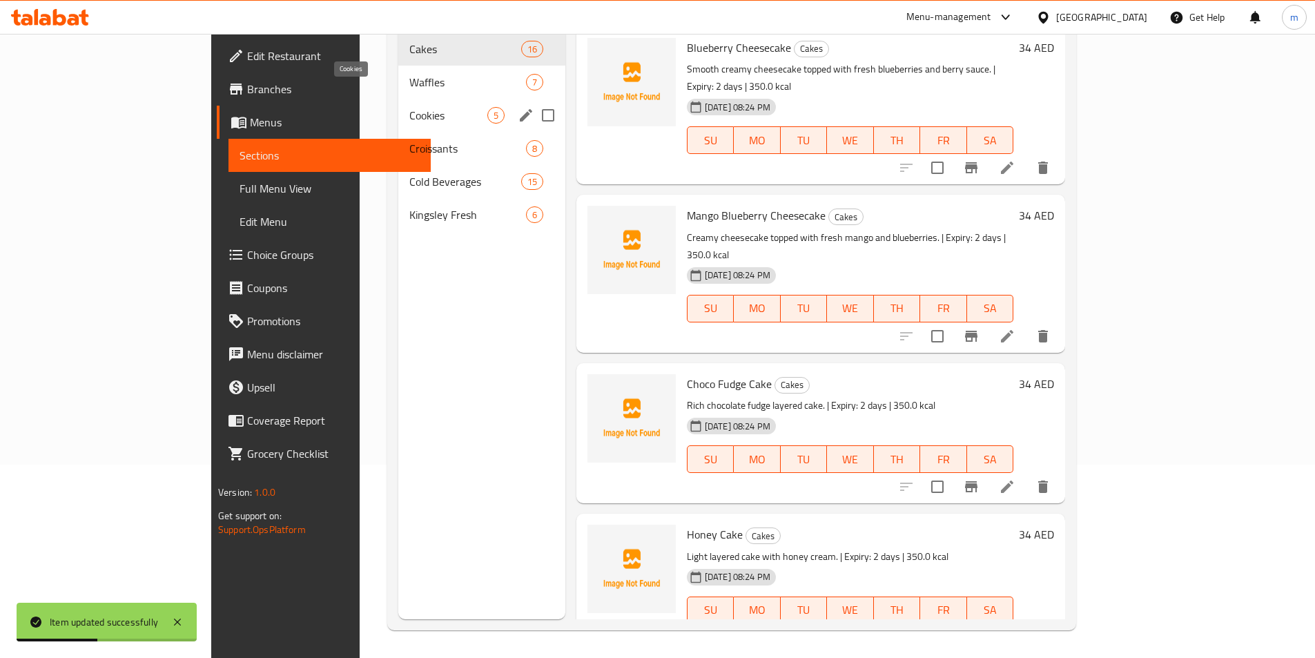
click at [409, 107] on span "Cookies" at bounding box center [447, 115] width 77 height 17
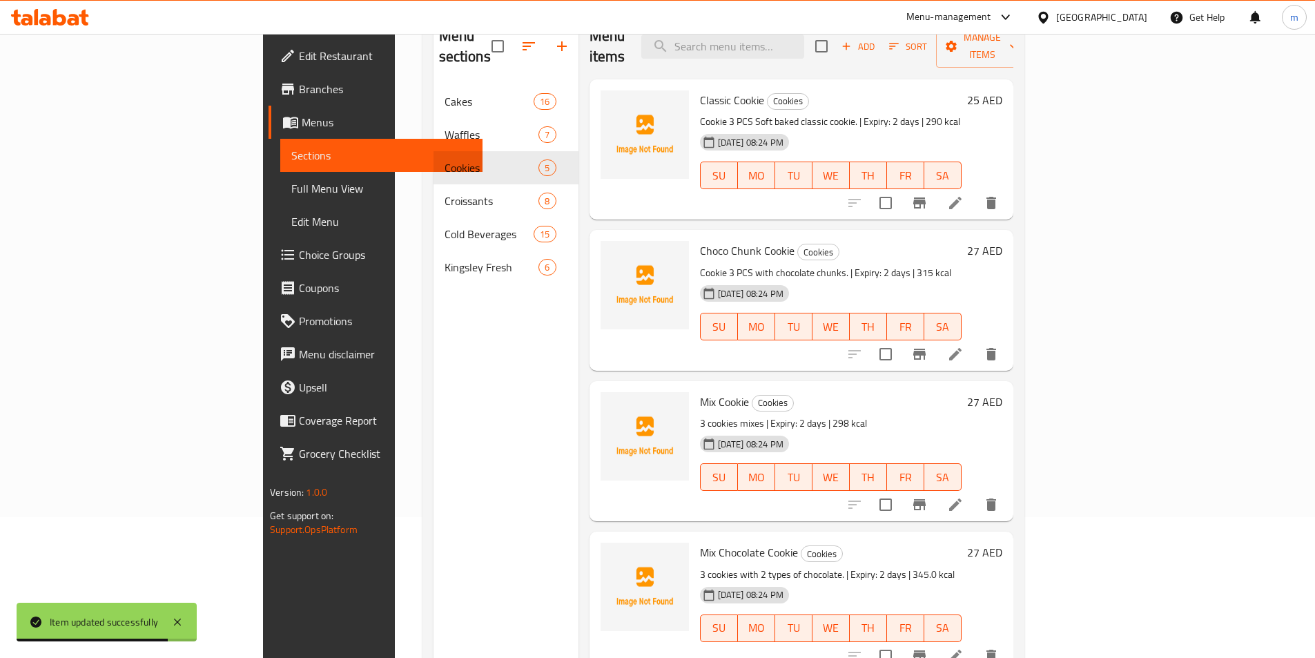
scroll to position [55, 0]
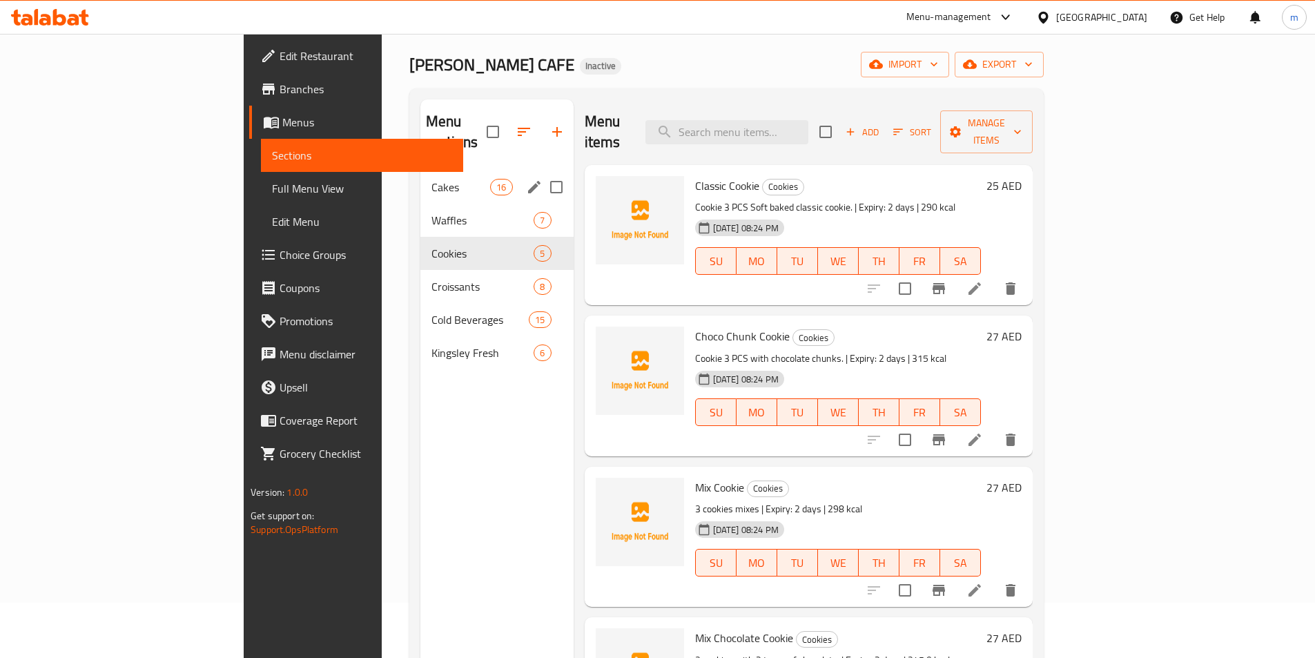
click at [420, 175] on div "Cakes 16" at bounding box center [496, 187] width 153 height 33
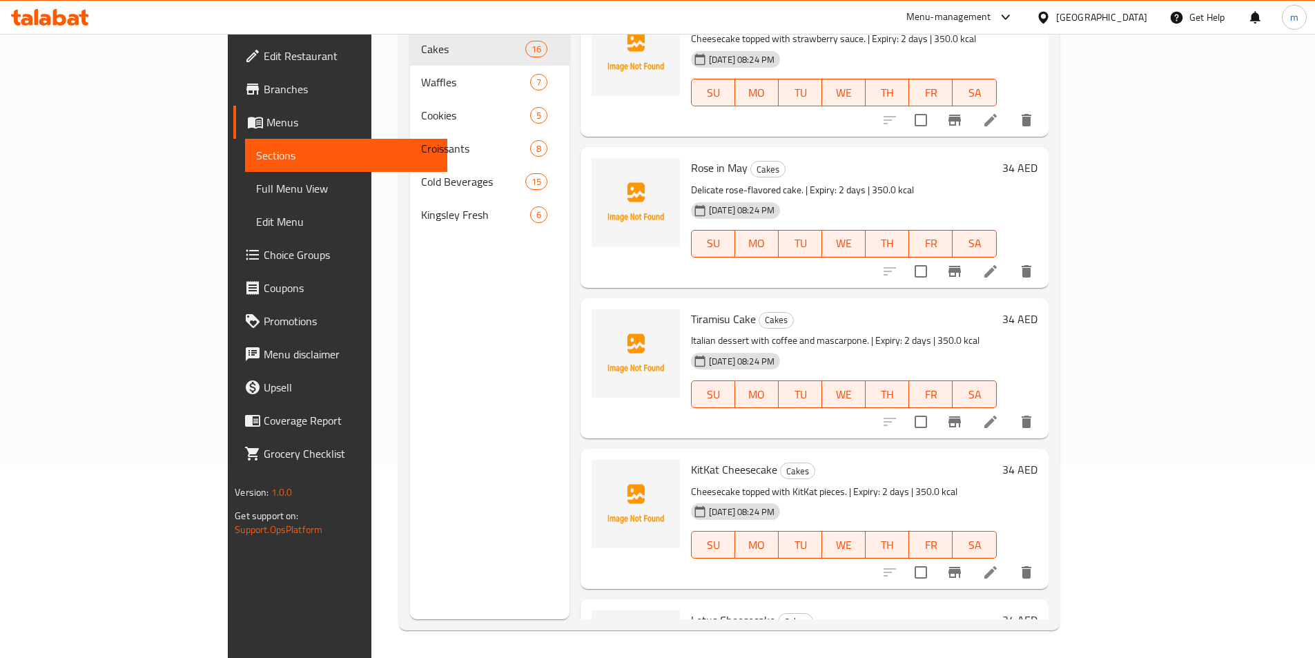
scroll to position [1168, 0]
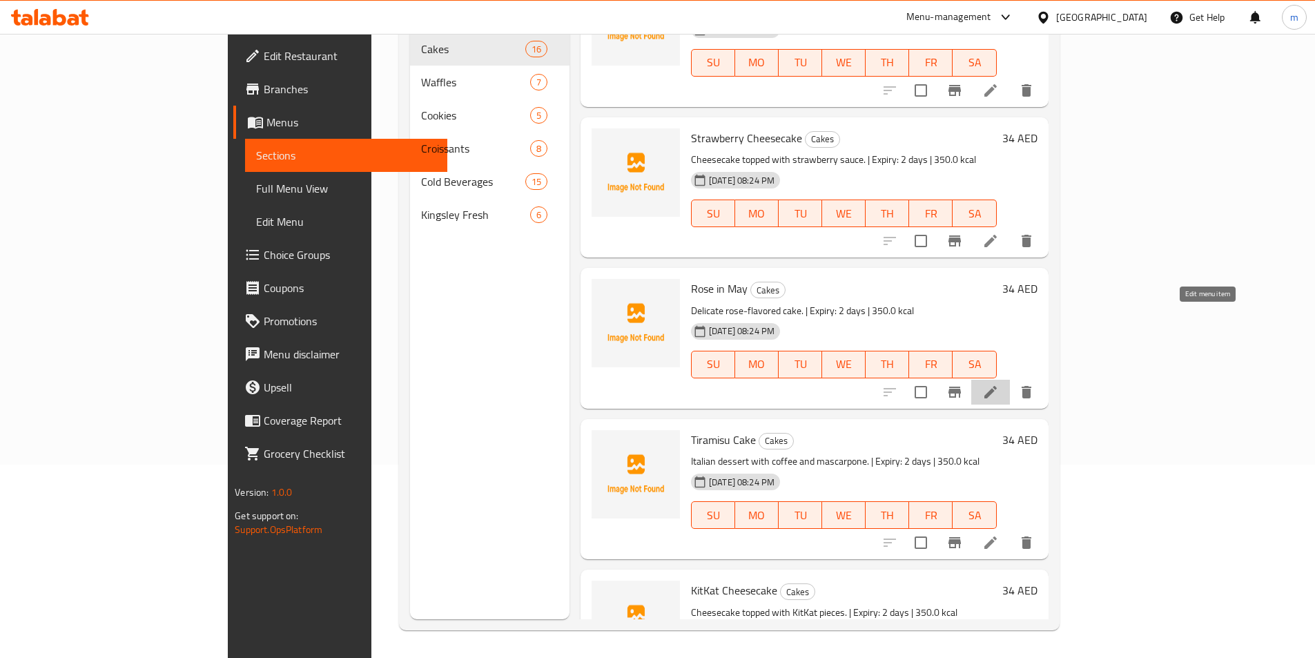
click at [999, 384] on icon at bounding box center [991, 392] width 17 height 17
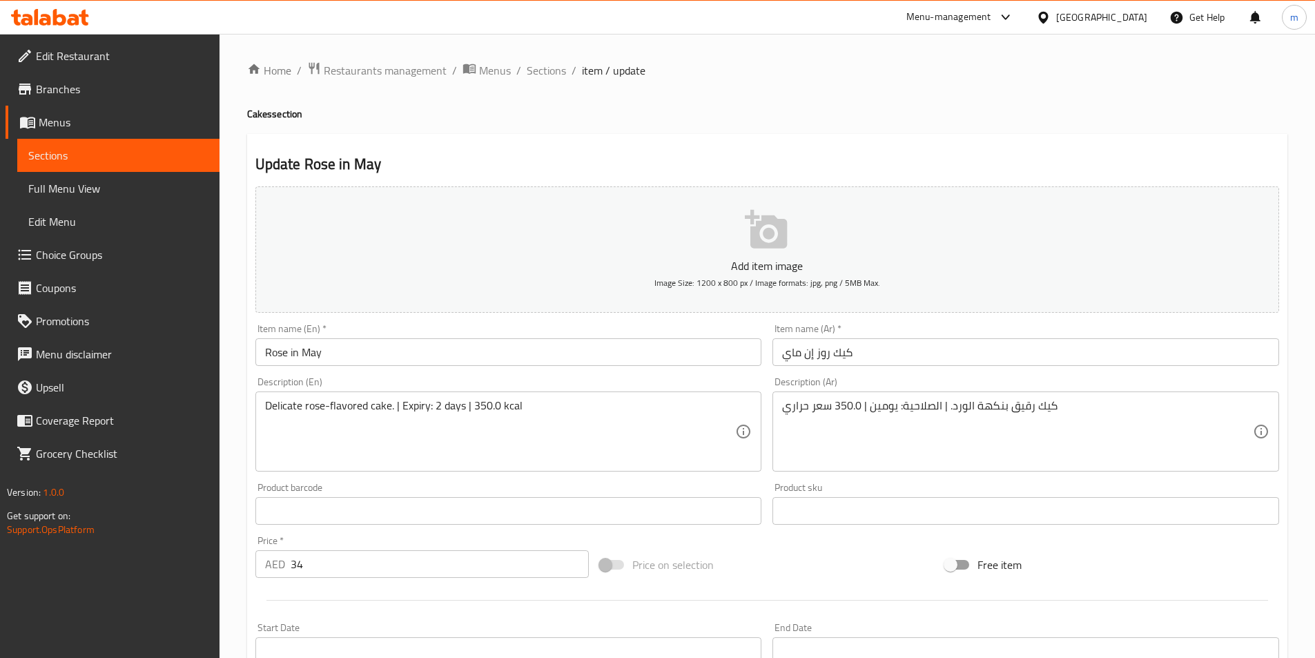
click at [842, 355] on input "كيك روز إن ماي" at bounding box center [1026, 352] width 507 height 28
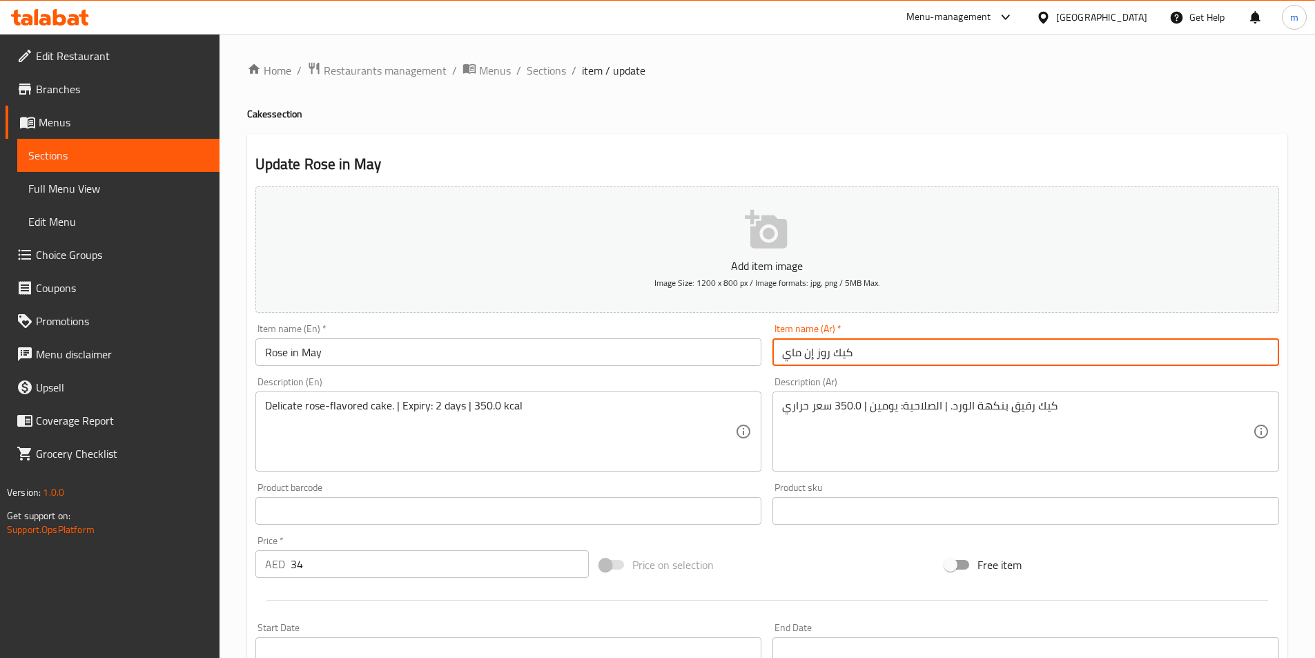
click at [842, 355] on input "كيك روز إن ماي" at bounding box center [1026, 352] width 507 height 28
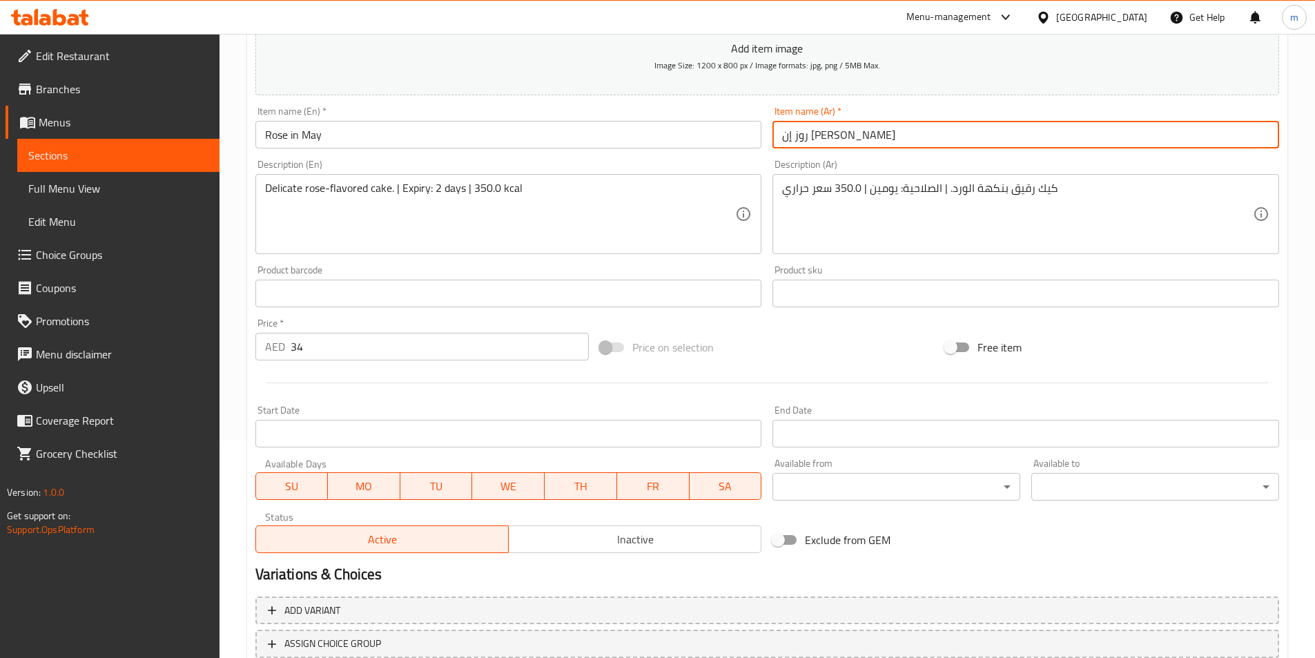
scroll to position [318, 0]
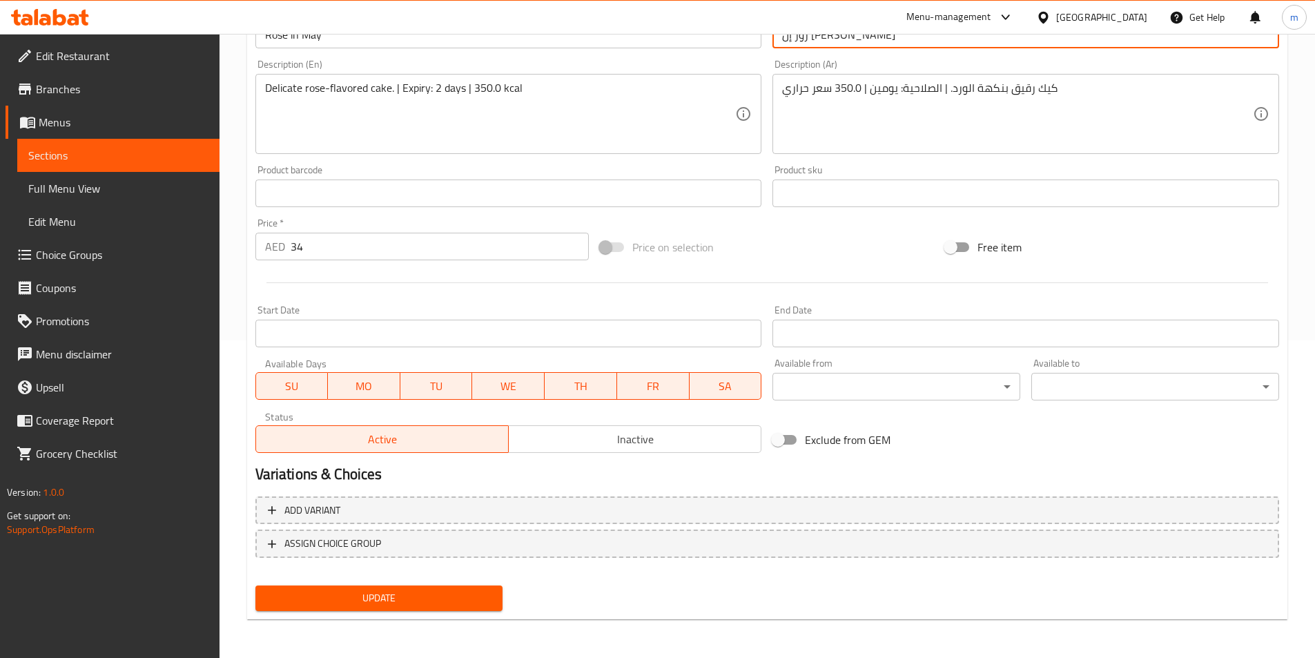
type input "روز إن [PERSON_NAME]"
click at [415, 597] on span "Update" at bounding box center [380, 598] width 226 height 17
